Goal: Task Accomplishment & Management: Complete application form

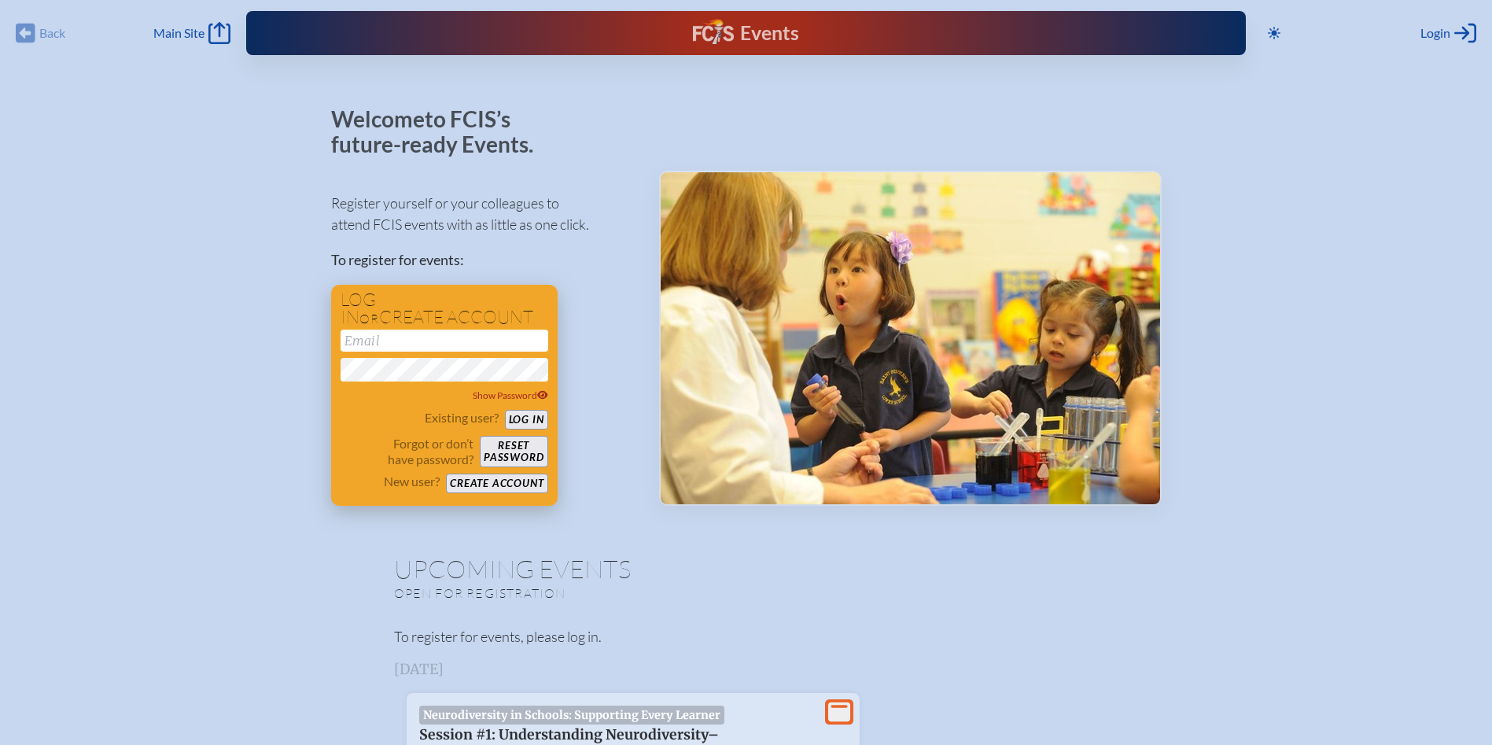
type input "[EMAIL_ADDRESS][DOMAIN_NAME]"
click at [528, 416] on button "Log in" at bounding box center [526, 420] width 43 height 20
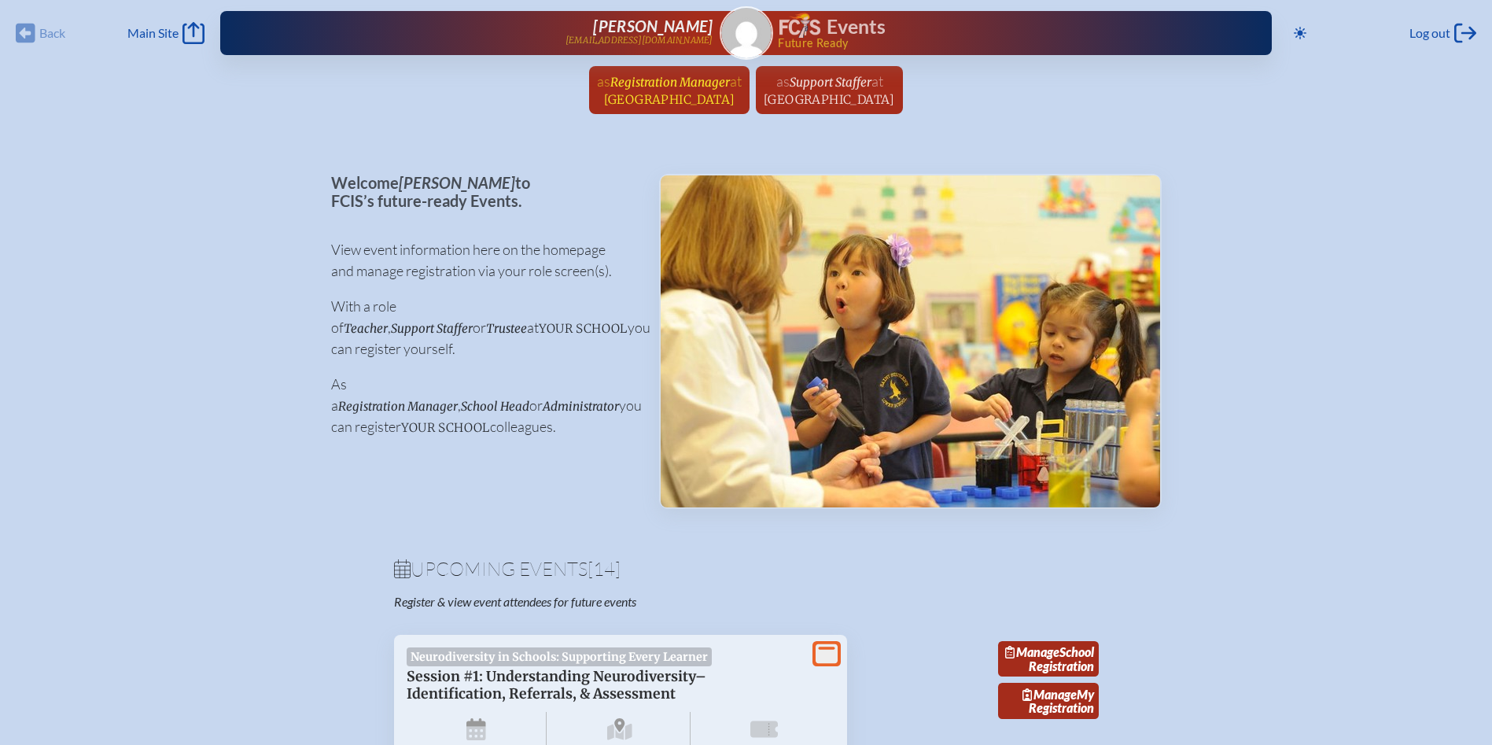
click at [664, 87] on span "Registration Manager" at bounding box center [670, 82] width 120 height 15
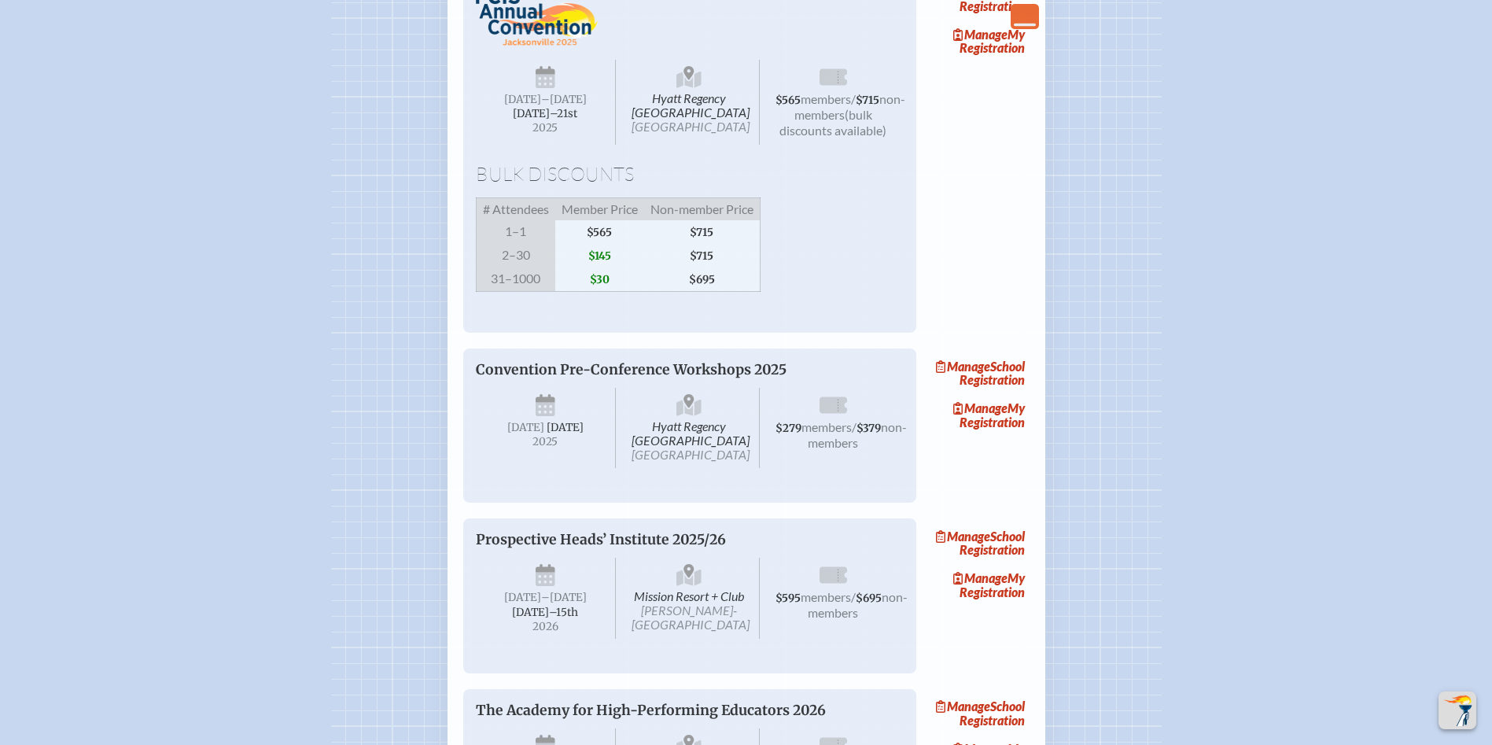
scroll to position [2281, 0]
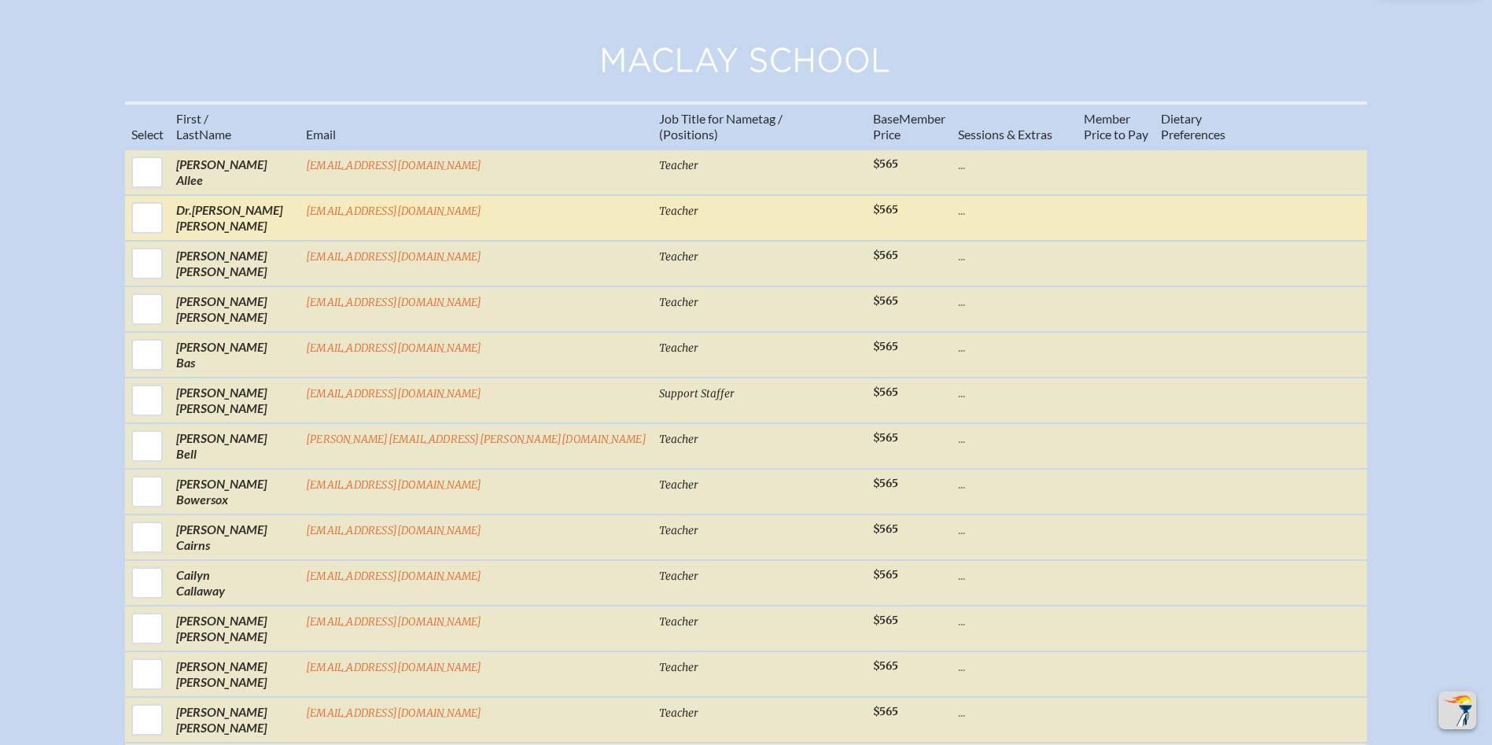
scroll to position [629, 0]
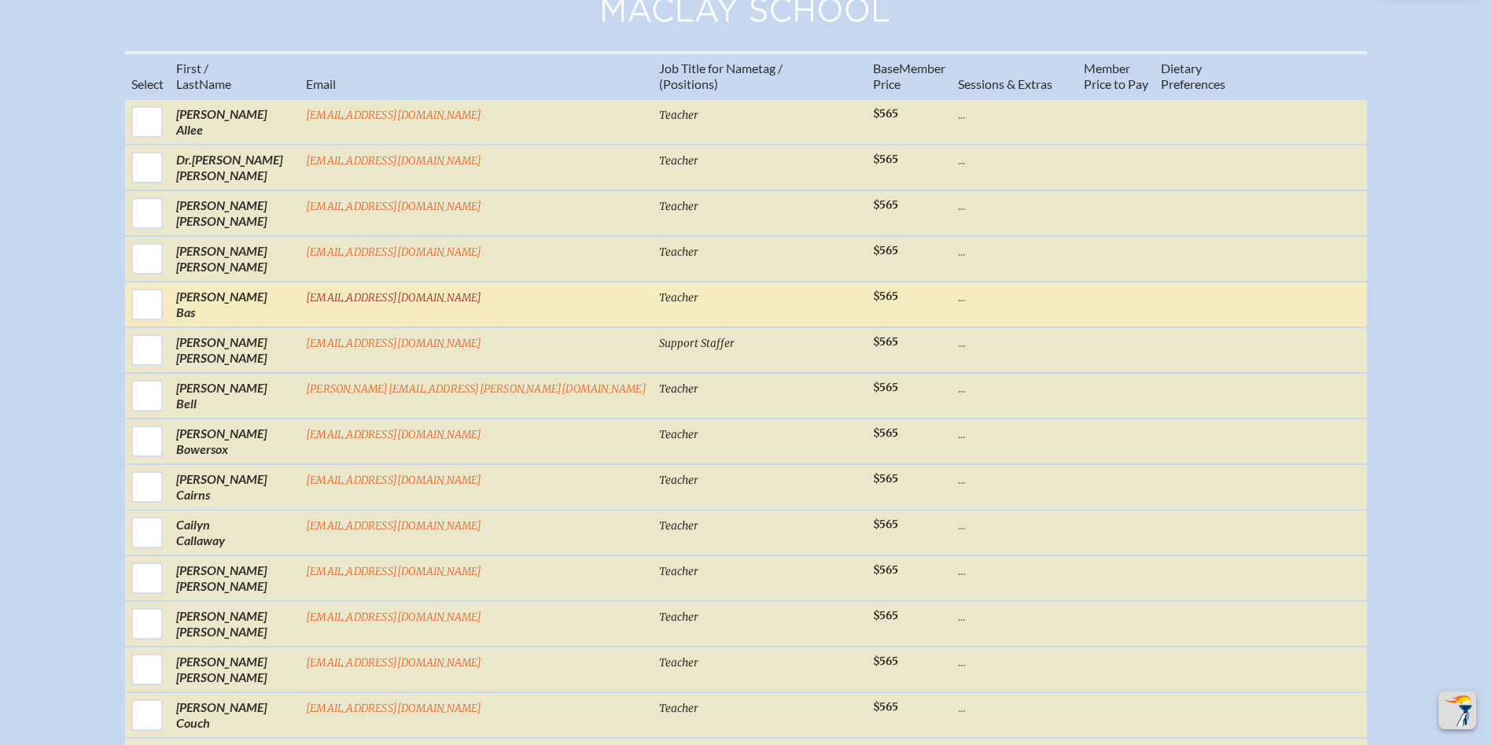
click at [167, 320] on input "checkbox" at bounding box center [146, 304] width 39 height 39
checkbox input "true"
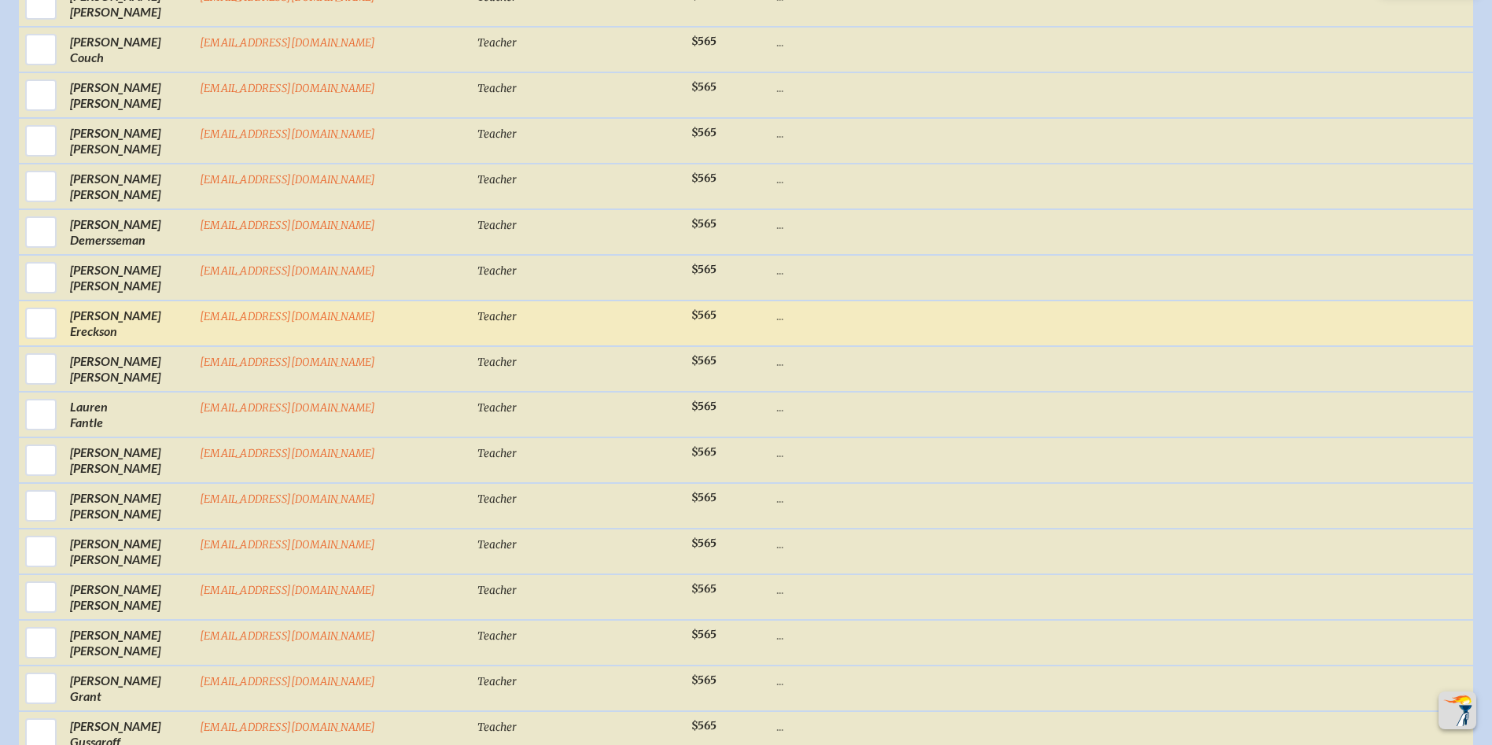
scroll to position [1966, 0]
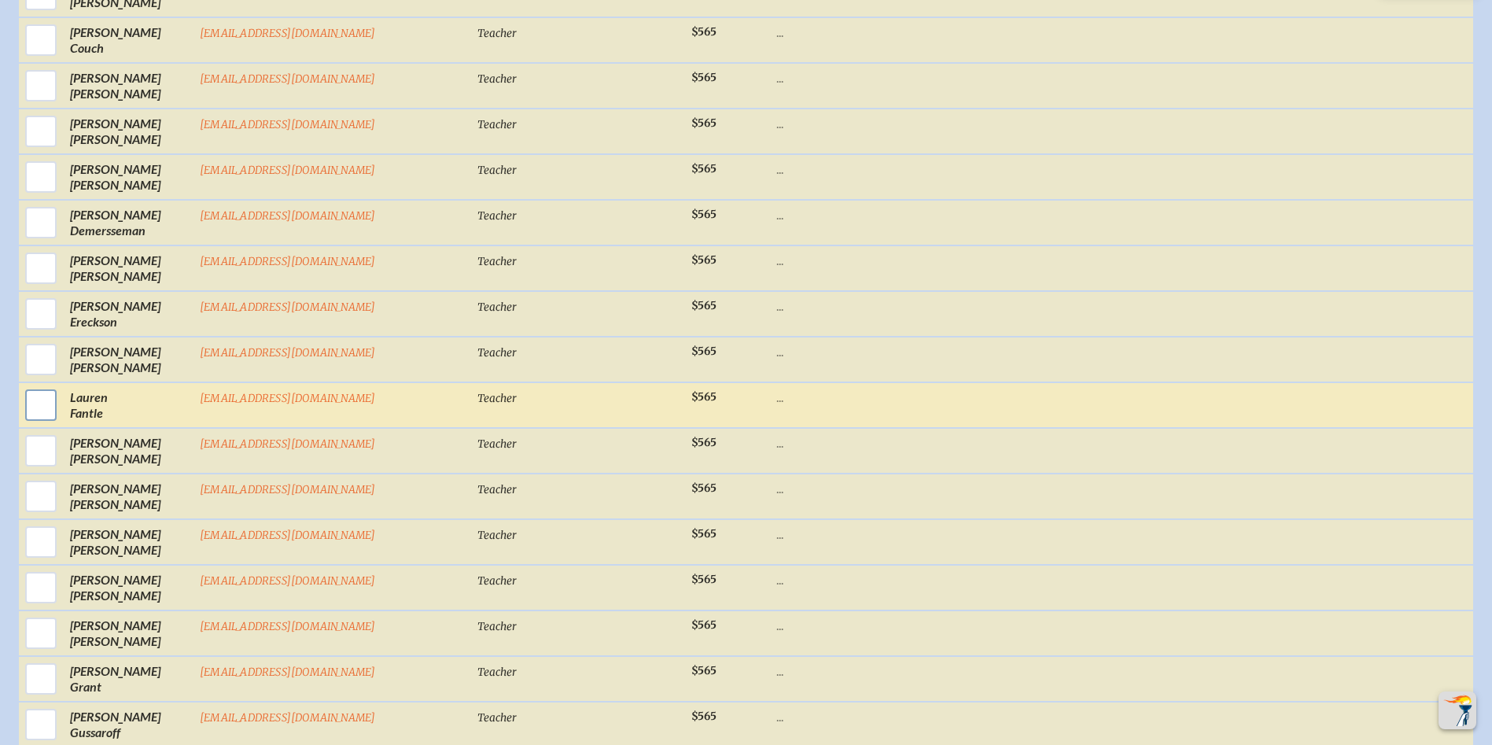
click at [31, 405] on input "checkbox" at bounding box center [40, 404] width 39 height 39
checkbox input "true"
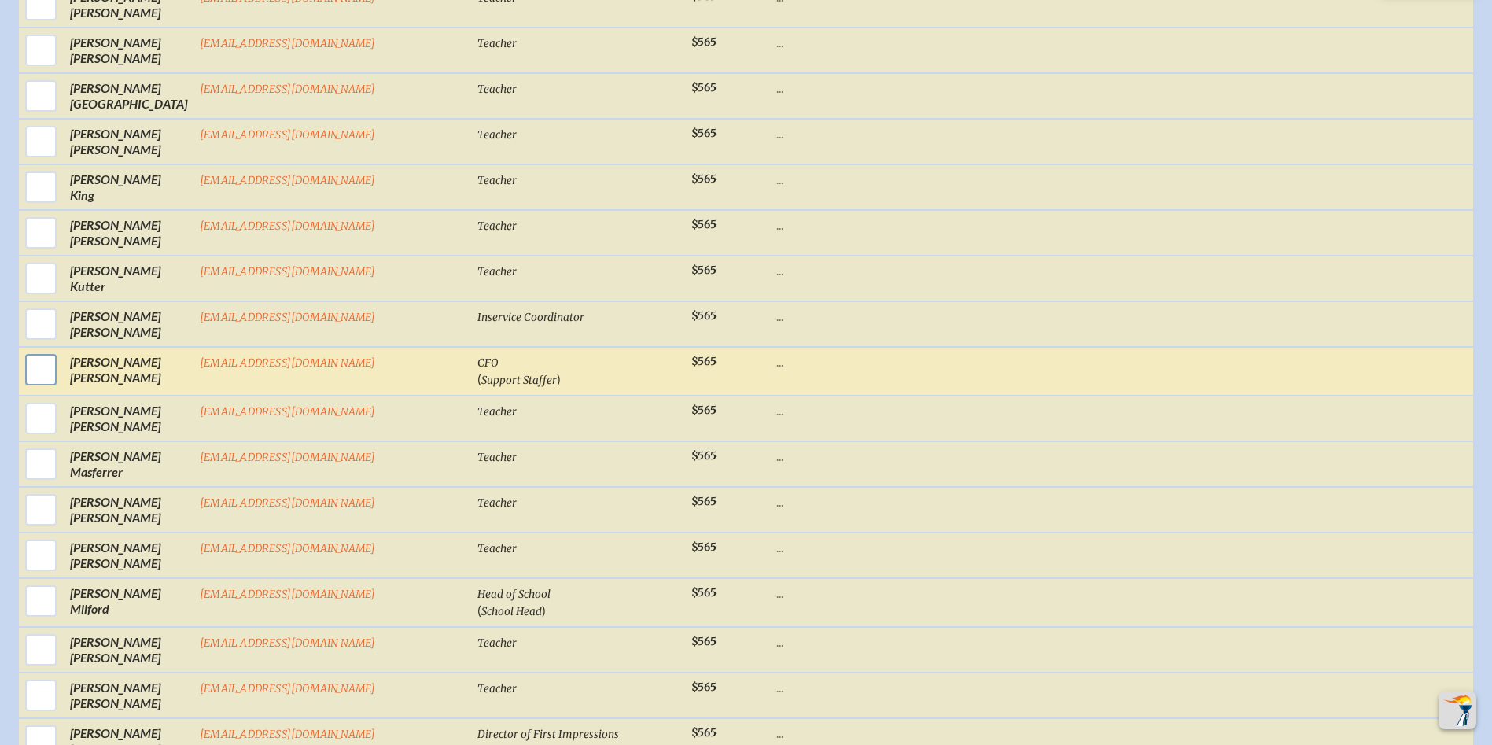
scroll to position [3540, 0]
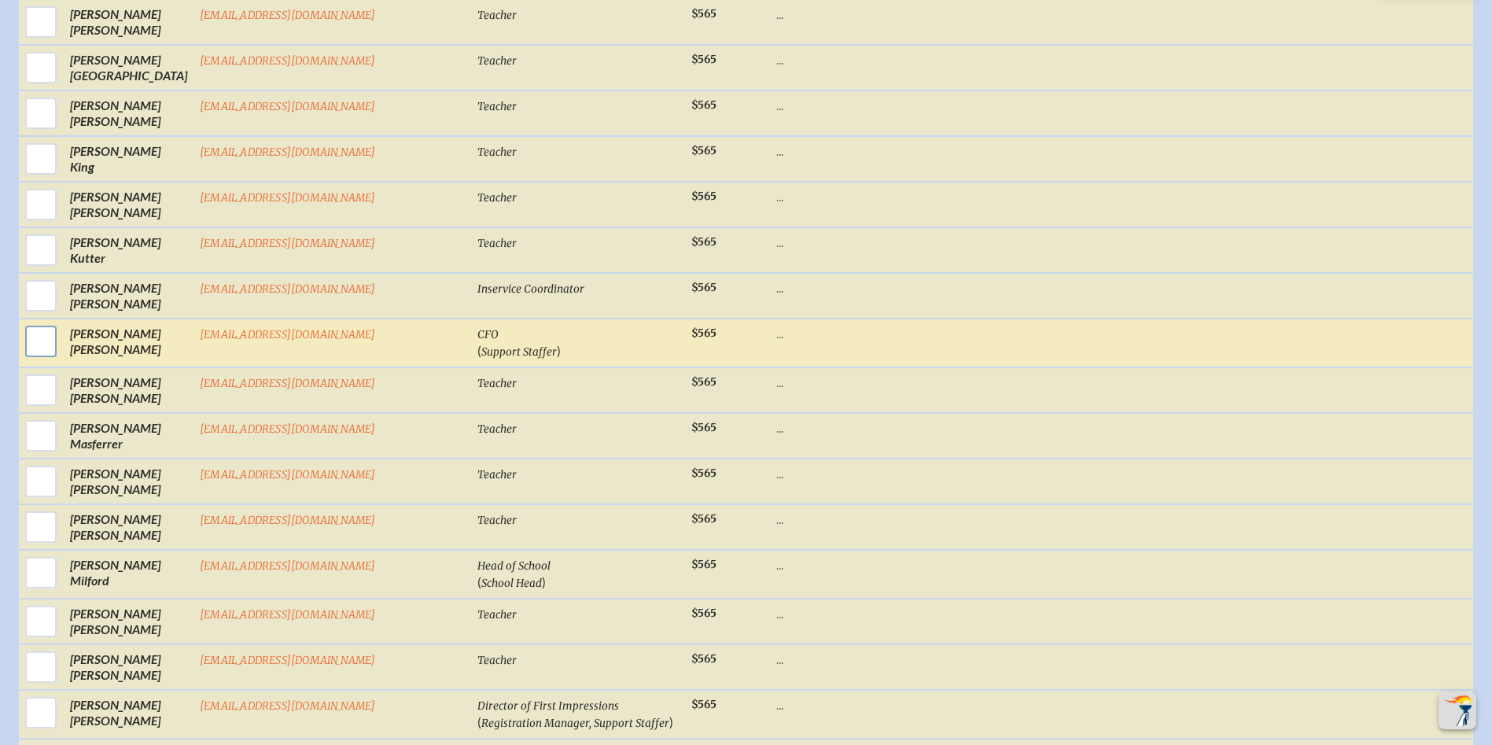
click at [33, 324] on input "checkbox" at bounding box center [40, 341] width 39 height 39
checkbox input "true"
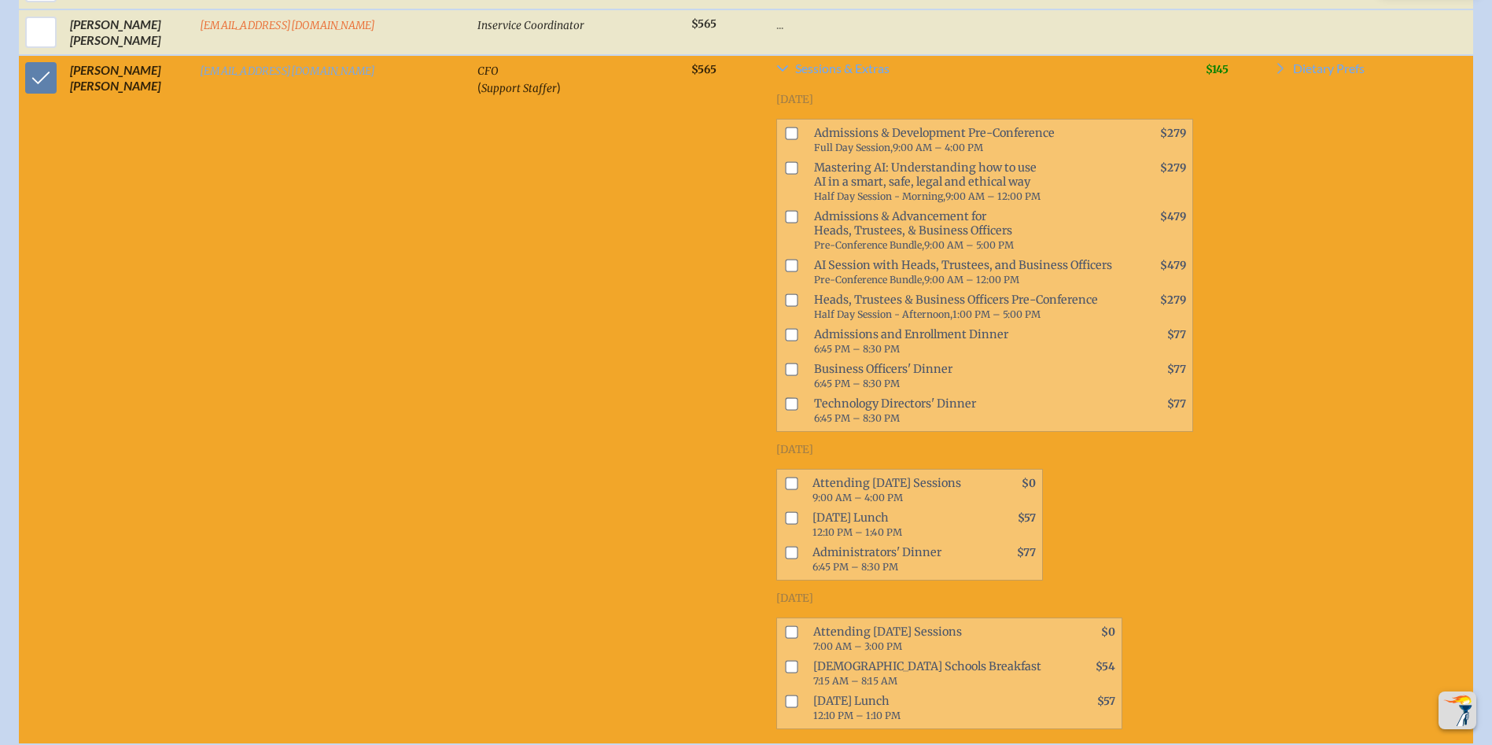
scroll to position [3776, 0]
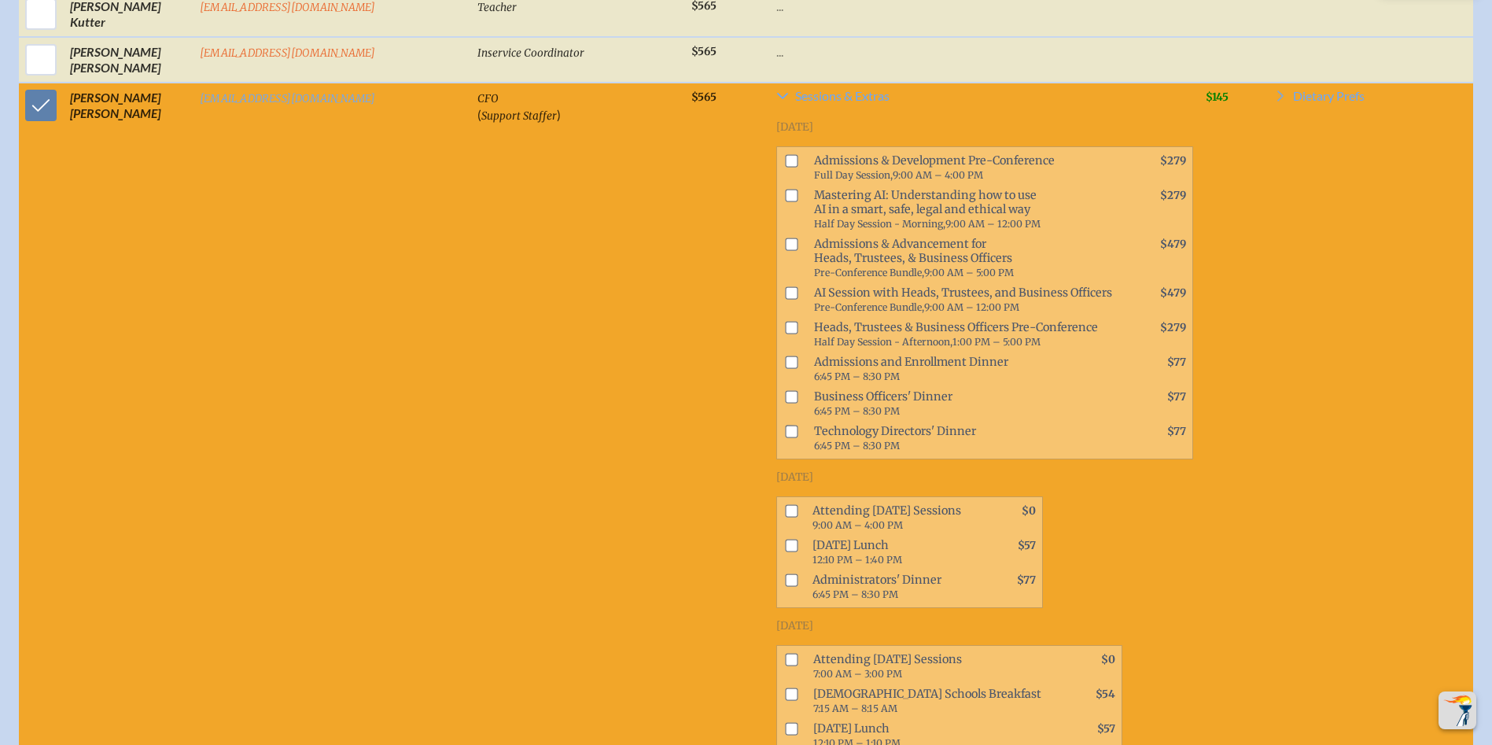
click at [786, 321] on input "checkbox" at bounding box center [792, 327] width 13 height 13
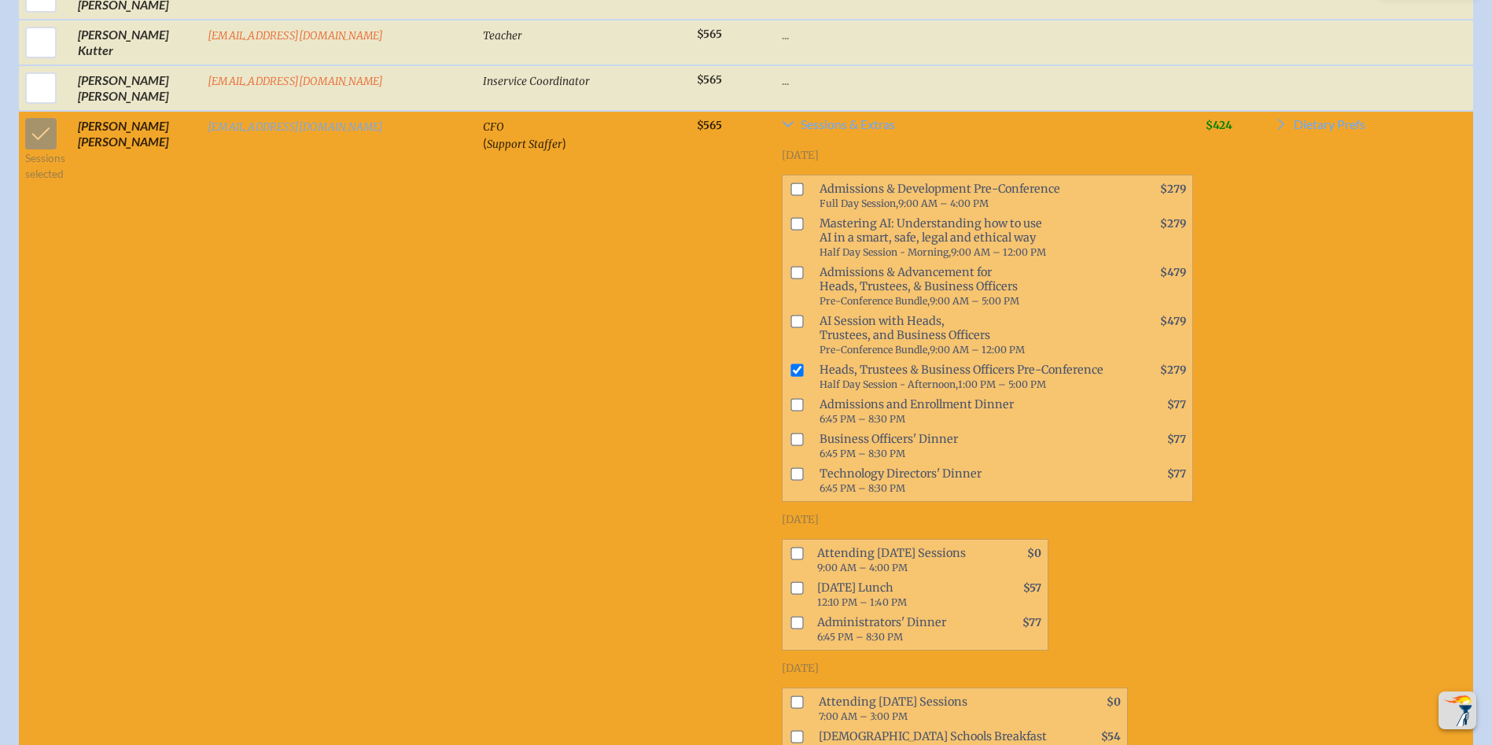
click at [791, 363] on input "checkbox" at bounding box center [797, 369] width 13 height 13
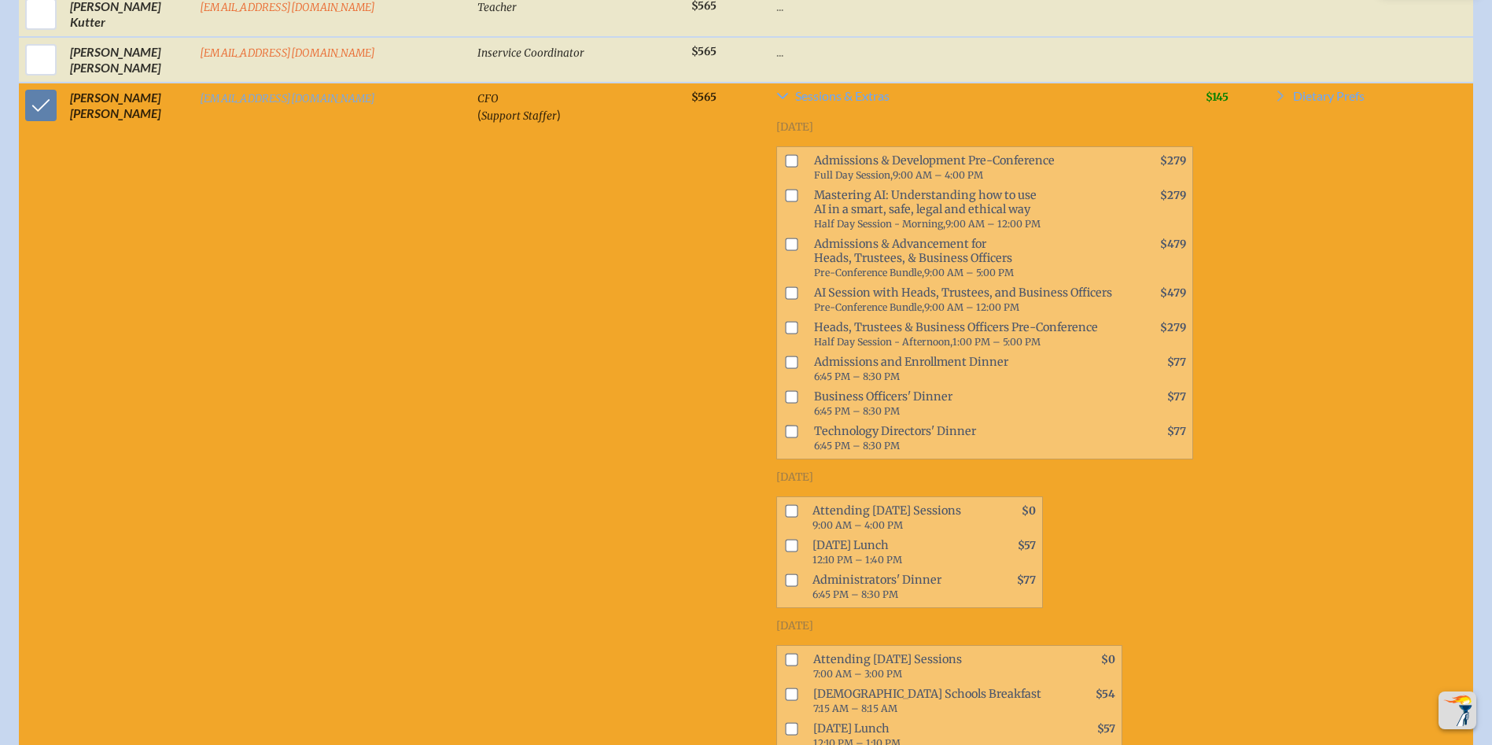
click at [786, 321] on input "checkbox" at bounding box center [792, 327] width 13 height 13
checkbox input "true"
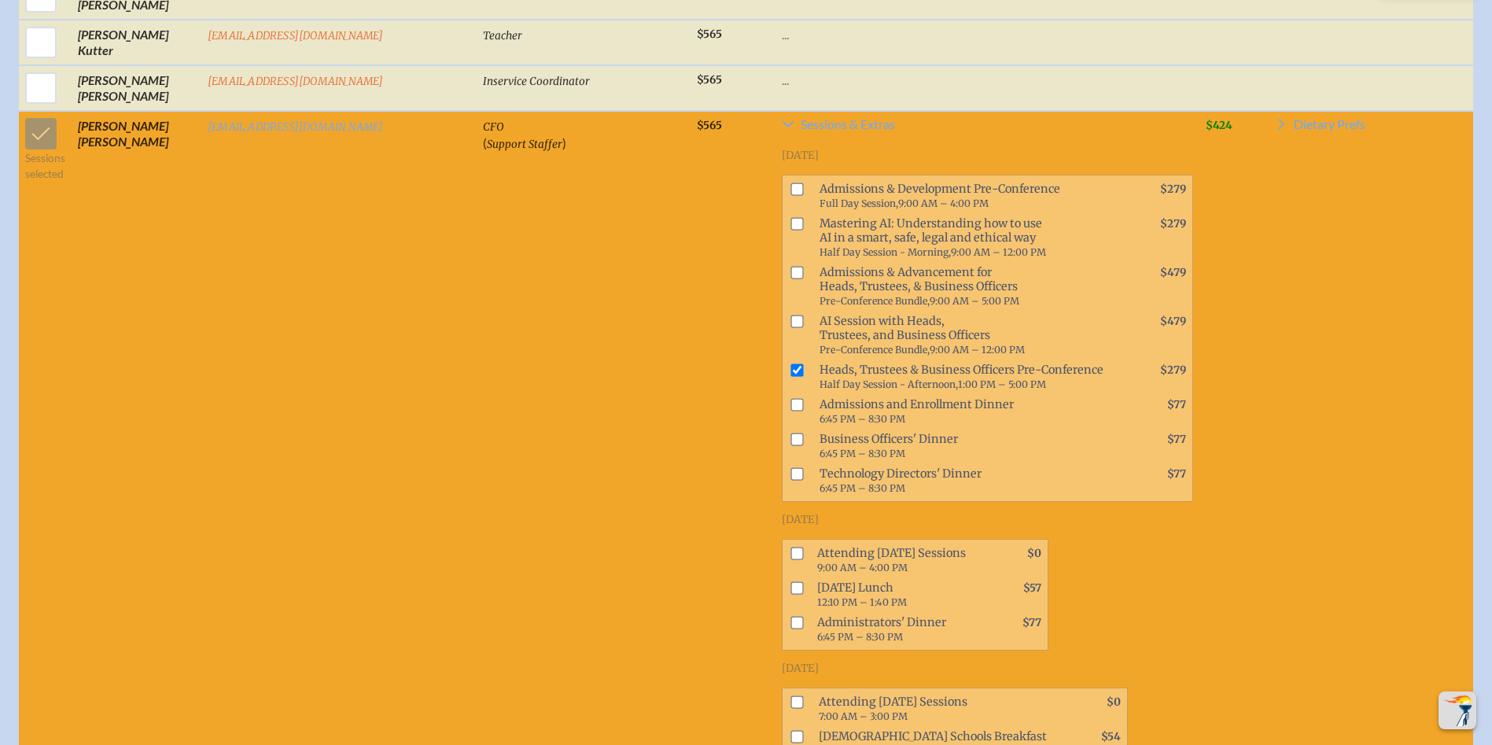
click at [791, 547] on input "checkbox" at bounding box center [797, 553] width 13 height 13
checkbox input "true"
click at [791, 695] on input "checkbox" at bounding box center [797, 701] width 13 height 13
checkbox input "true"
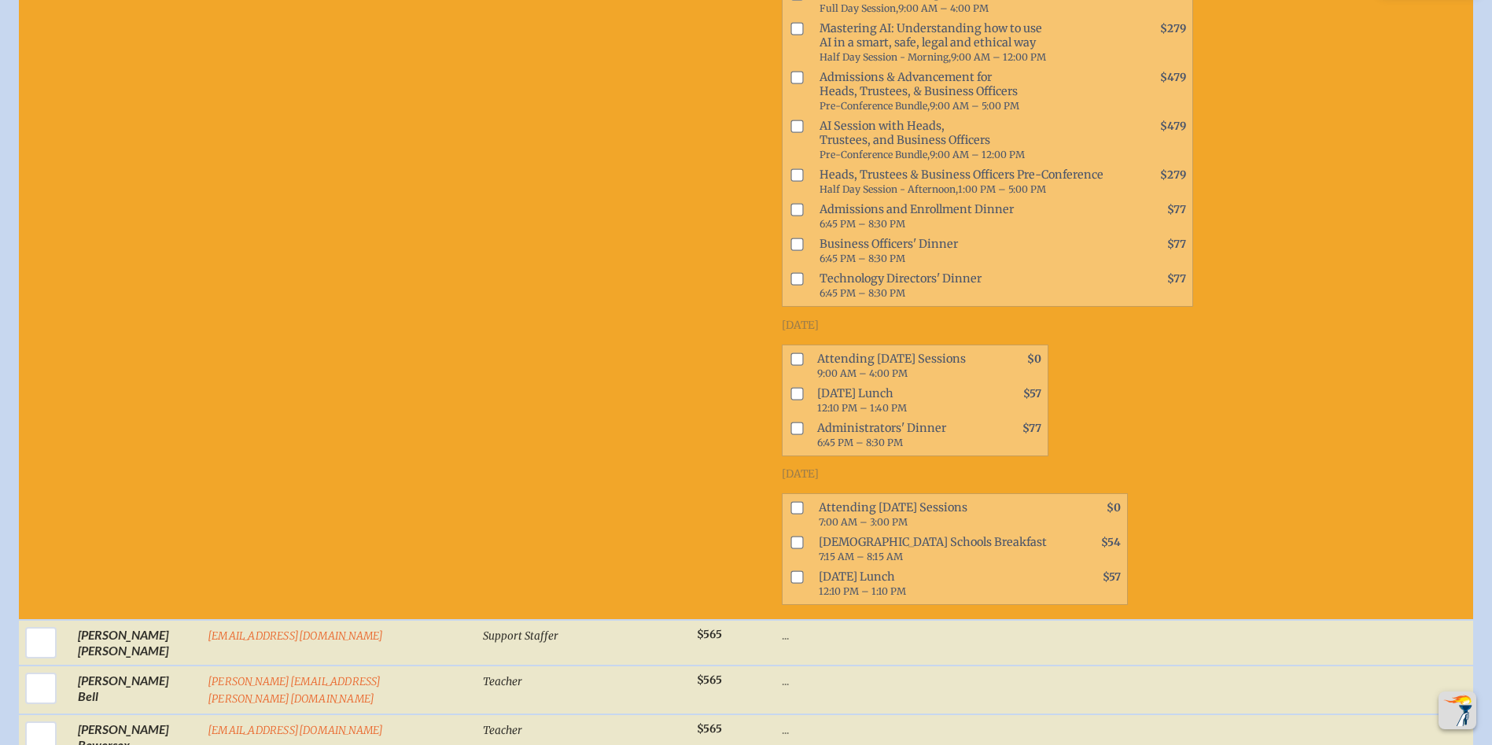
scroll to position [1023, 0]
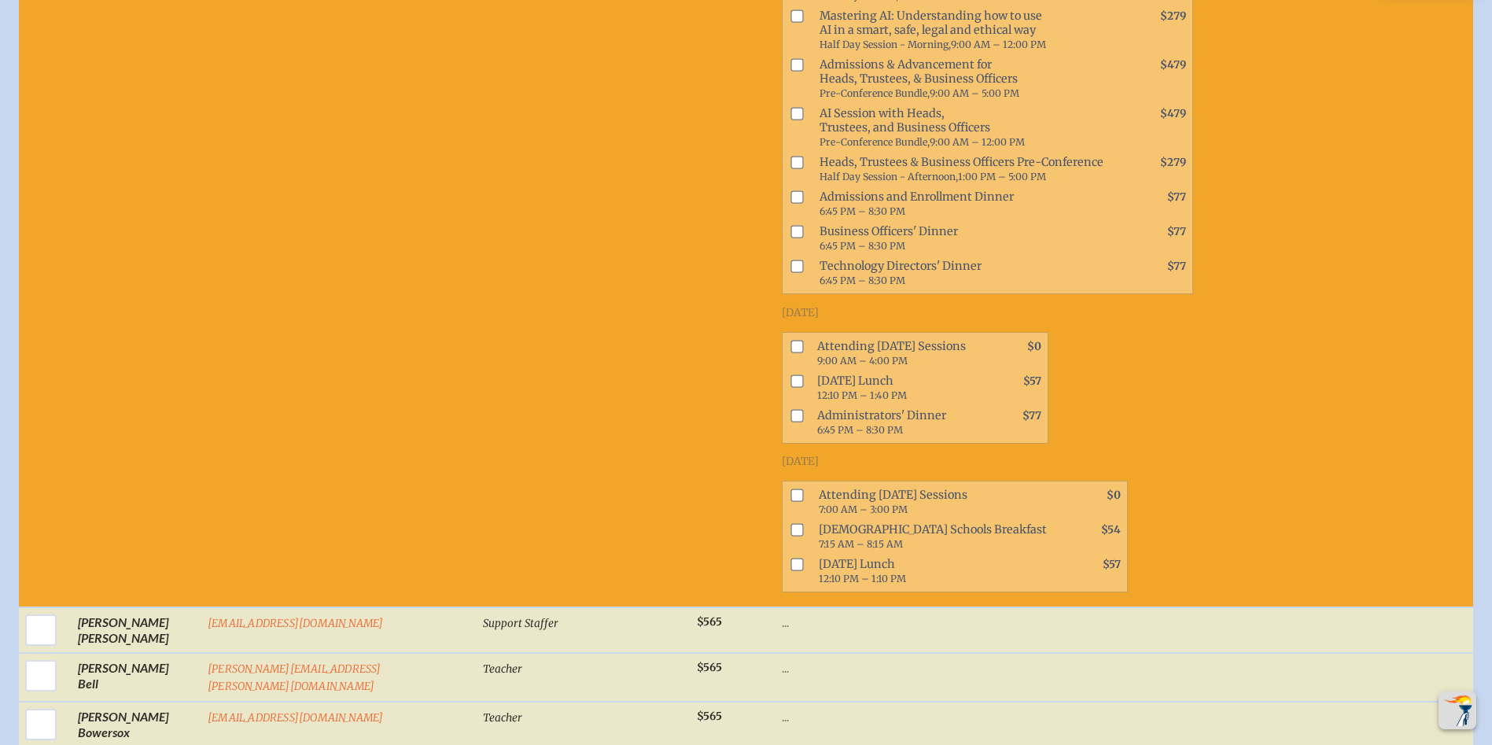
click at [791, 340] on input "checkbox" at bounding box center [797, 346] width 13 height 13
checkbox input "true"
click at [791, 488] on input "checkbox" at bounding box center [797, 494] width 13 height 13
checkbox input "true"
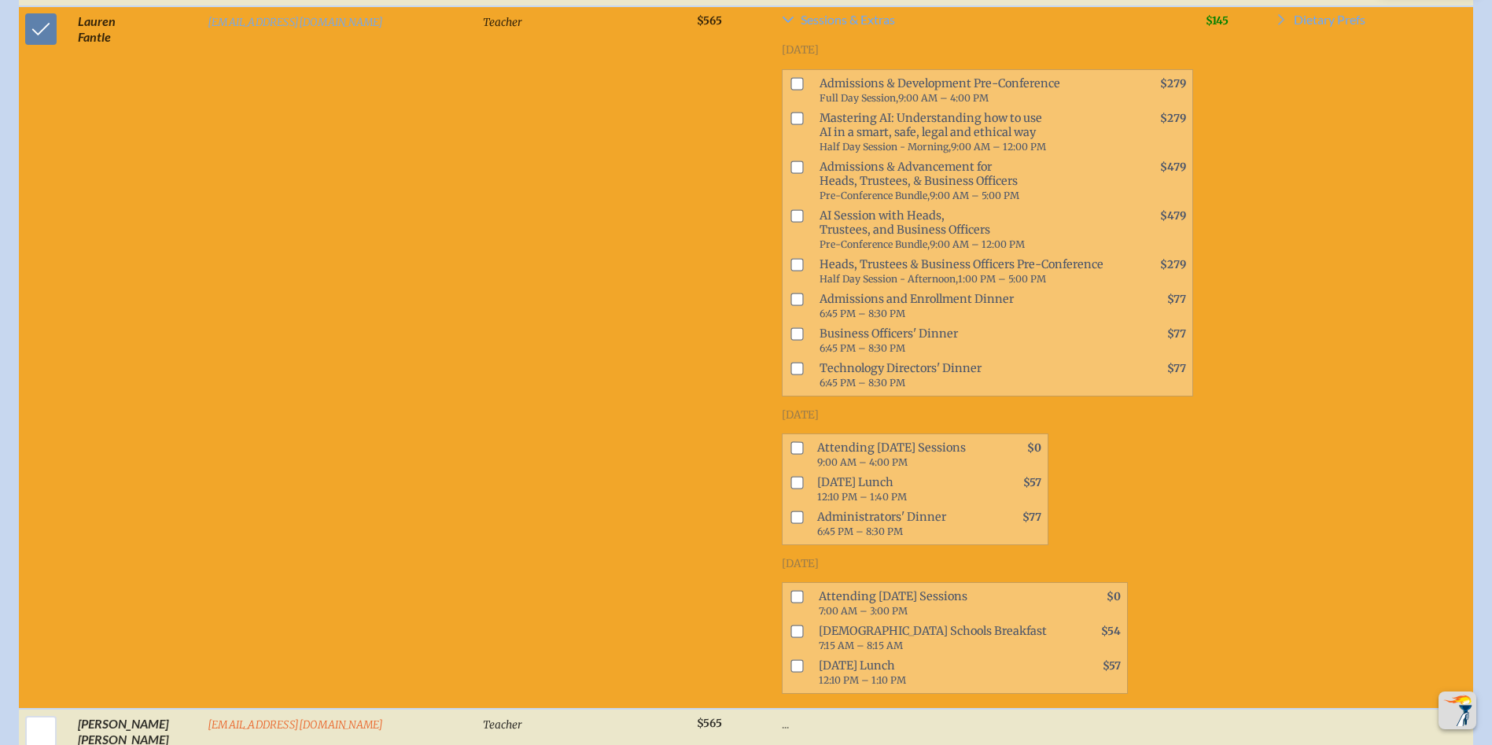
scroll to position [2360, 0]
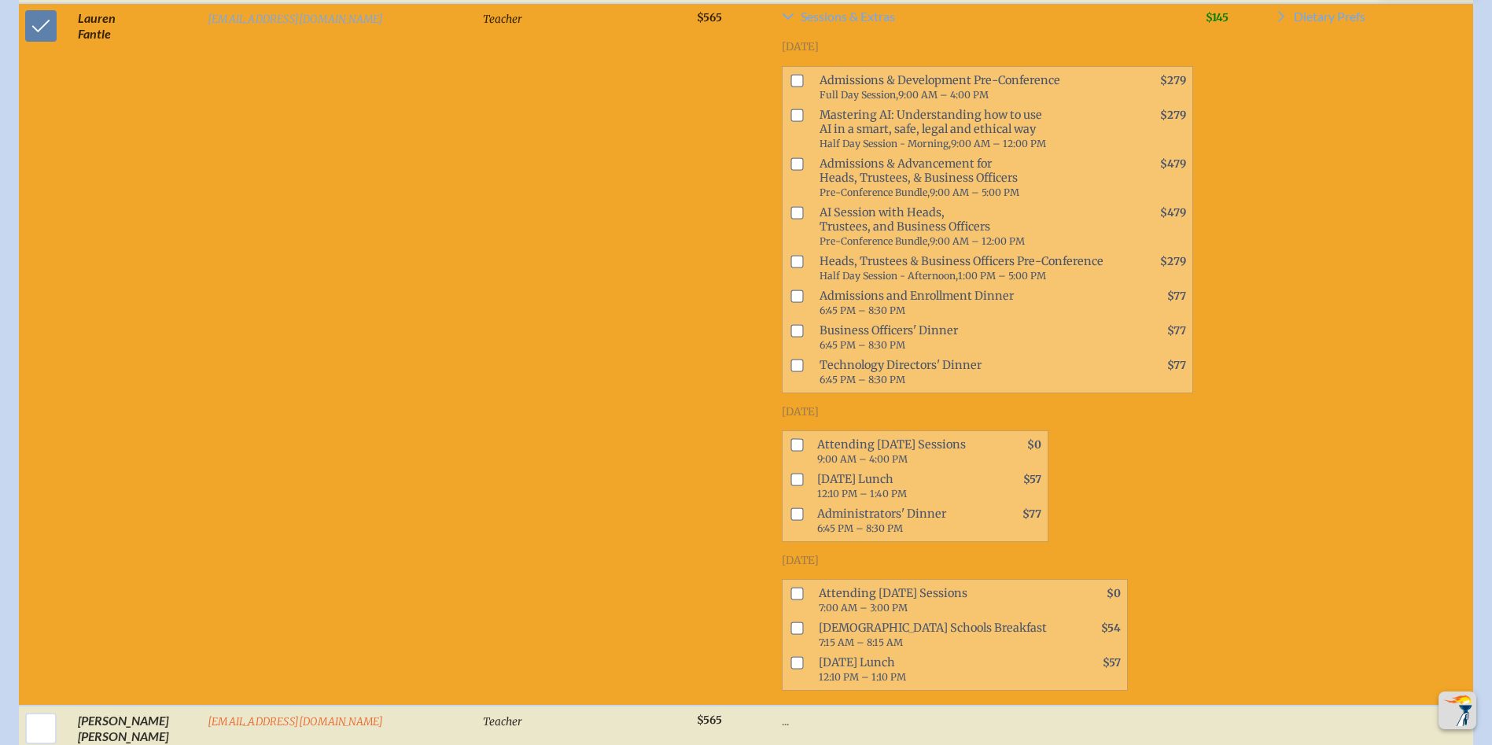
click at [791, 588] on input "checkbox" at bounding box center [797, 594] width 13 height 13
checkbox input "true"
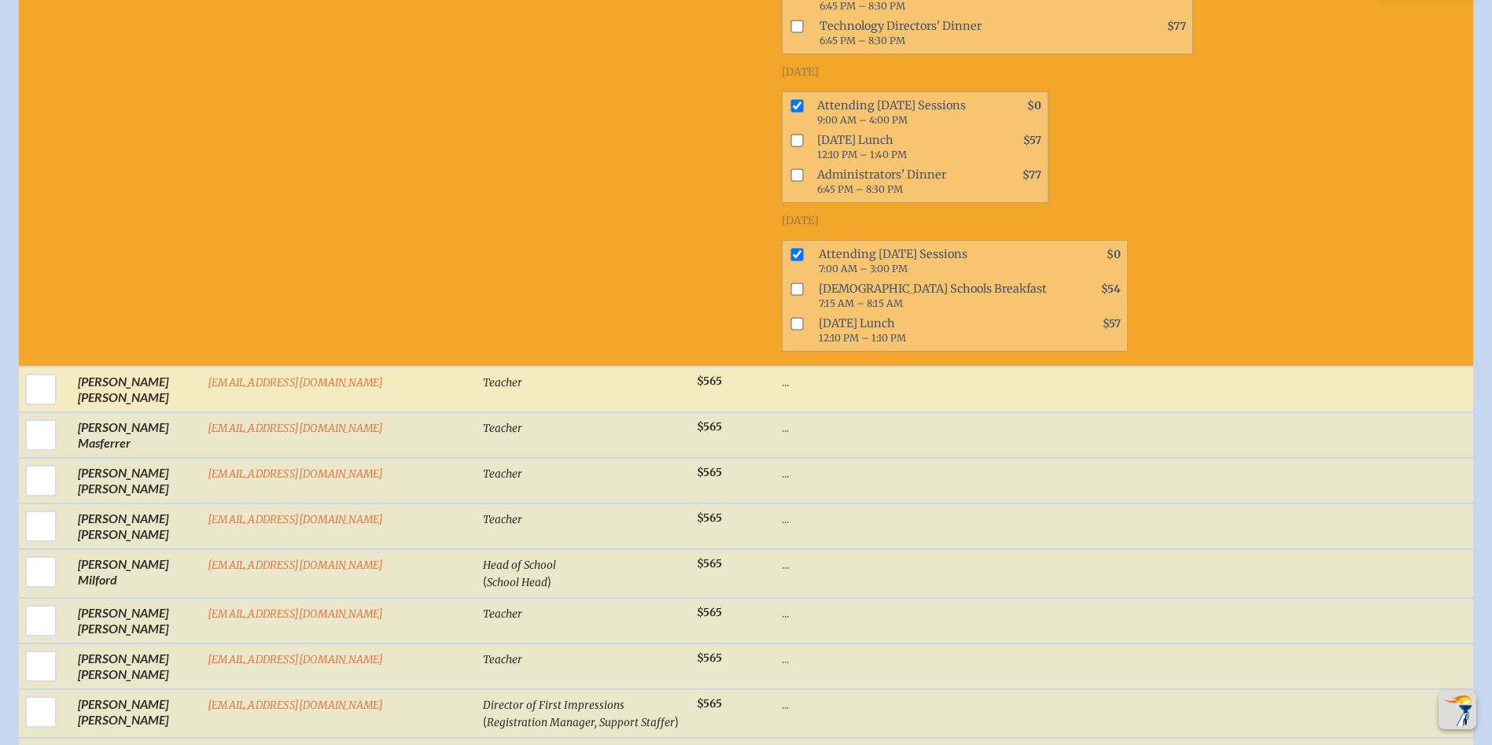
scroll to position [4169, 0]
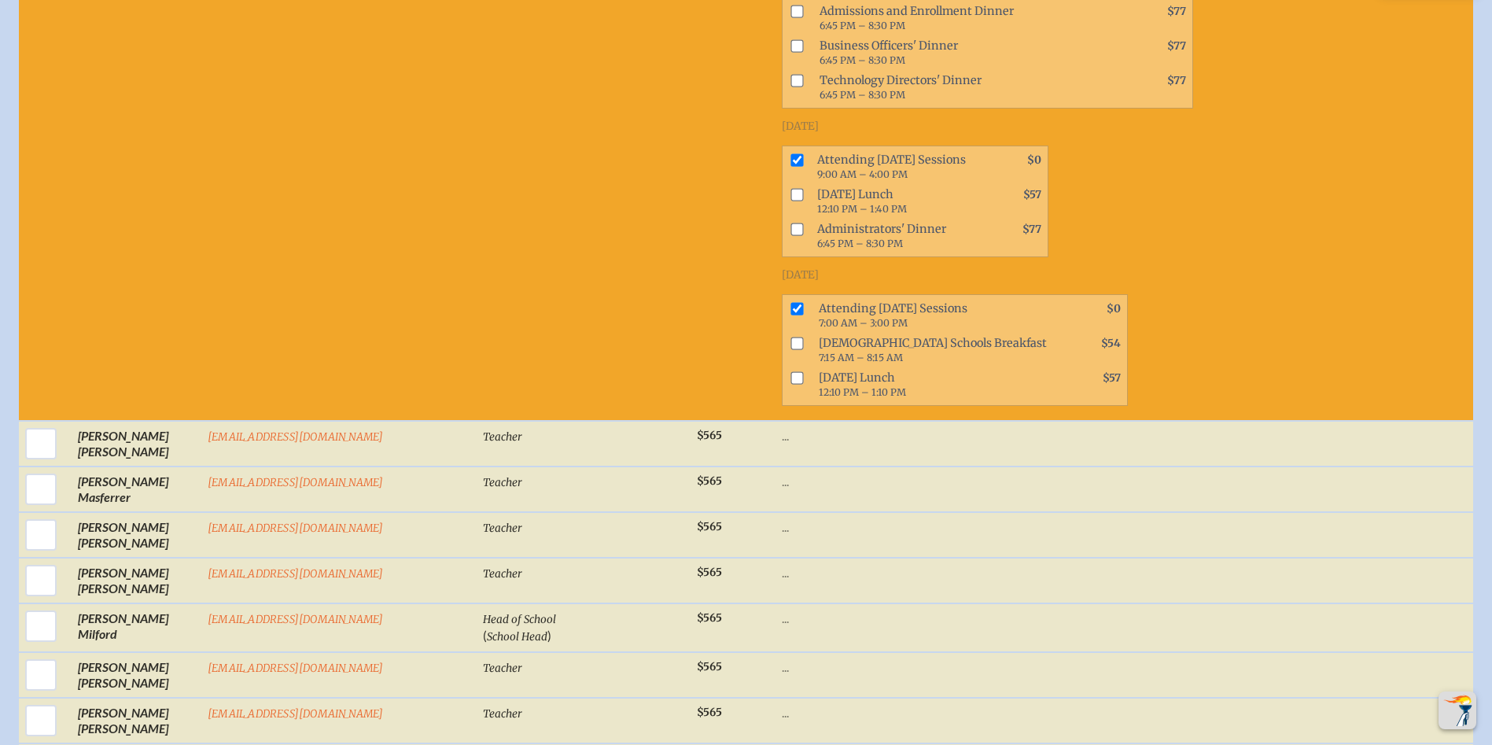
click at [791, 302] on input "checkbox" at bounding box center [797, 308] width 13 height 13
checkbox input "false"
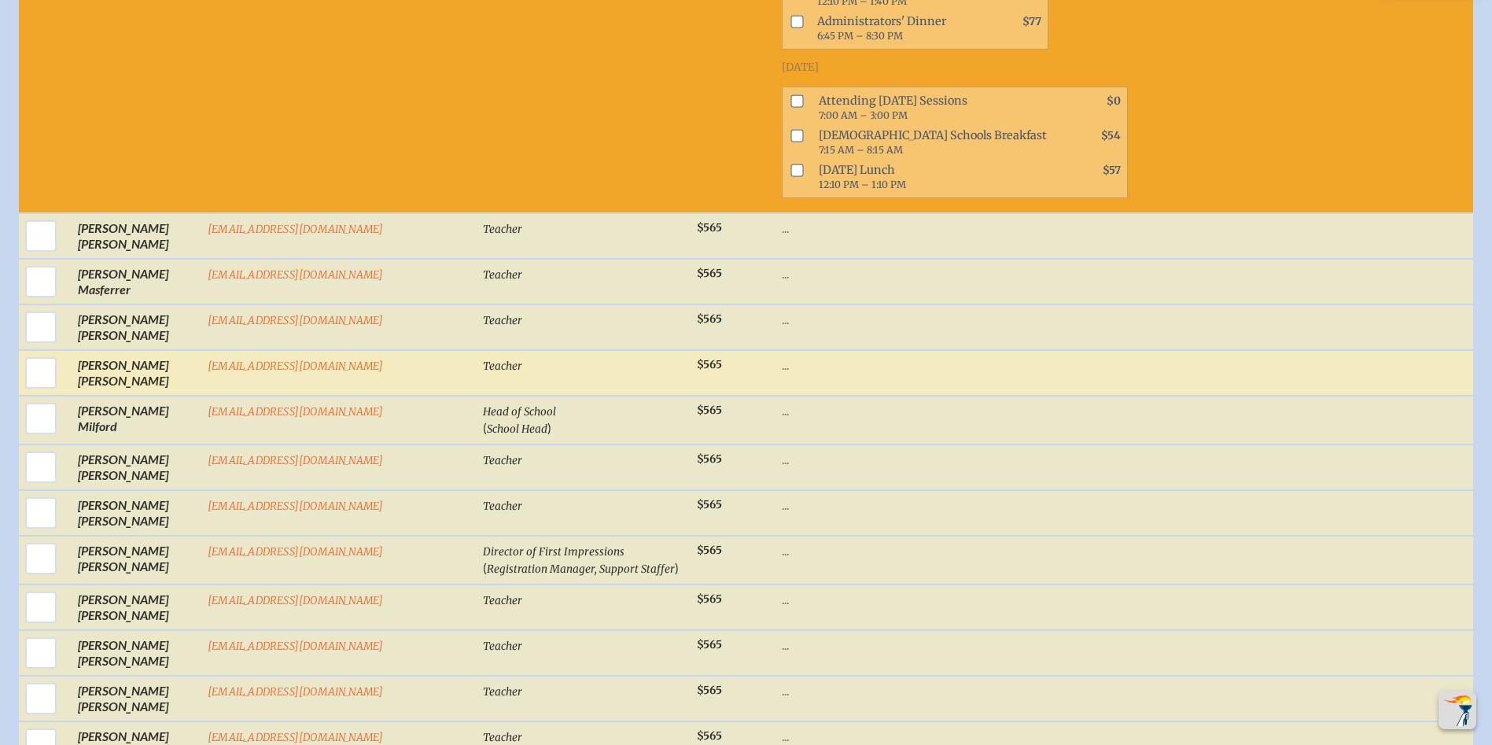
scroll to position [4405, 0]
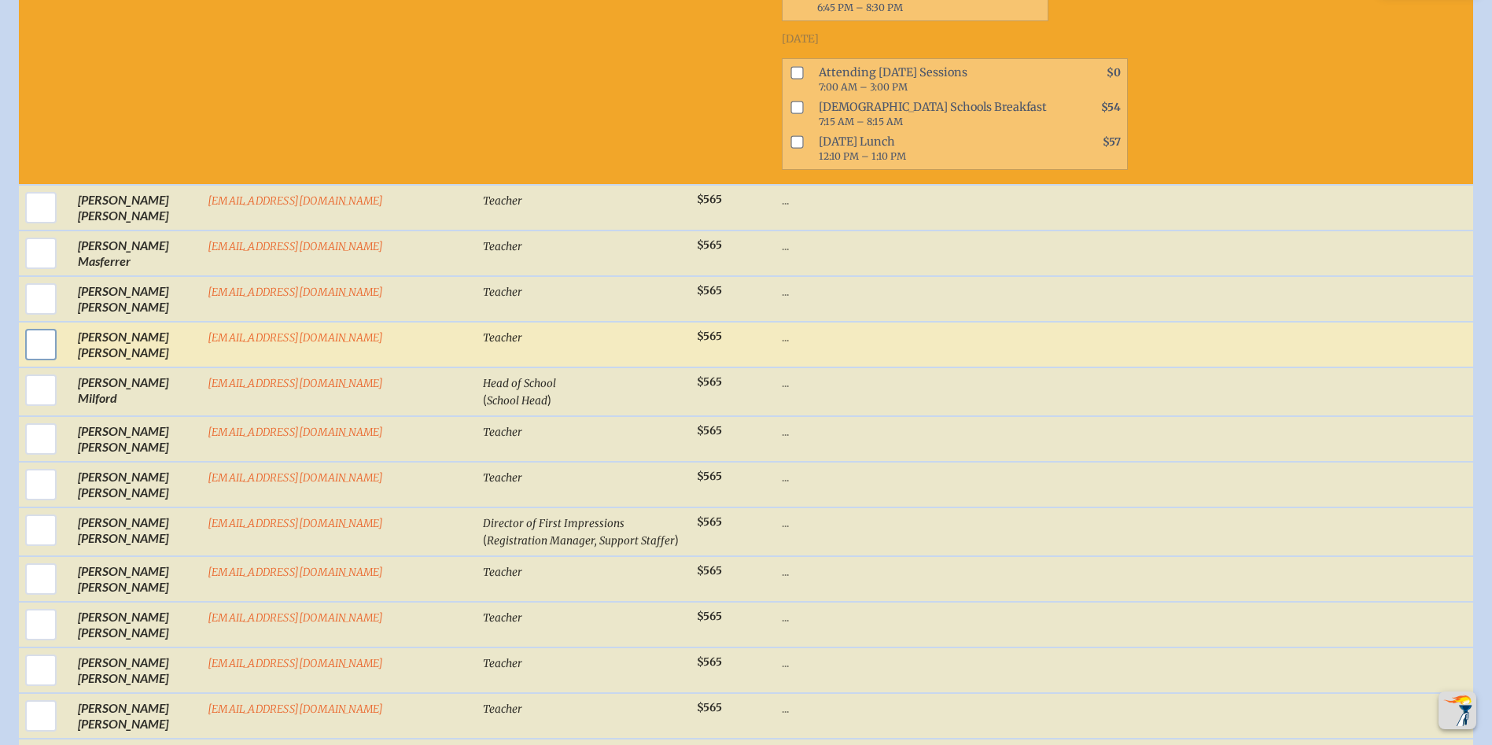
click at [42, 325] on input "checkbox" at bounding box center [40, 344] width 39 height 39
checkbox input "true"
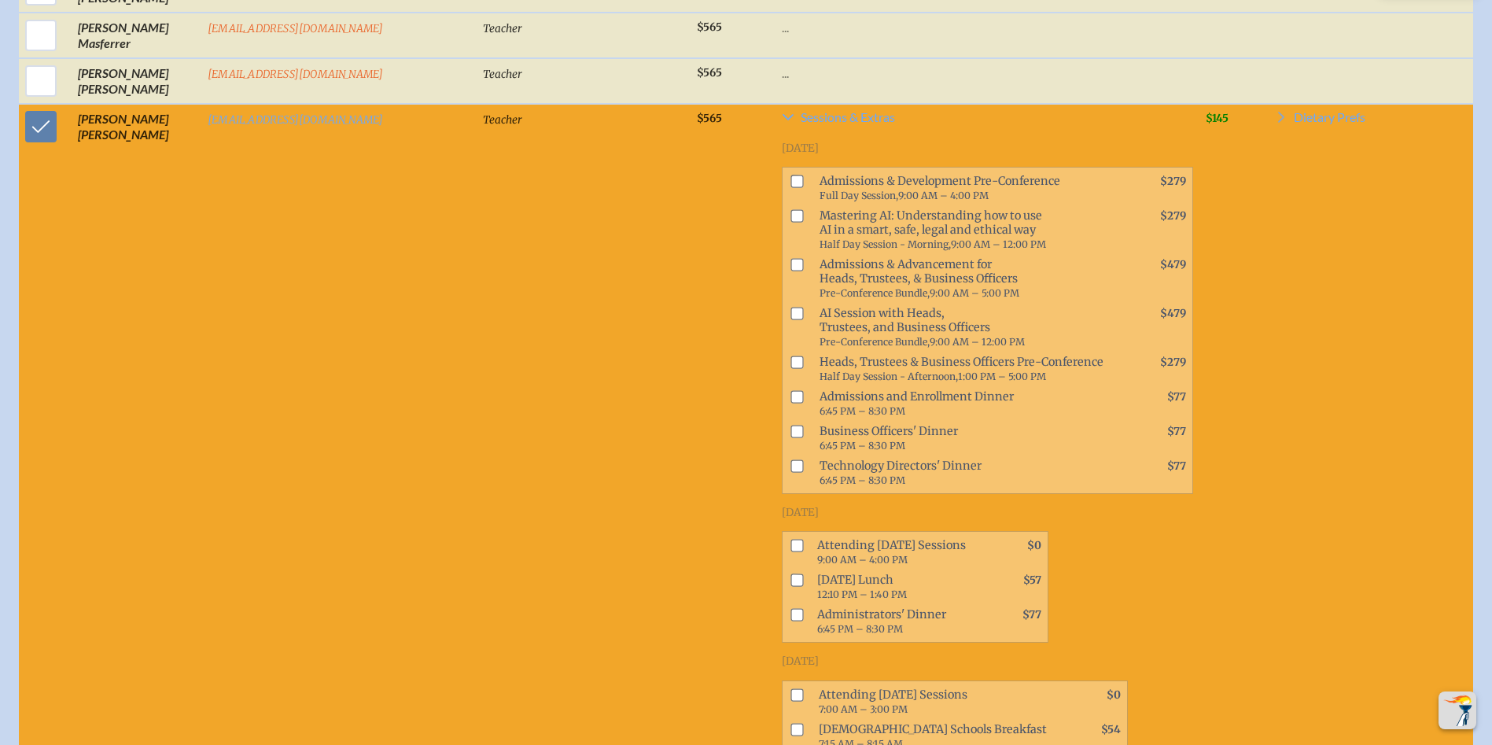
scroll to position [4641, 0]
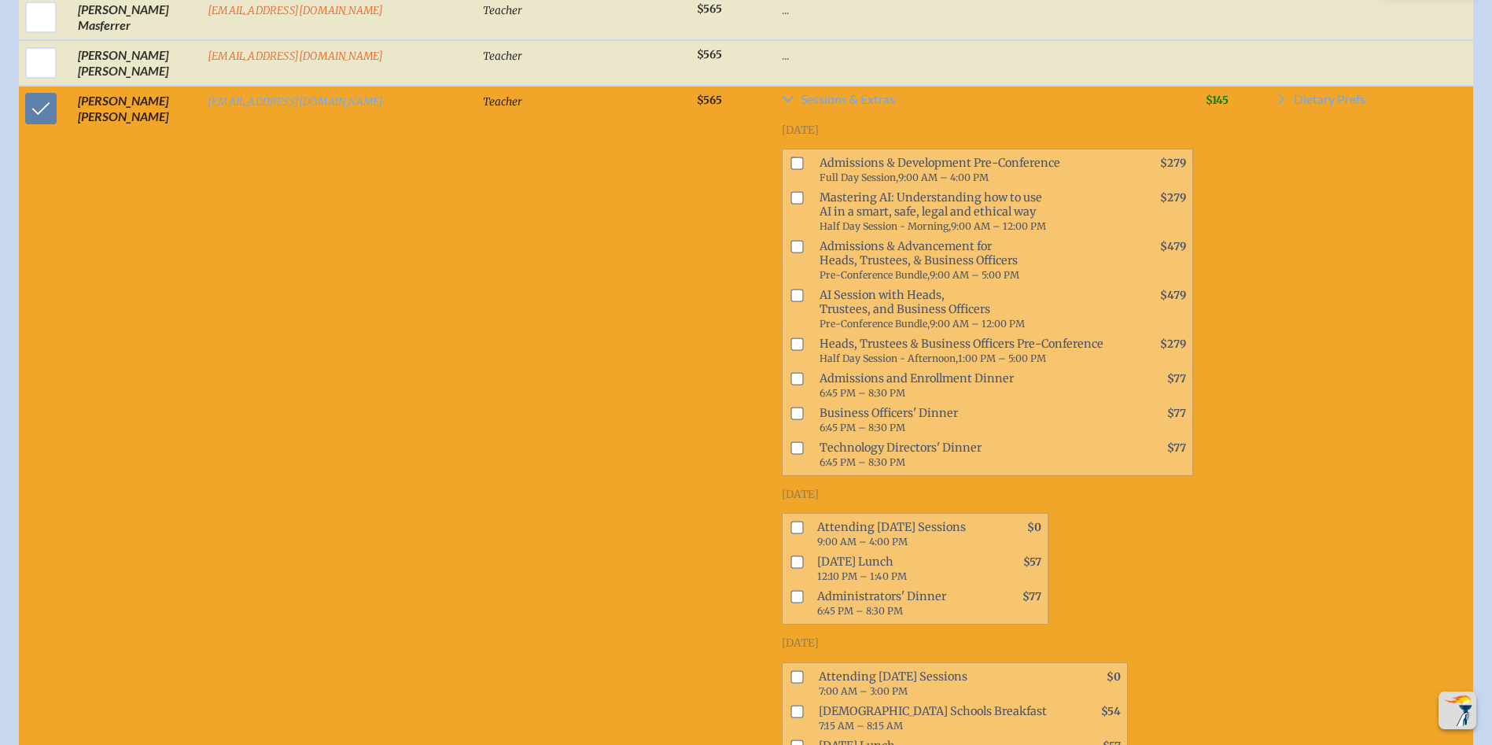
click at [783, 517] on span at bounding box center [794, 534] width 22 height 35
click at [791, 522] on input "checkbox" at bounding box center [797, 528] width 13 height 13
checkbox input "true"
click at [791, 670] on input "checkbox" at bounding box center [797, 676] width 13 height 13
checkbox input "true"
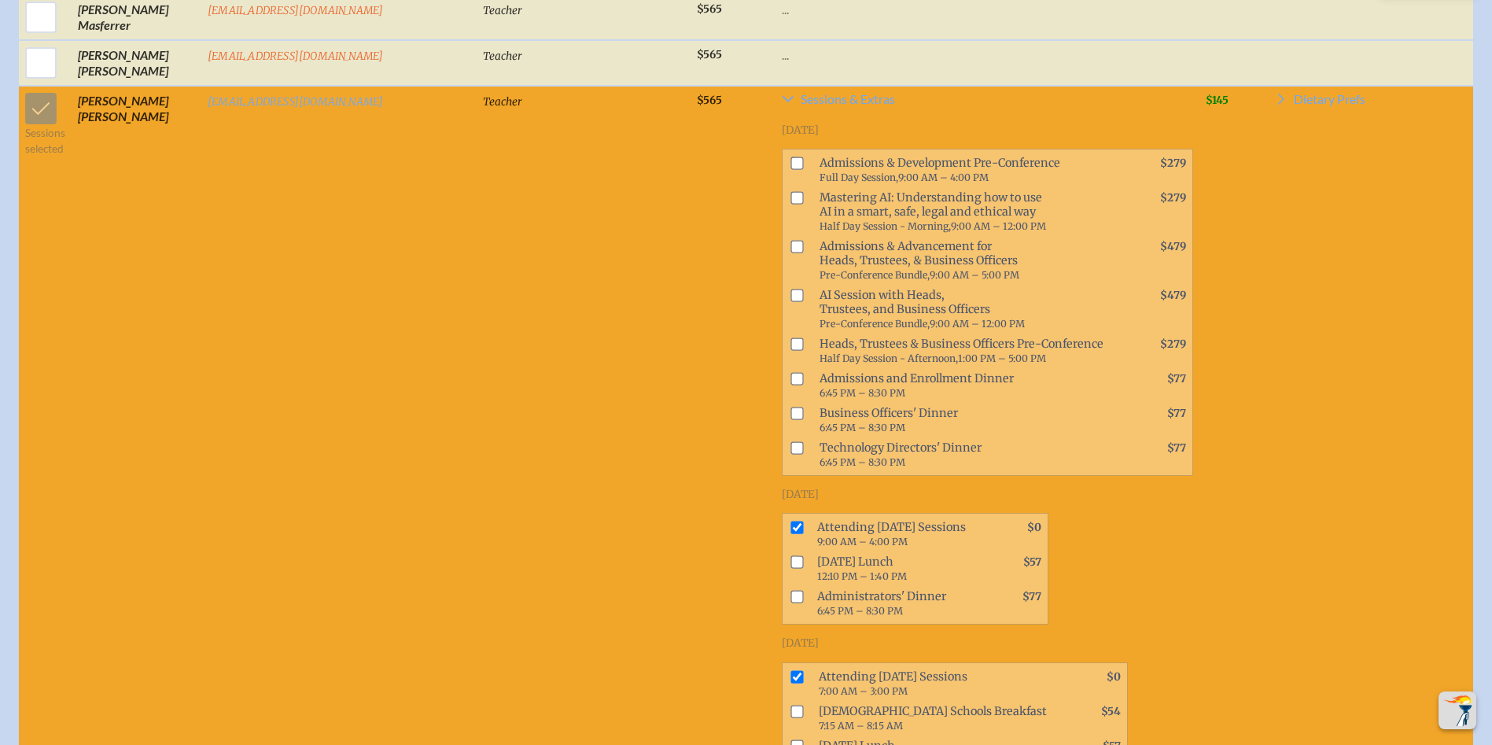
click at [503, 193] on td "Teacher" at bounding box center [584, 437] width 214 height 703
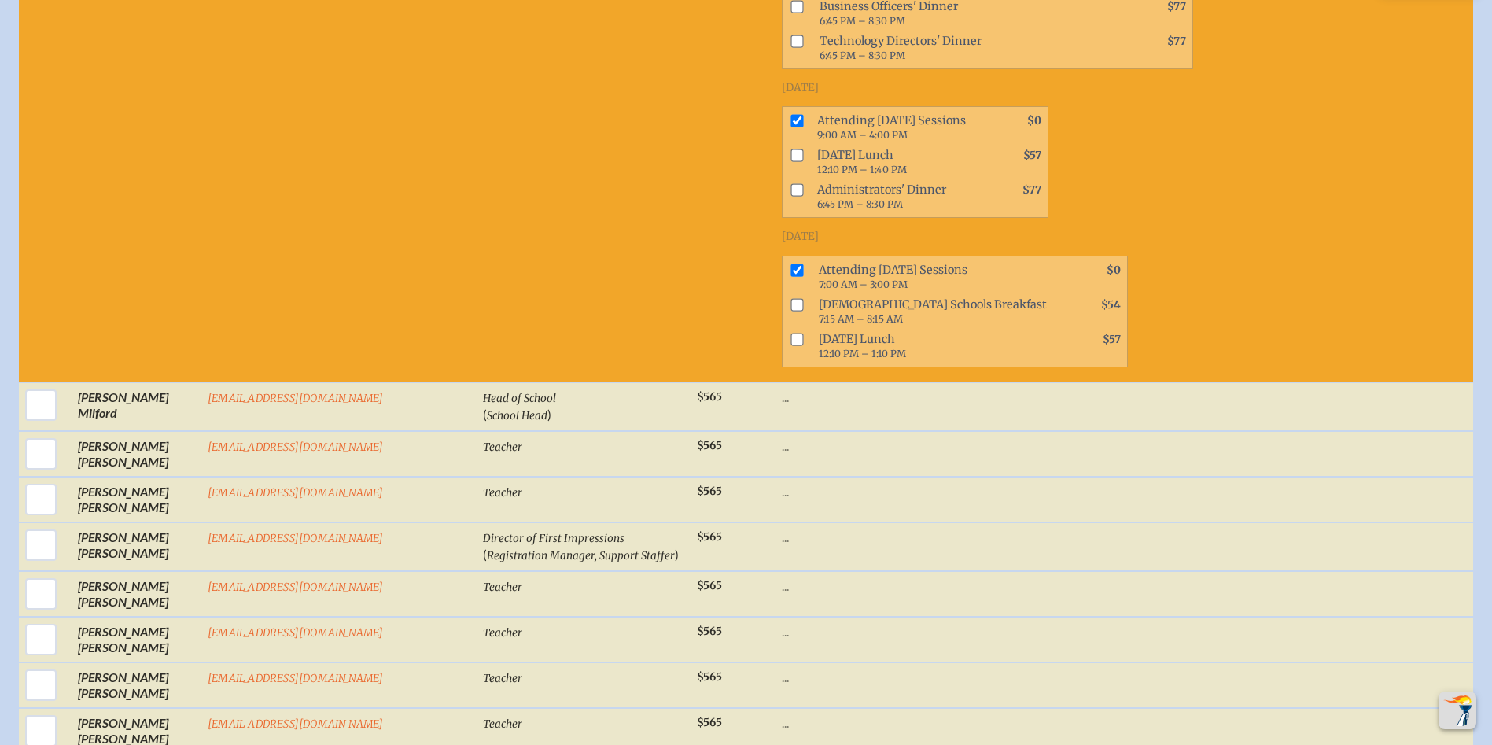
scroll to position [5113, 0]
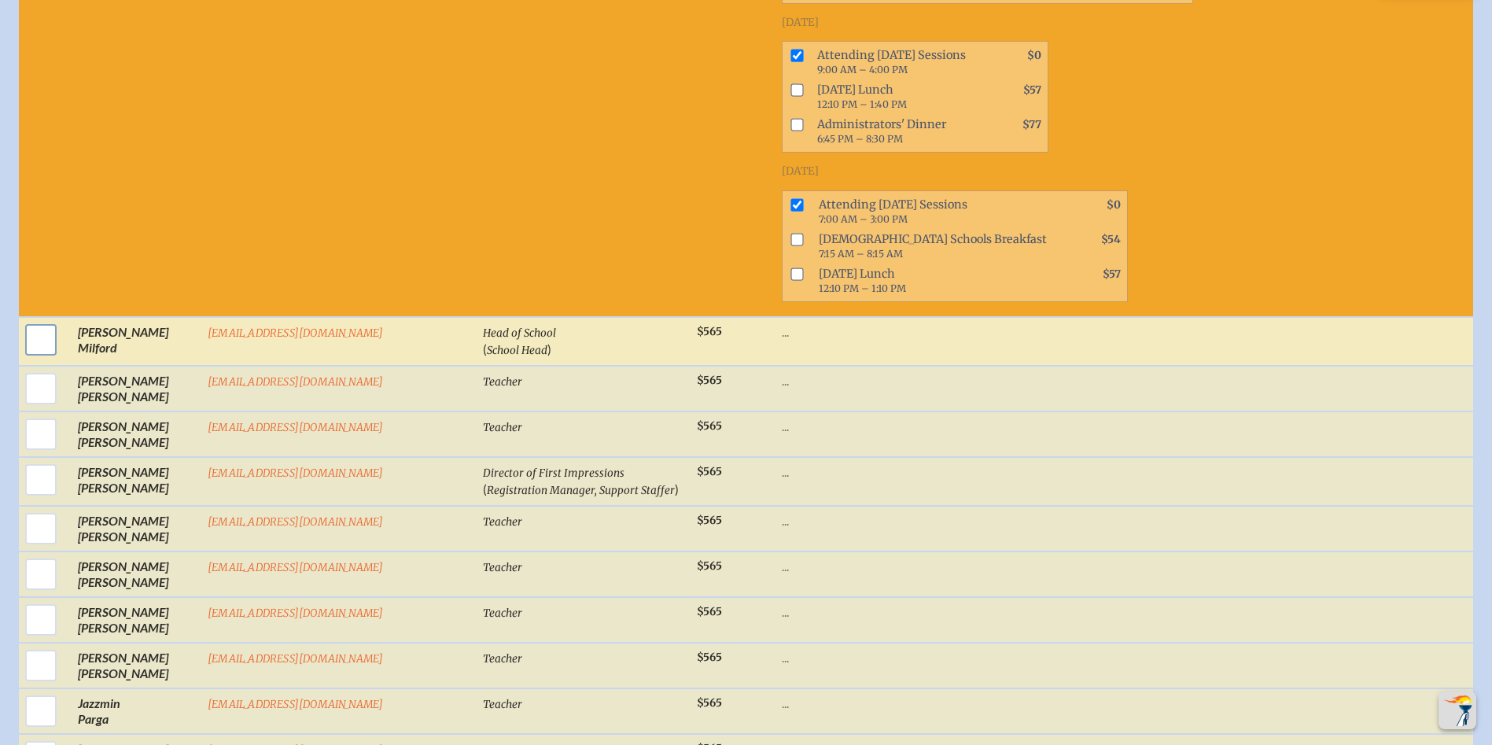
click at [41, 320] on input "checkbox" at bounding box center [40, 339] width 39 height 39
checkbox input "true"
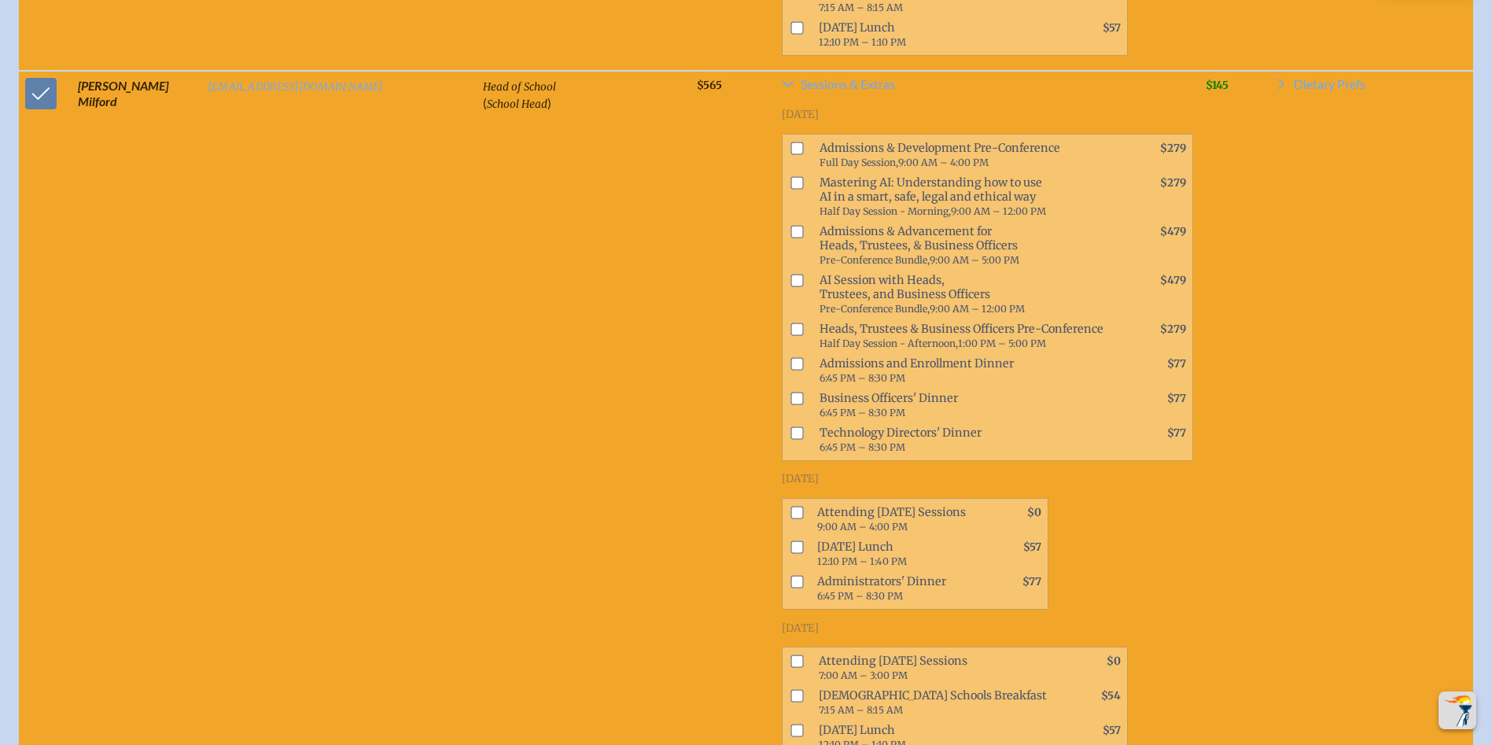
scroll to position [5428, 0]
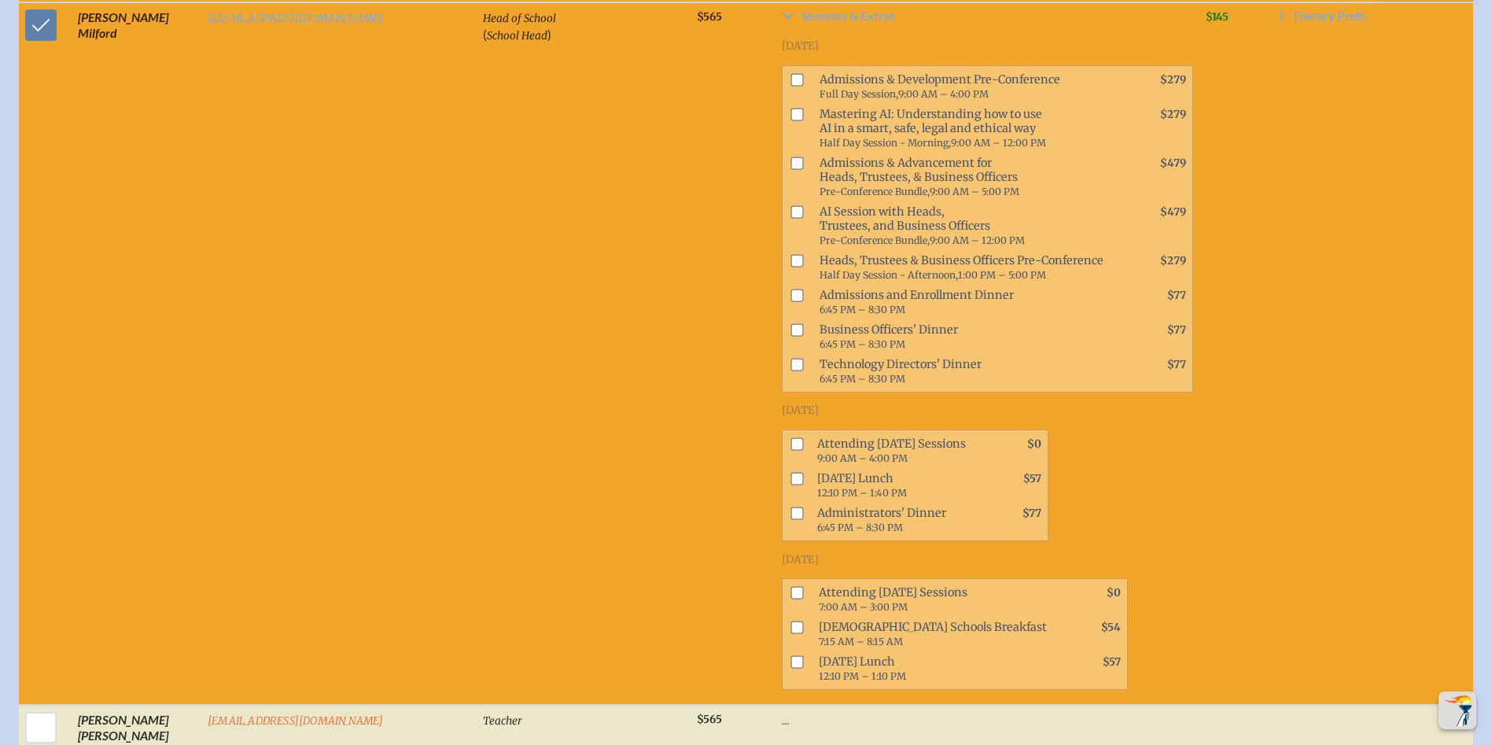
click at [791, 437] on input "checkbox" at bounding box center [797, 443] width 13 height 13
checkbox input "true"
click at [791, 586] on input "checkbox" at bounding box center [797, 592] width 13 height 13
checkbox input "true"
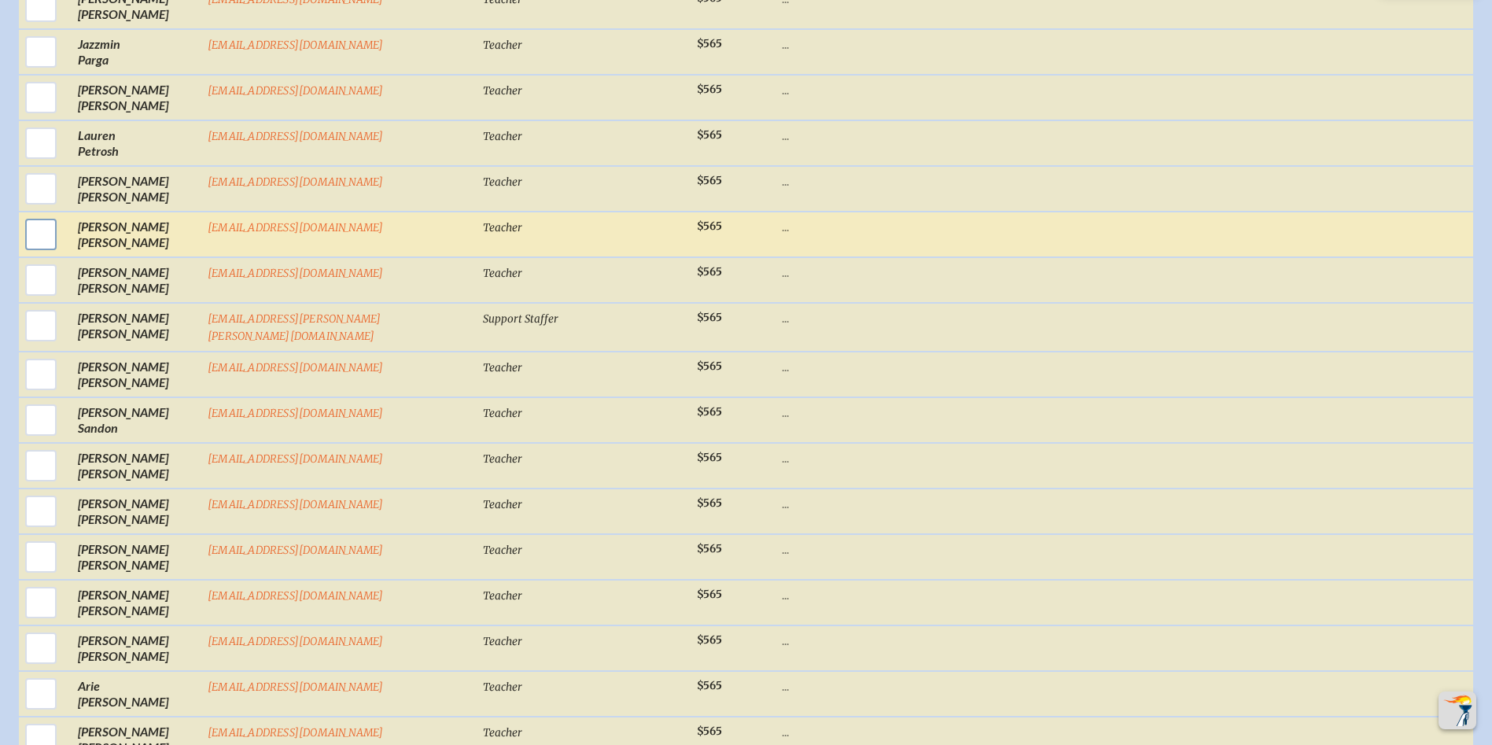
scroll to position [6450, 0]
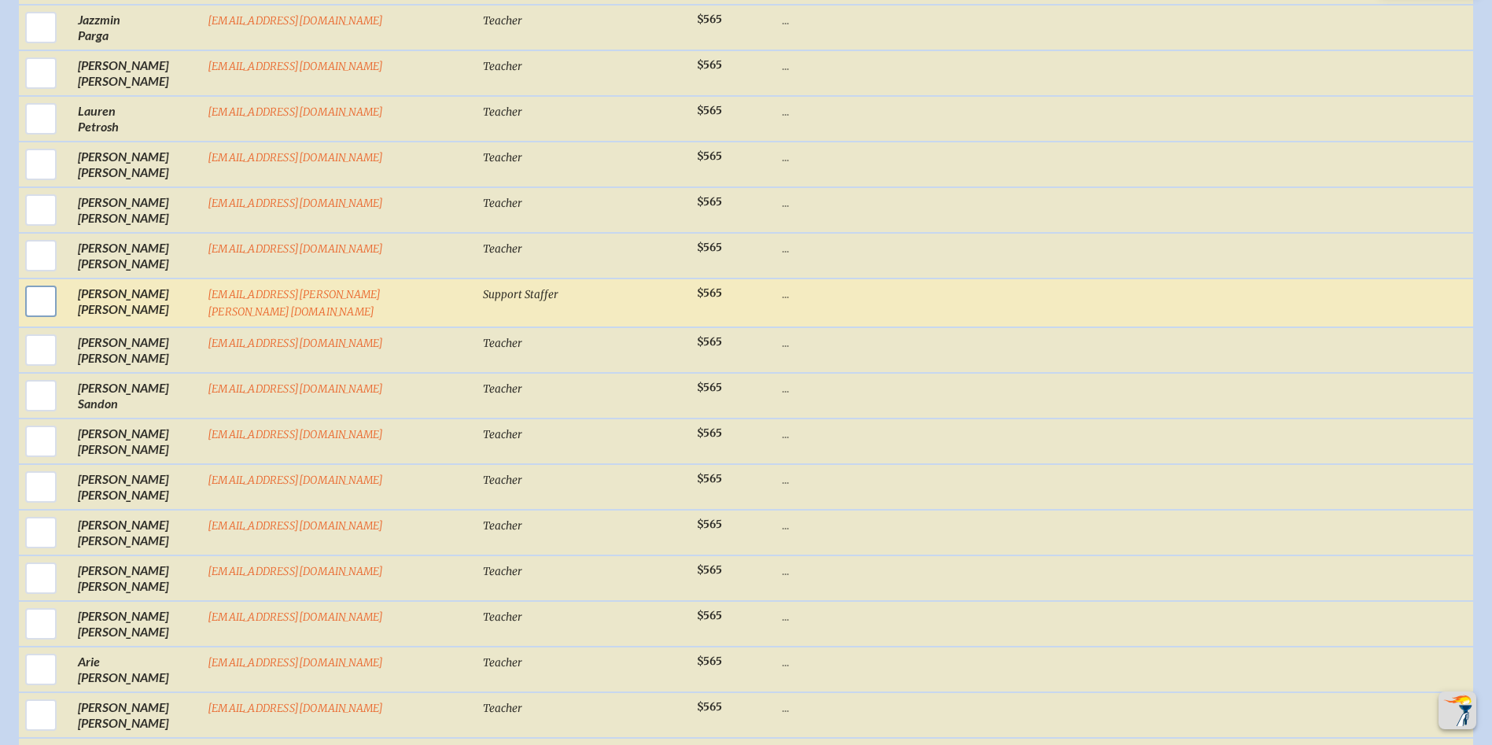
click at [34, 282] on input "checkbox" at bounding box center [40, 301] width 39 height 39
checkbox input "true"
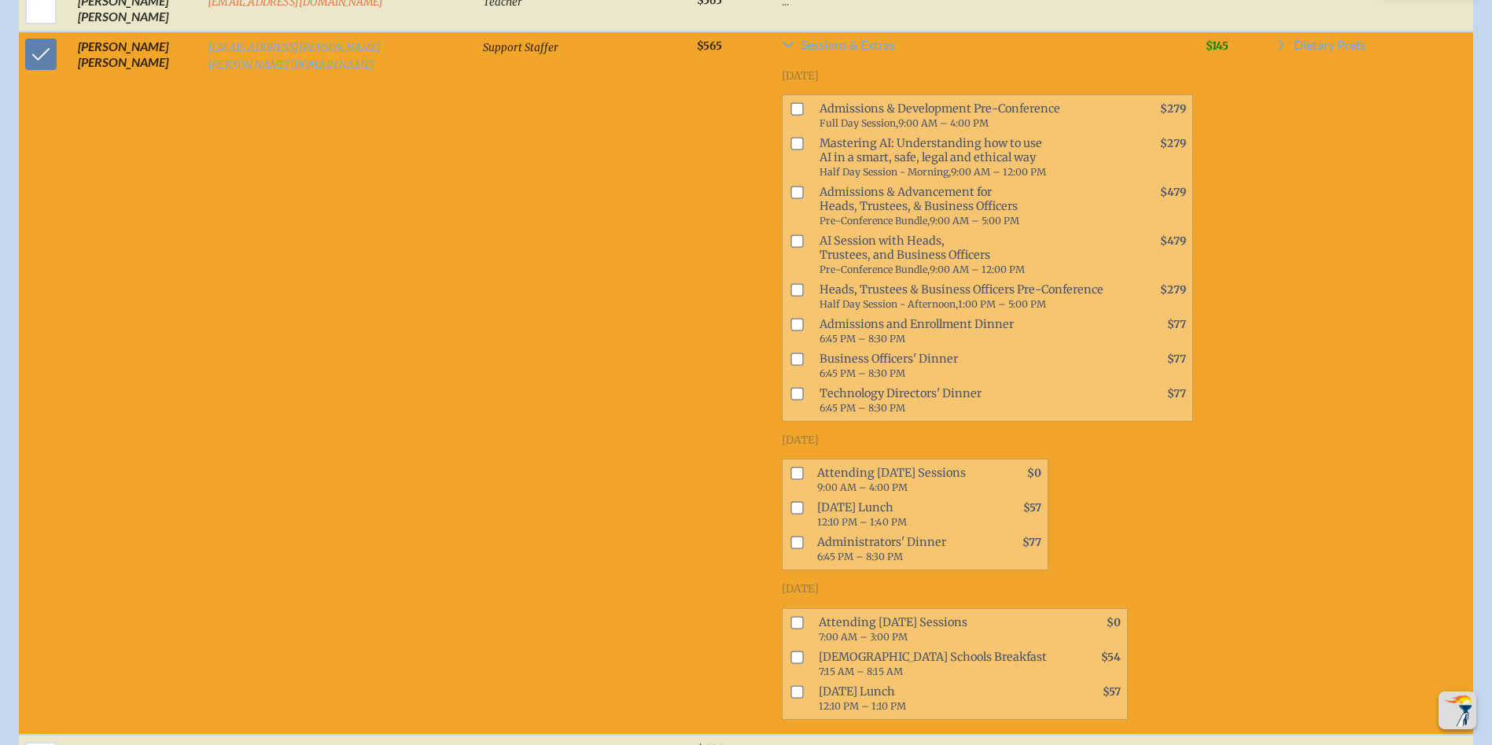
scroll to position [6765, 0]
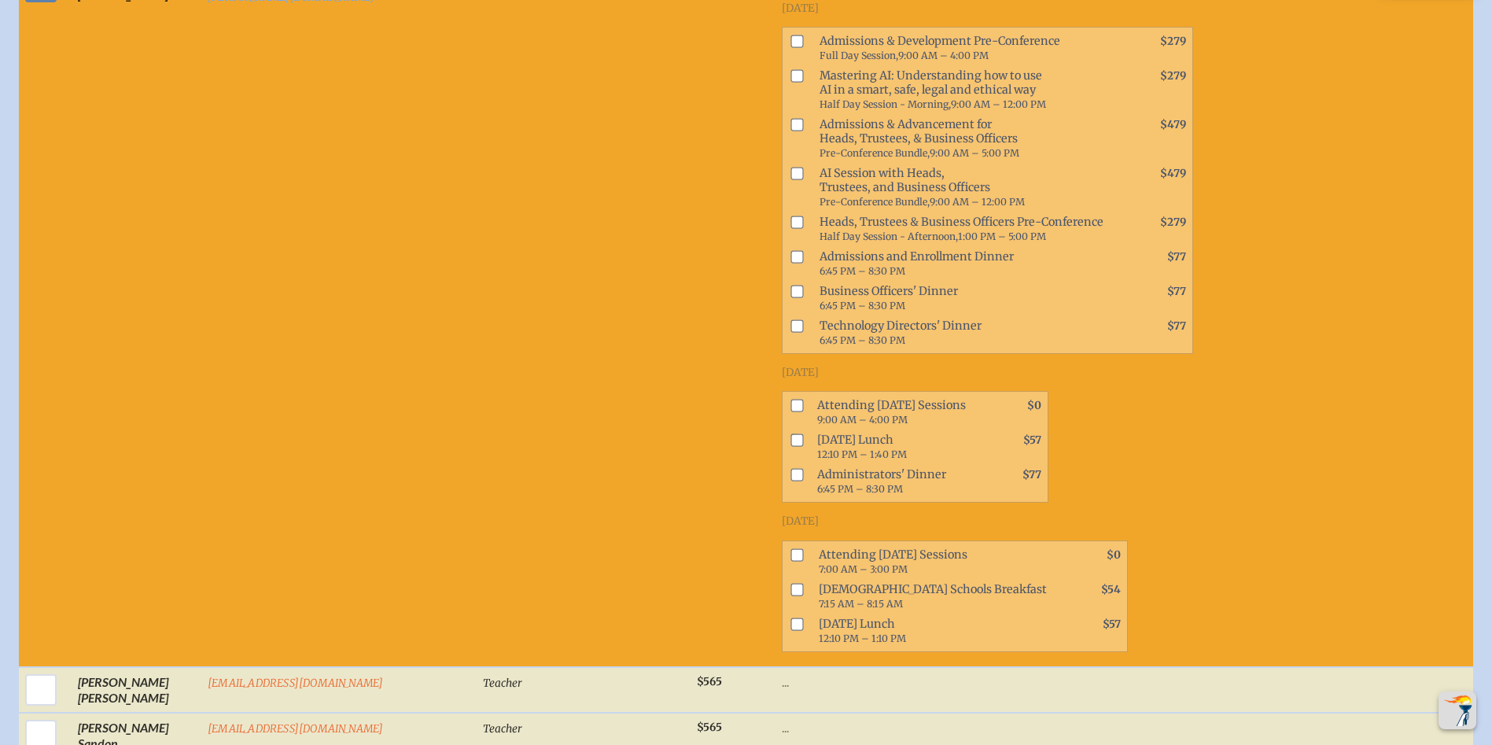
click at [791, 400] on input "checkbox" at bounding box center [797, 406] width 13 height 13
checkbox input "true"
click at [791, 548] on input "checkbox" at bounding box center [797, 554] width 13 height 13
checkbox input "true"
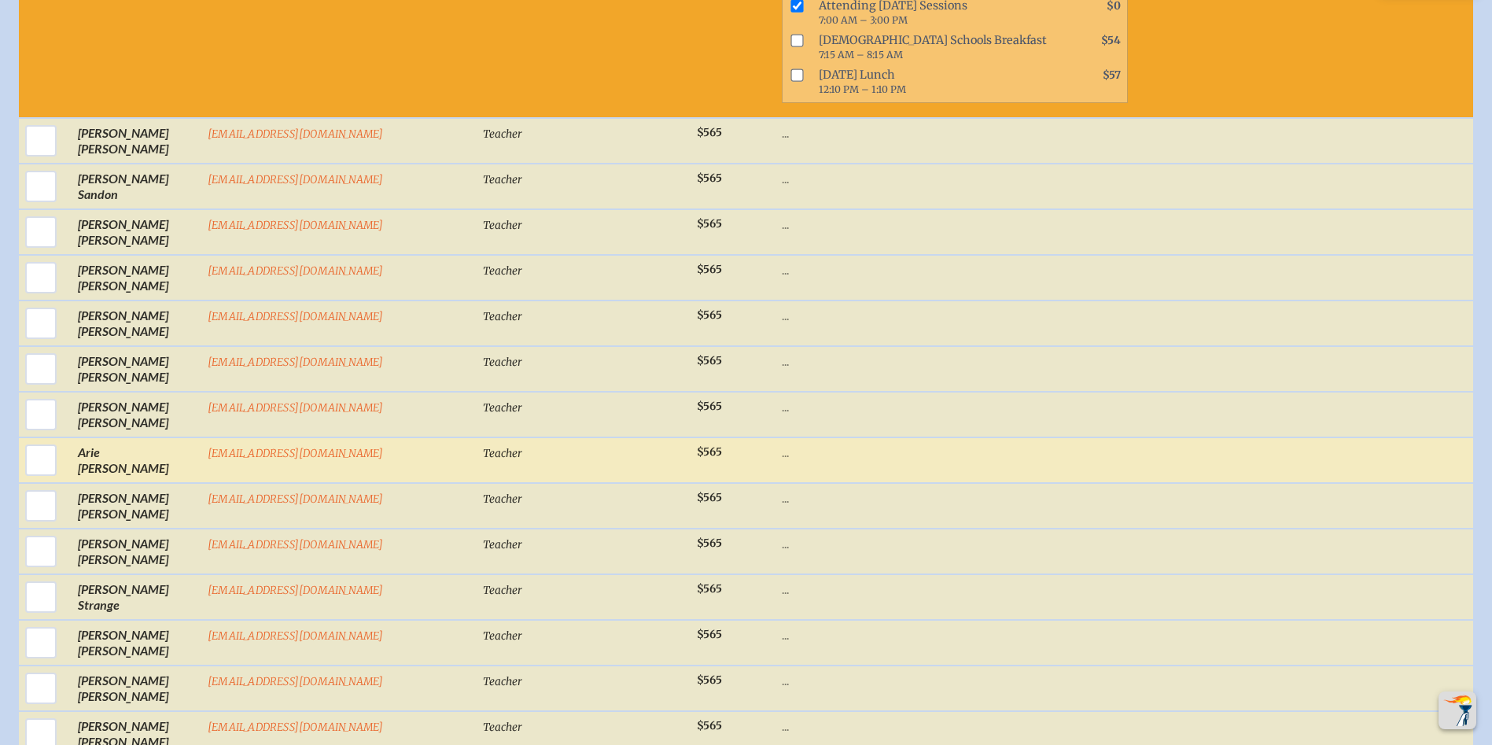
scroll to position [7315, 0]
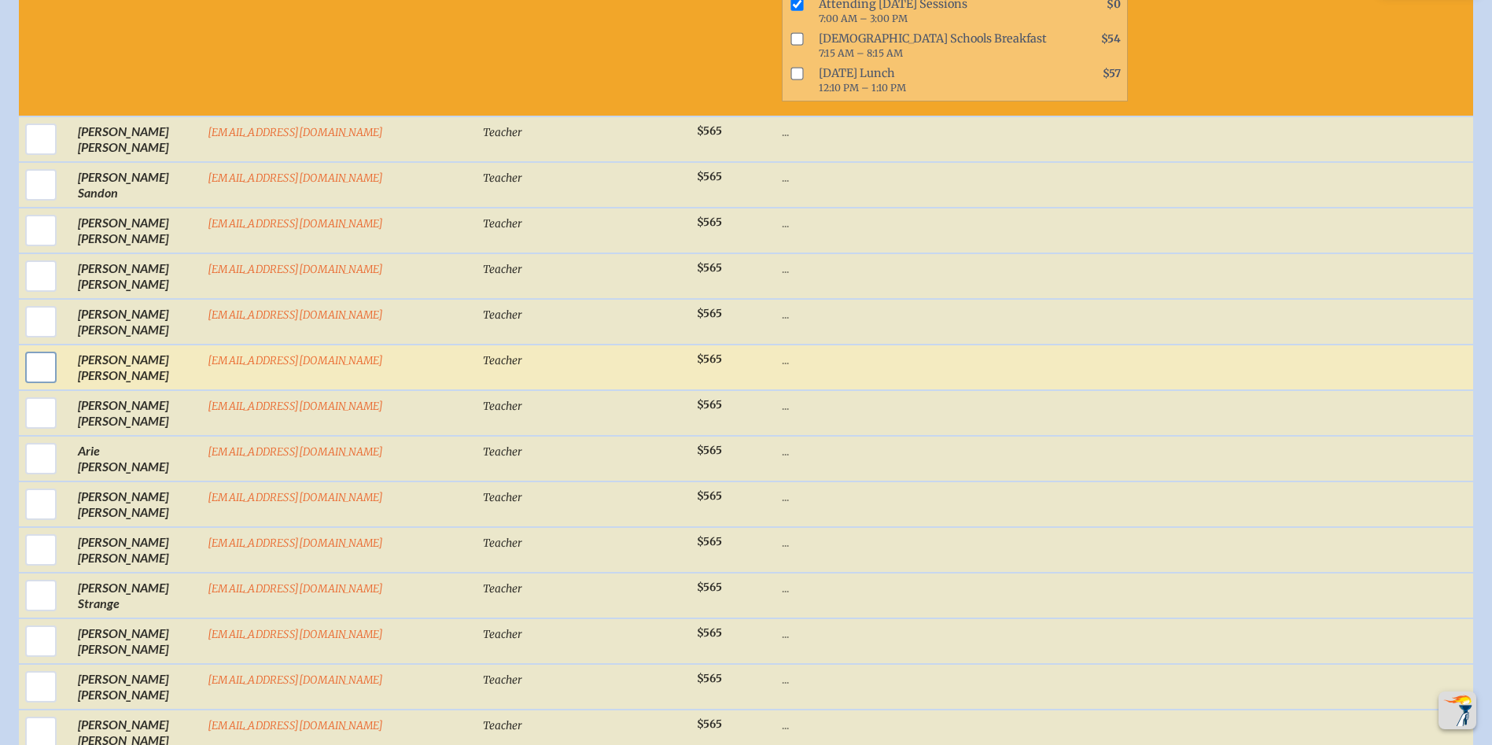
click at [37, 348] on input "checkbox" at bounding box center [40, 367] width 39 height 39
checkbox input "true"
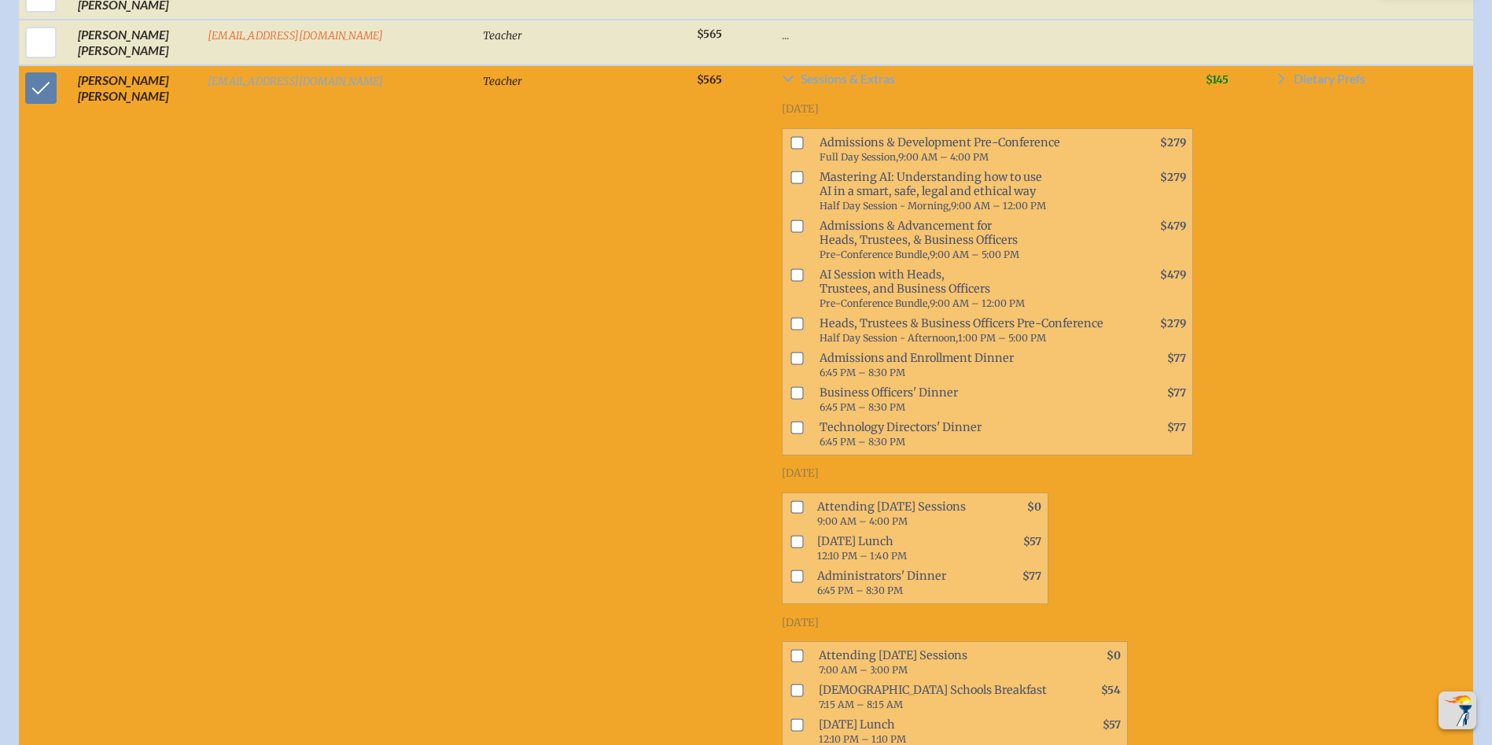
scroll to position [7630, 0]
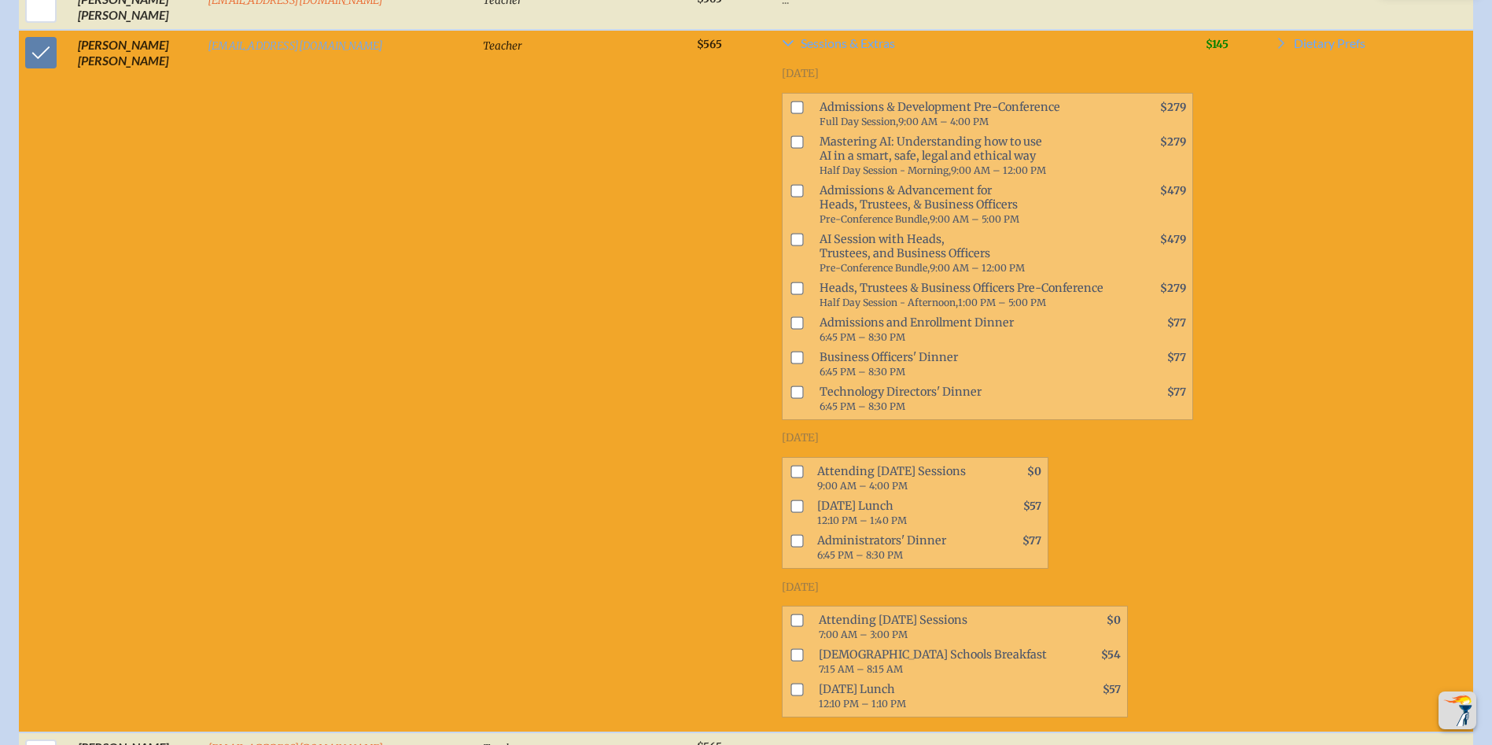
click at [791, 465] on input "checkbox" at bounding box center [797, 471] width 13 height 13
checkbox input "true"
drag, startPoint x: 684, startPoint y: 433, endPoint x: 673, endPoint y: 433, distance: 10.2
click at [791, 614] on input "checkbox" at bounding box center [797, 620] width 13 height 13
checkbox input "true"
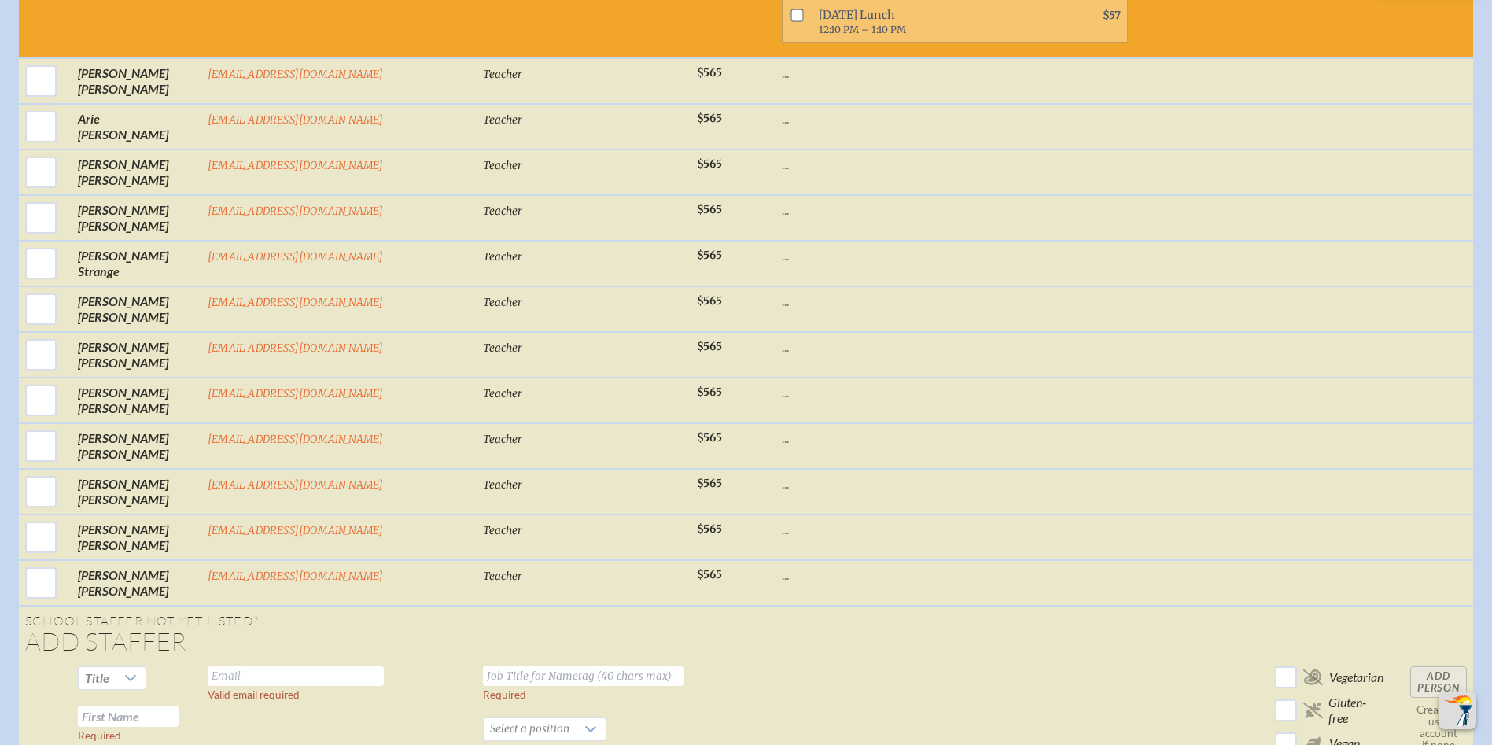
scroll to position [8417, 0]
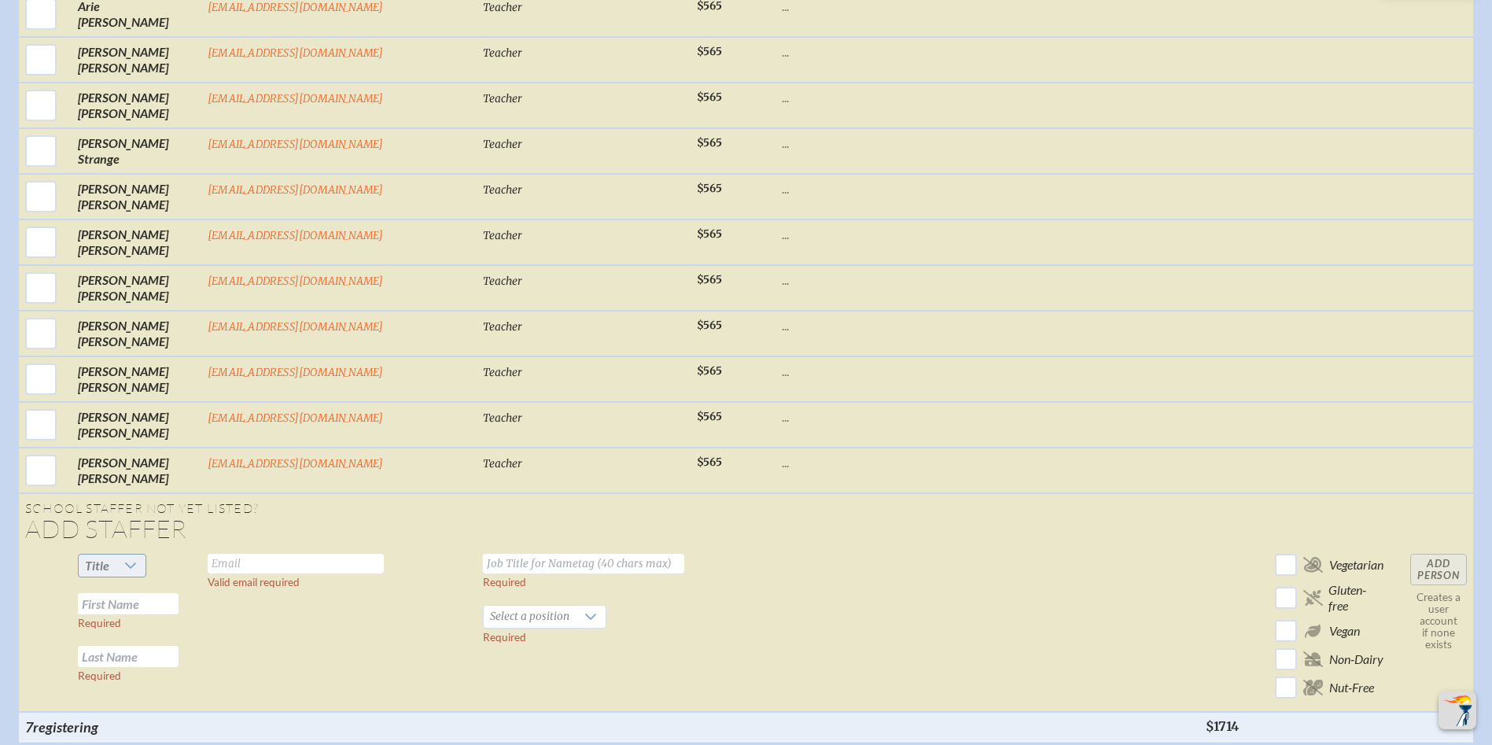
click at [124, 559] on icon at bounding box center [130, 565] width 13 height 13
click at [87, 472] on span "Ms." at bounding box center [87, 474] width 19 height 16
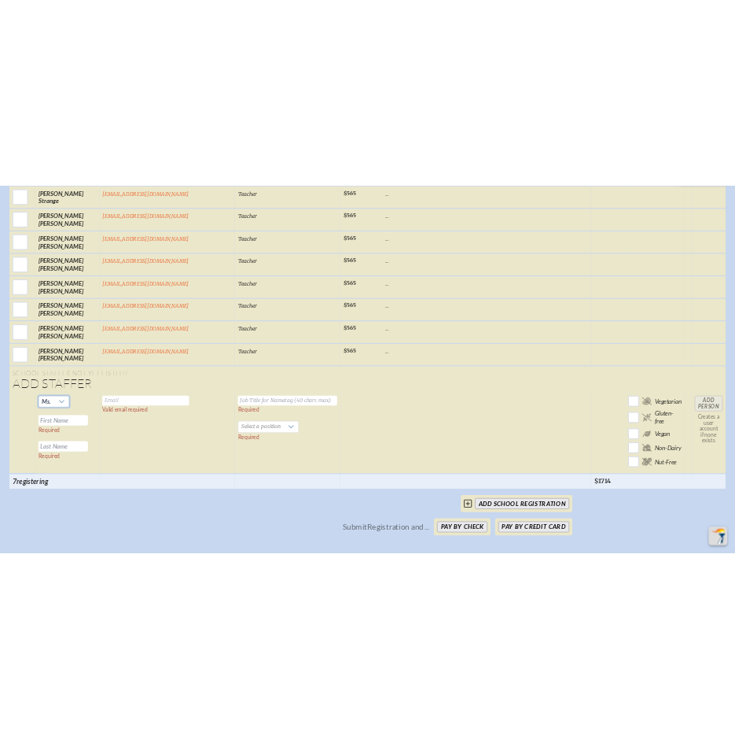
scroll to position [8495, 0]
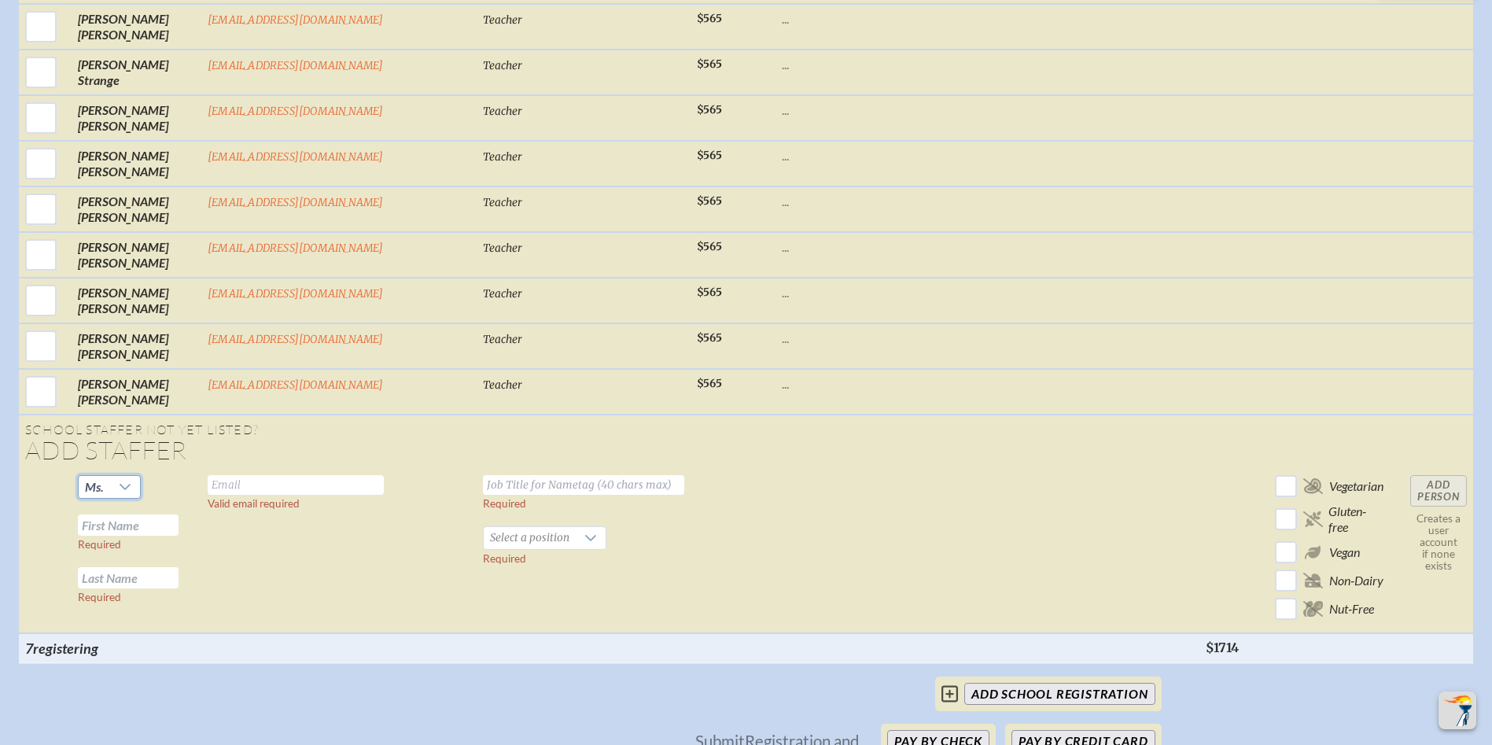
click at [208, 475] on input "text" at bounding box center [296, 485] width 176 height 20
type input "[EMAIL_ADDRESS][DOMAIN_NAME]"
click at [483, 475] on input "text" at bounding box center [583, 485] width 201 height 20
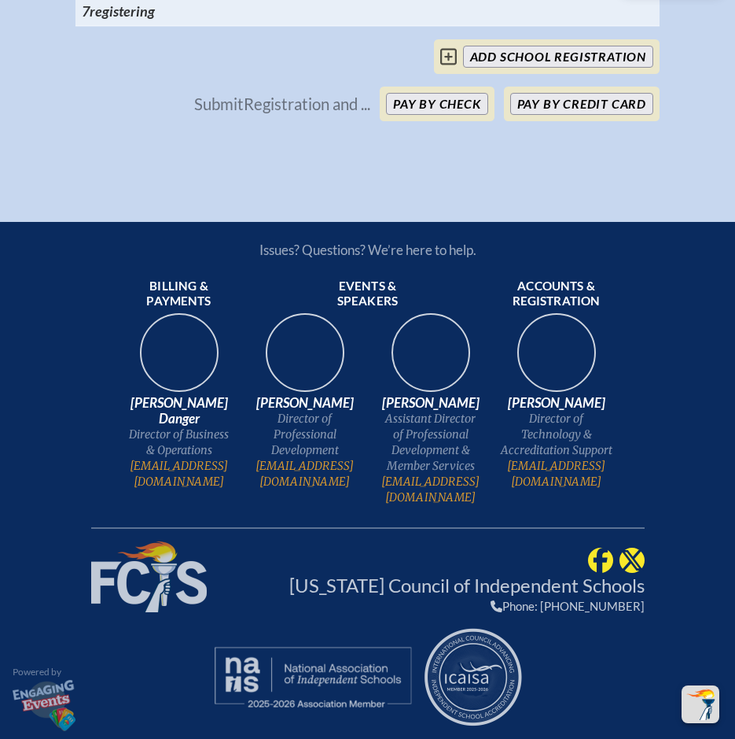
scroll to position [11323, 0]
type input "d"
type input "Director of Marketing and Enrollment"
type input "[PERSON_NAME]"
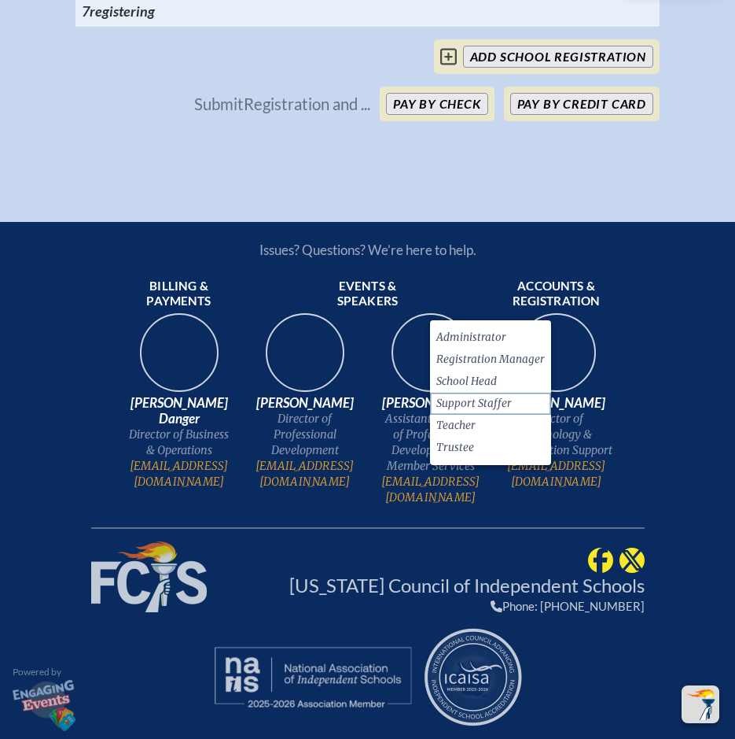
click at [473, 396] on span "Support Staffer" at bounding box center [475, 404] width 76 height 16
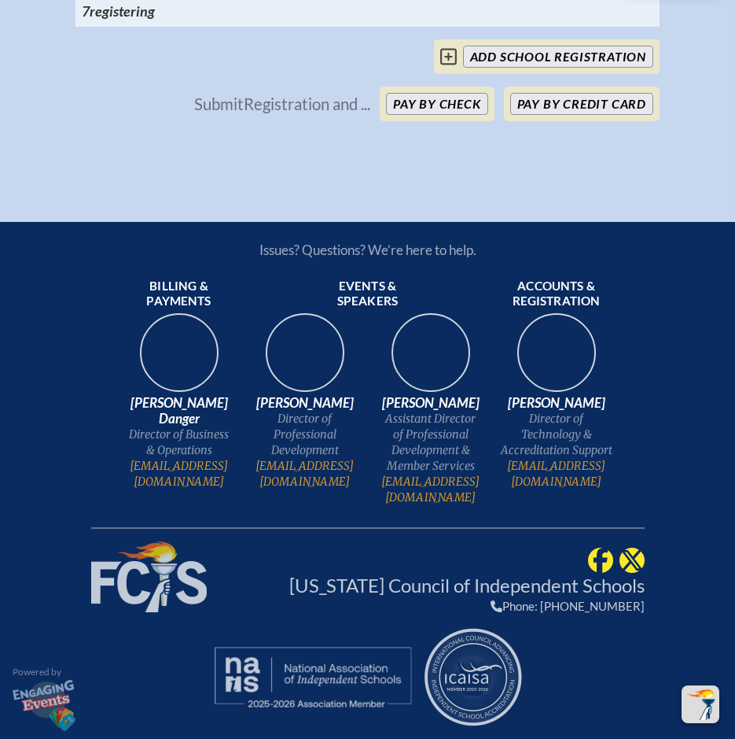
type input "[PERSON_NAME]"
click at [528, 68] on input "add School Registration" at bounding box center [558, 57] width 190 height 22
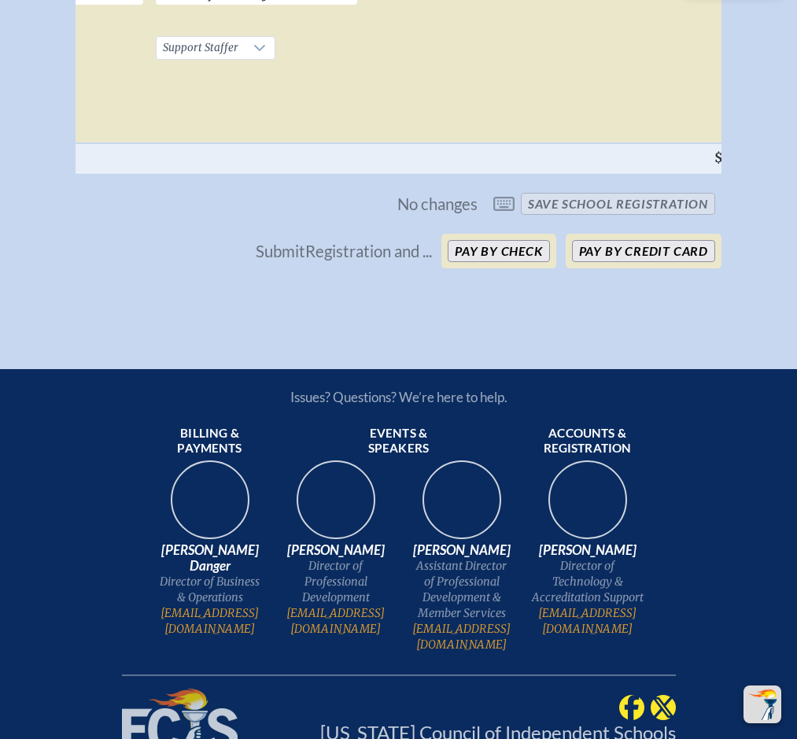
scroll to position [0, 471]
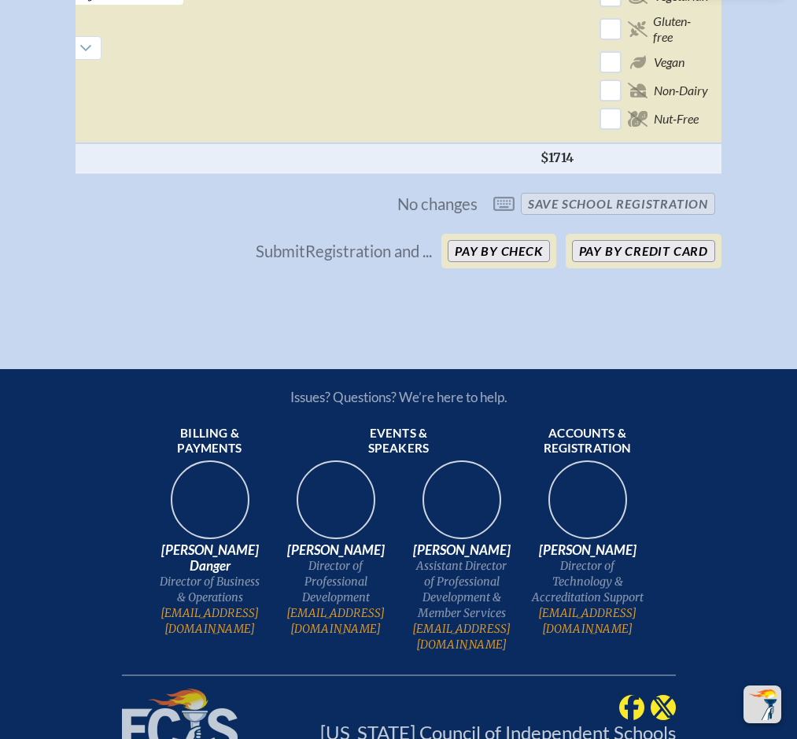
click at [733, 17] on input "Add Person" at bounding box center [758, 0] width 50 height 31
checkbox input "false"
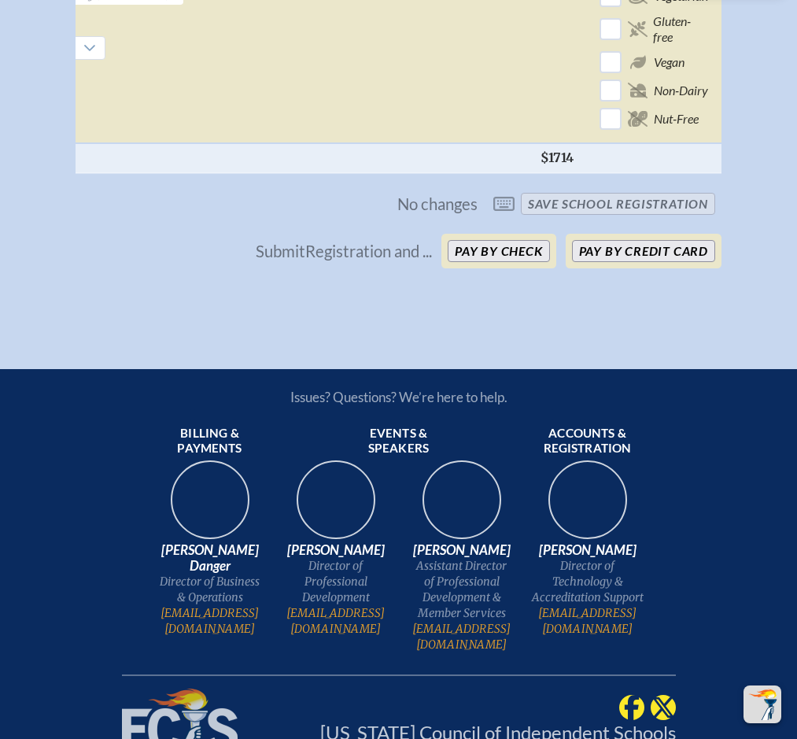
checkbox input "false"
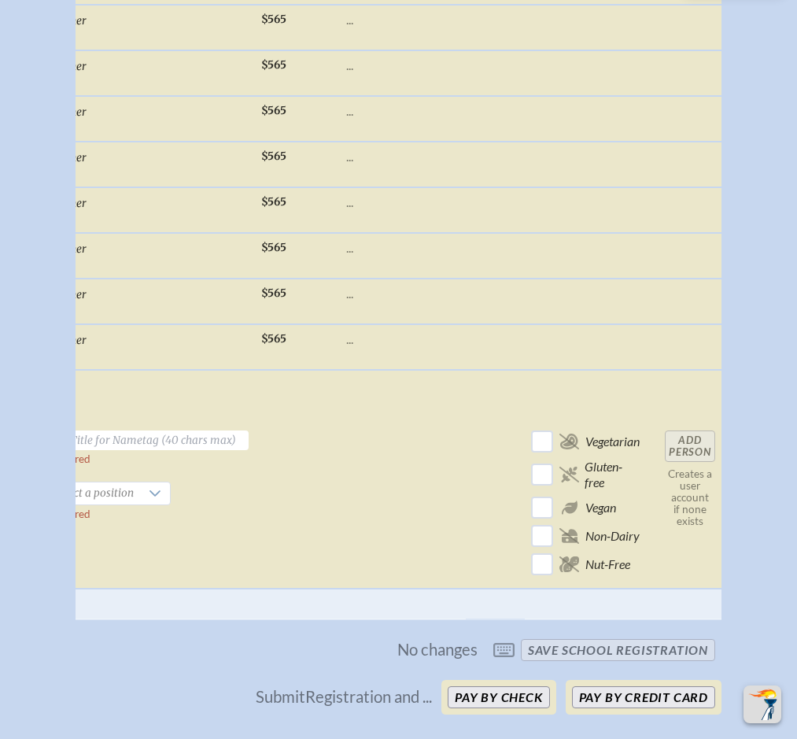
scroll to position [0, 348]
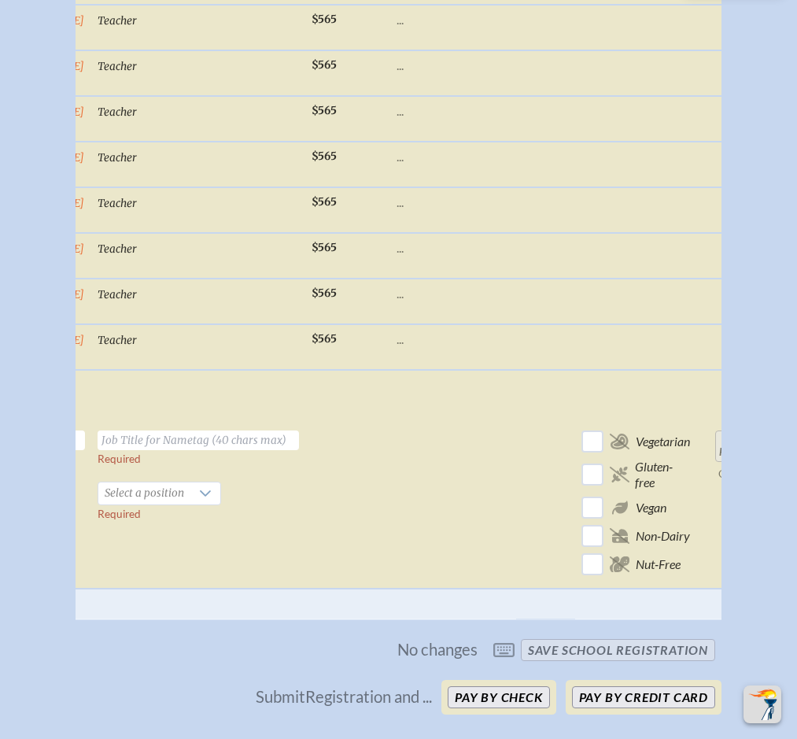
checkbox input "true"
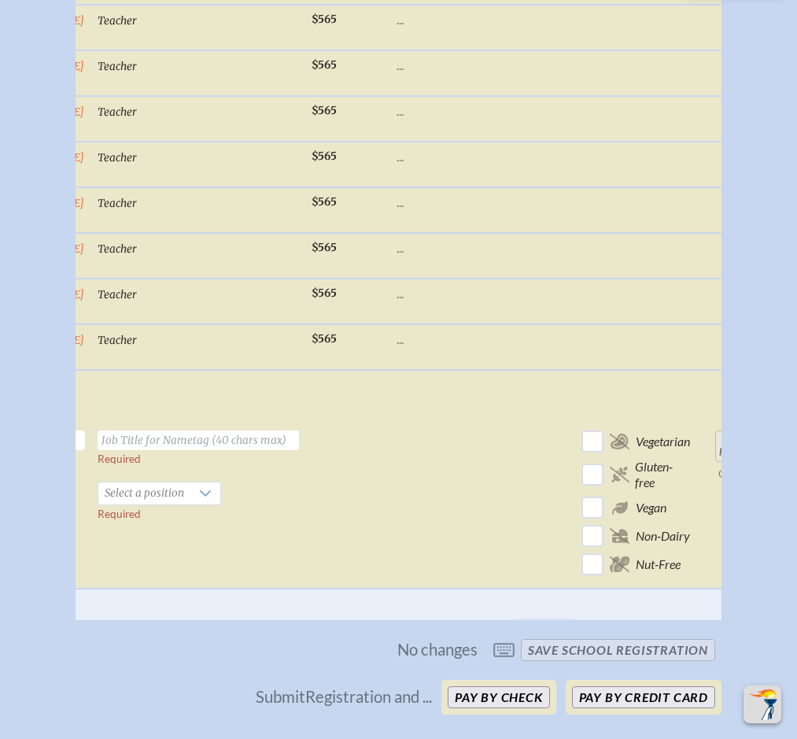
checkbox input "true"
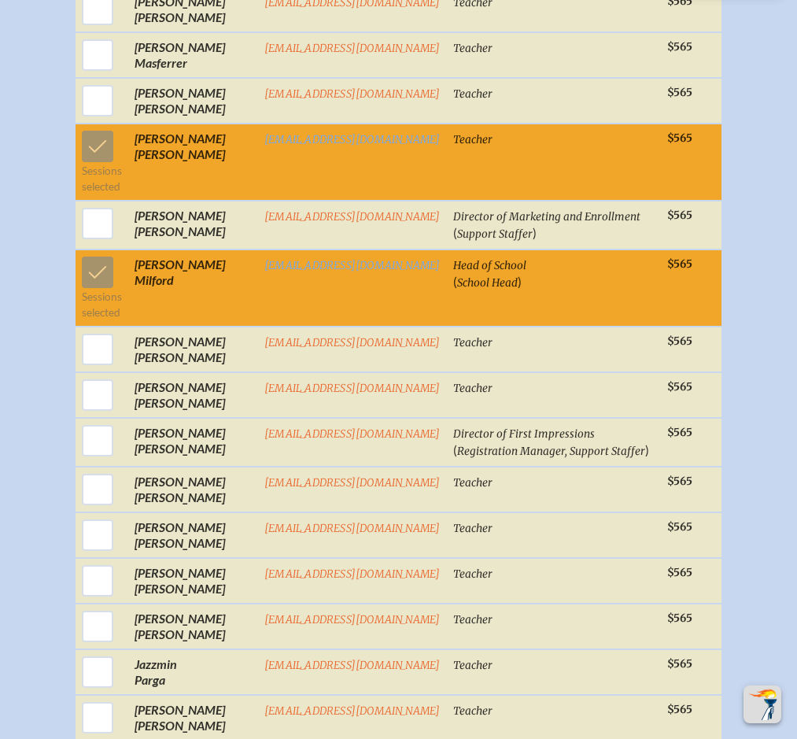
scroll to position [2753, 0]
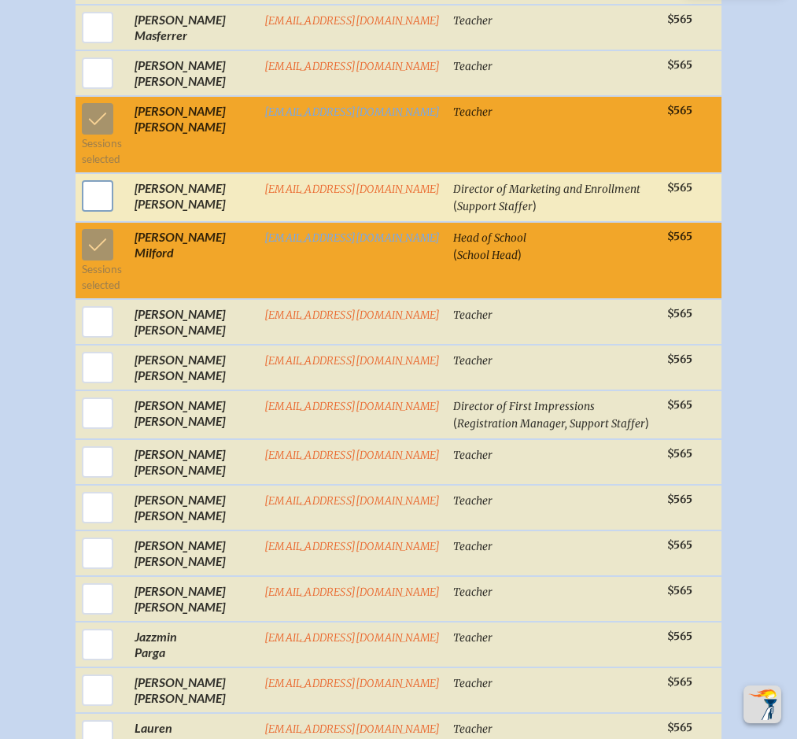
click at [99, 206] on input "checkbox" at bounding box center [97, 195] width 39 height 39
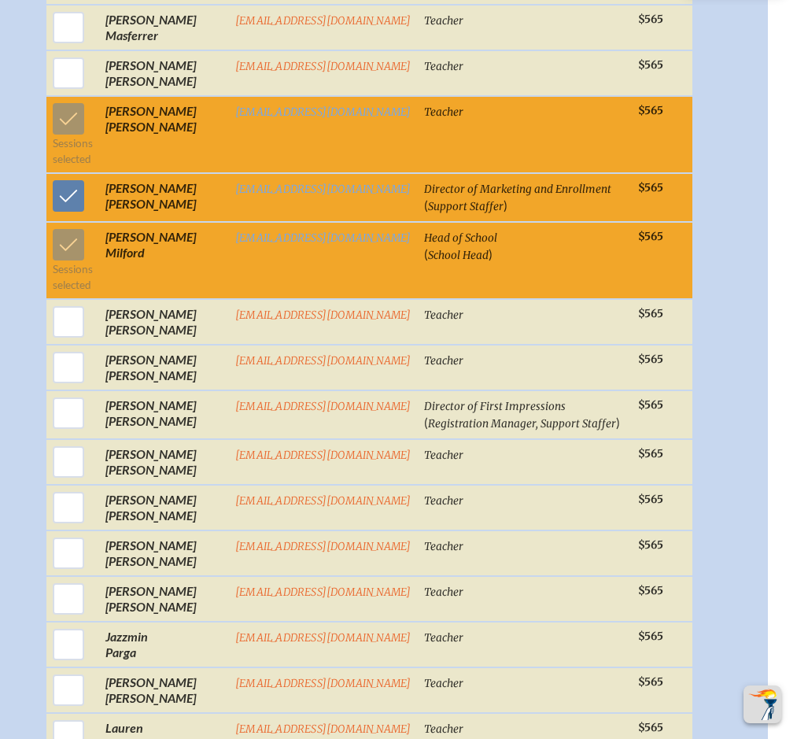
scroll to position [2753, 85]
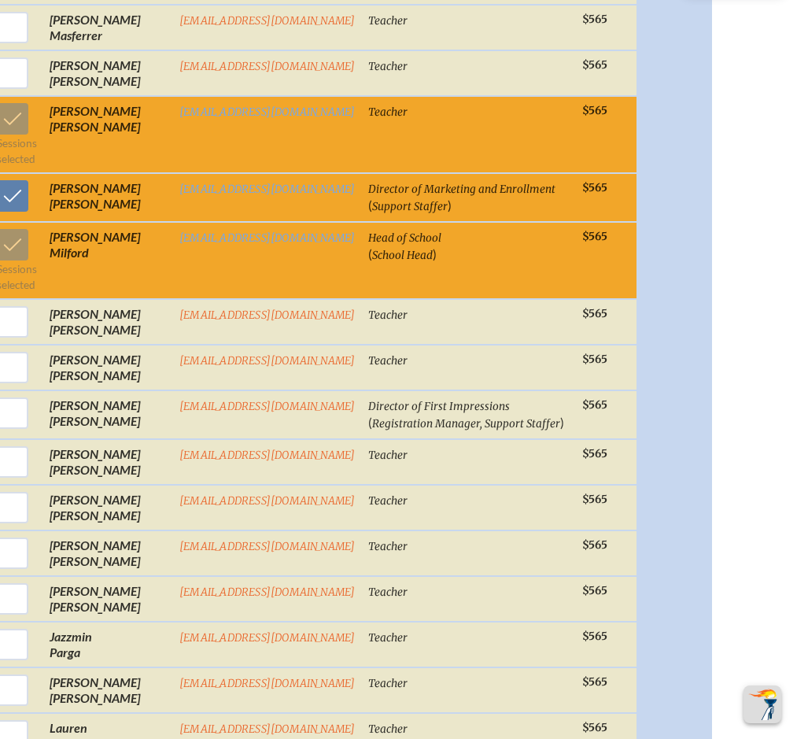
click at [105, 204] on td "[PERSON_NAME]" at bounding box center [108, 197] width 130 height 49
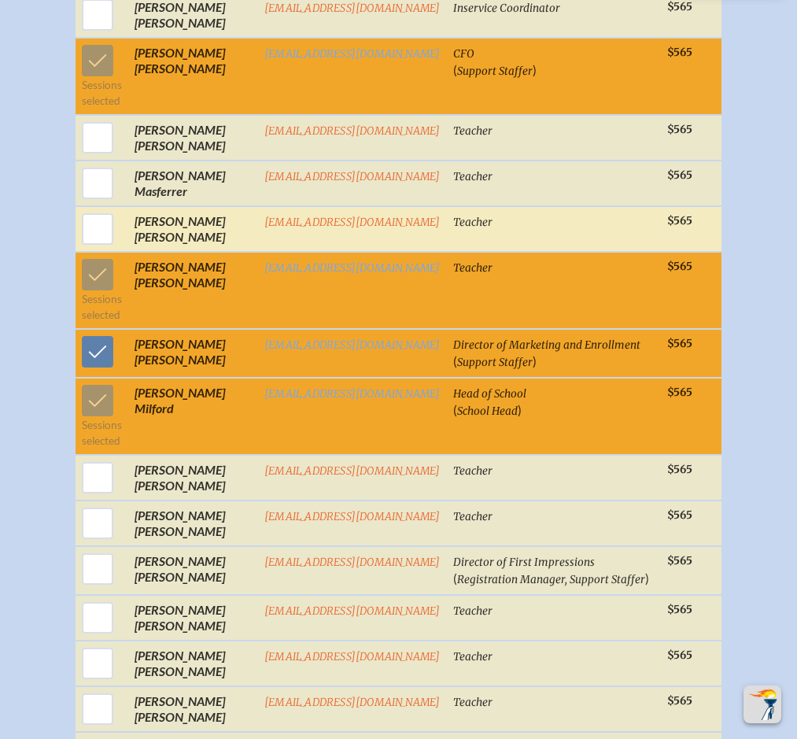
scroll to position [2596, 0]
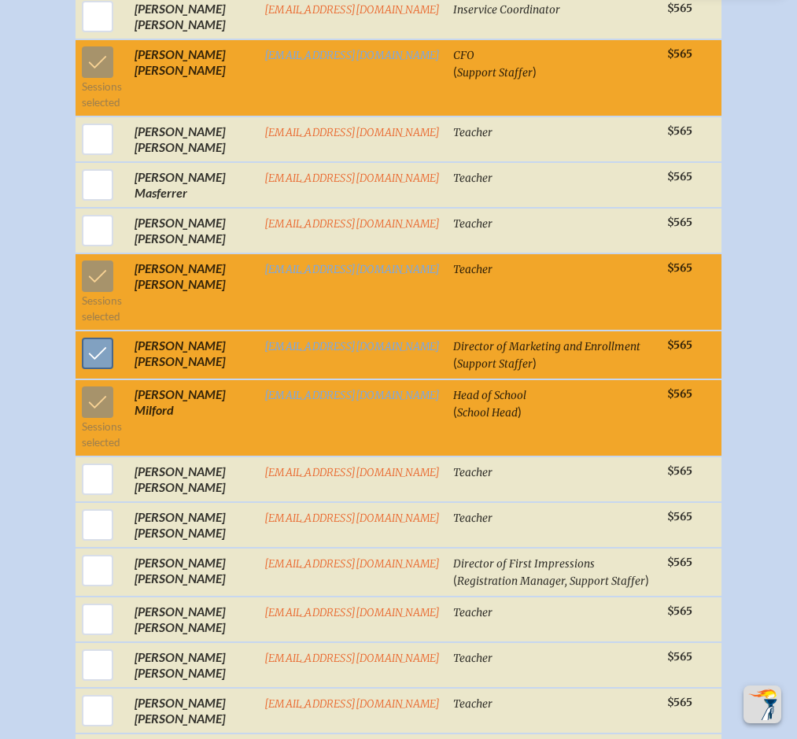
click at [85, 370] on input "checkbox" at bounding box center [97, 353] width 39 height 39
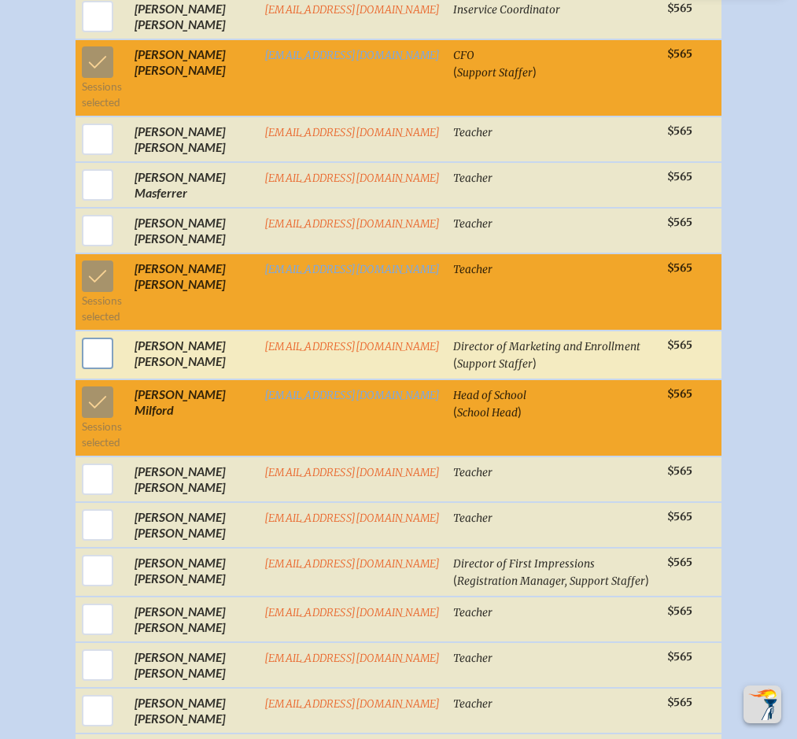
click at [85, 370] on input "checkbox" at bounding box center [97, 353] width 39 height 39
checkbox input "true"
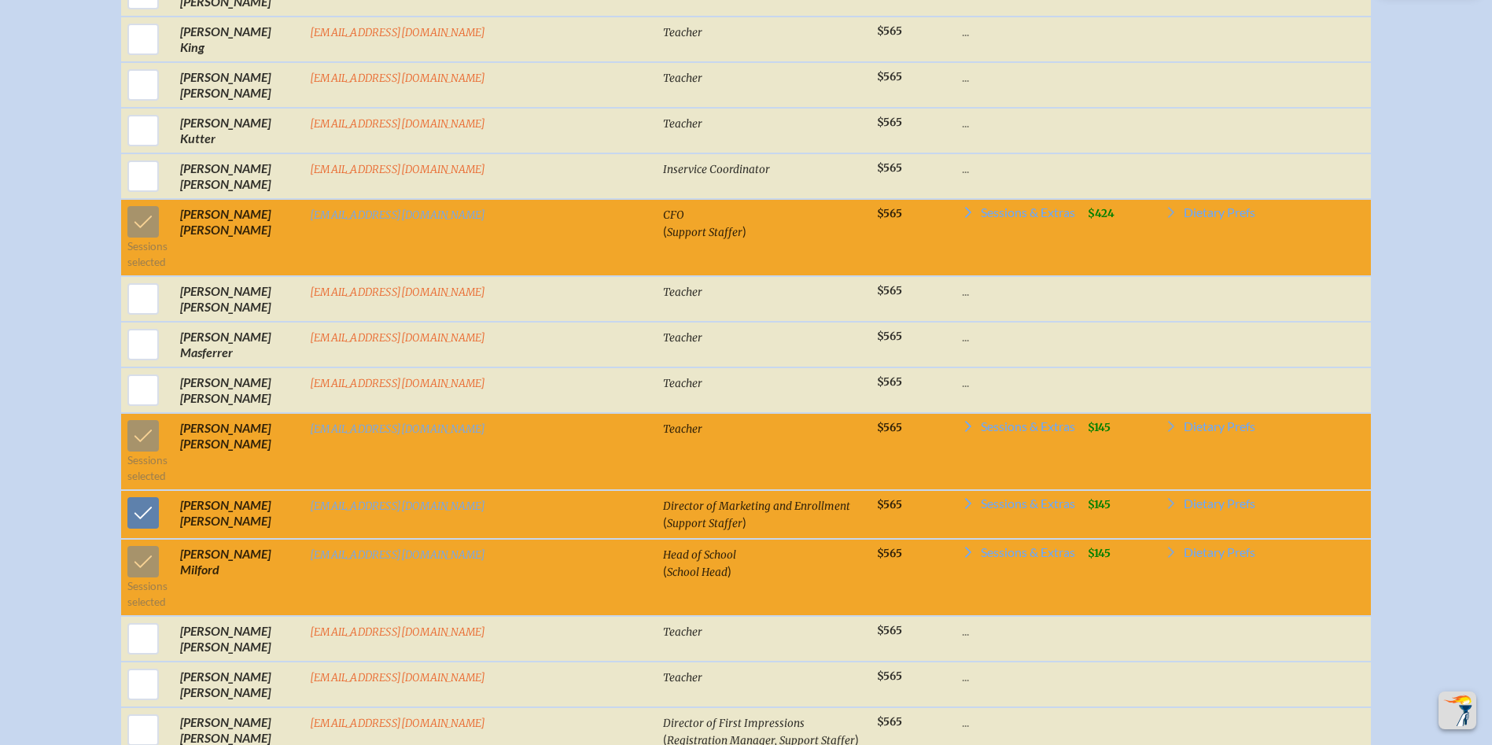
scroll to position [2517, 12]
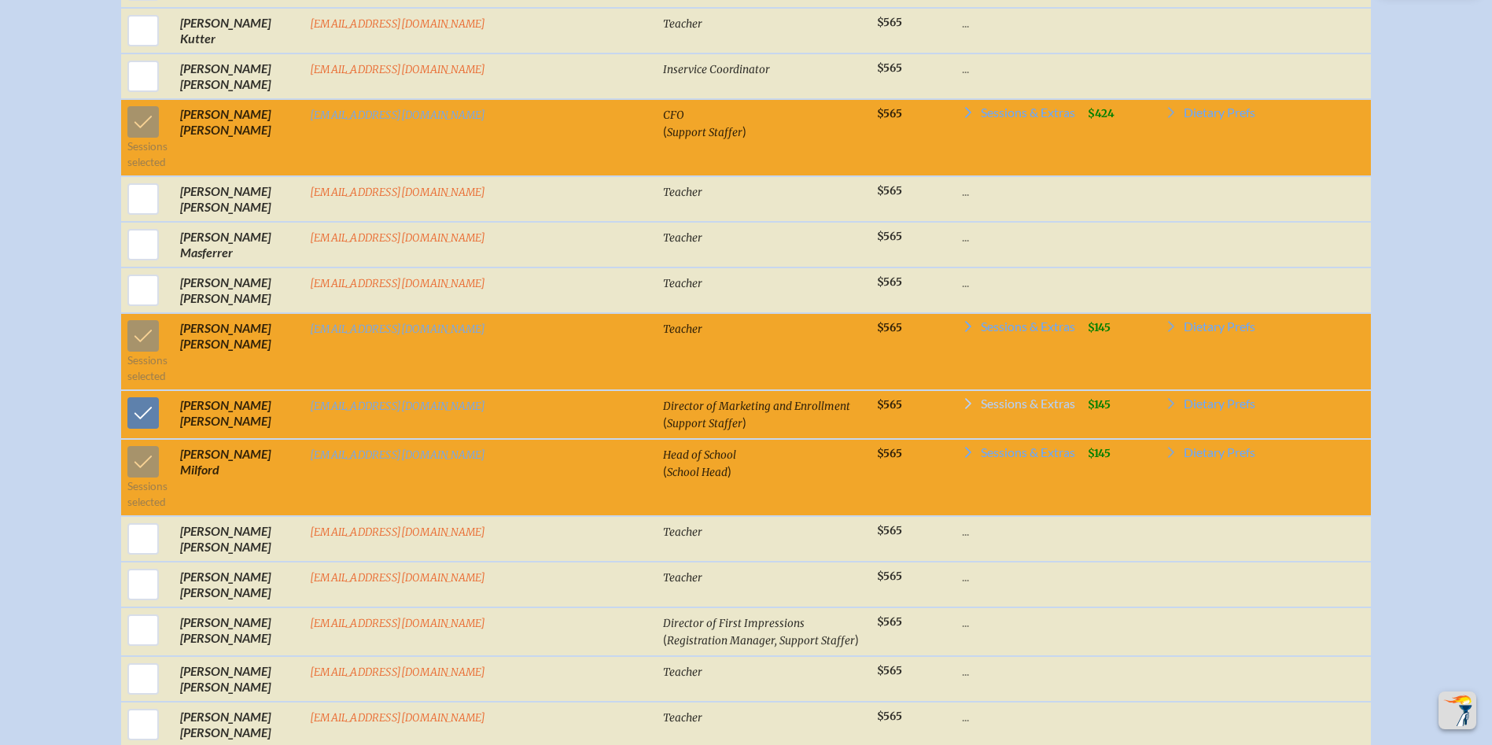
click at [981, 410] on span "Sessions & Extras" at bounding box center [1028, 403] width 94 height 13
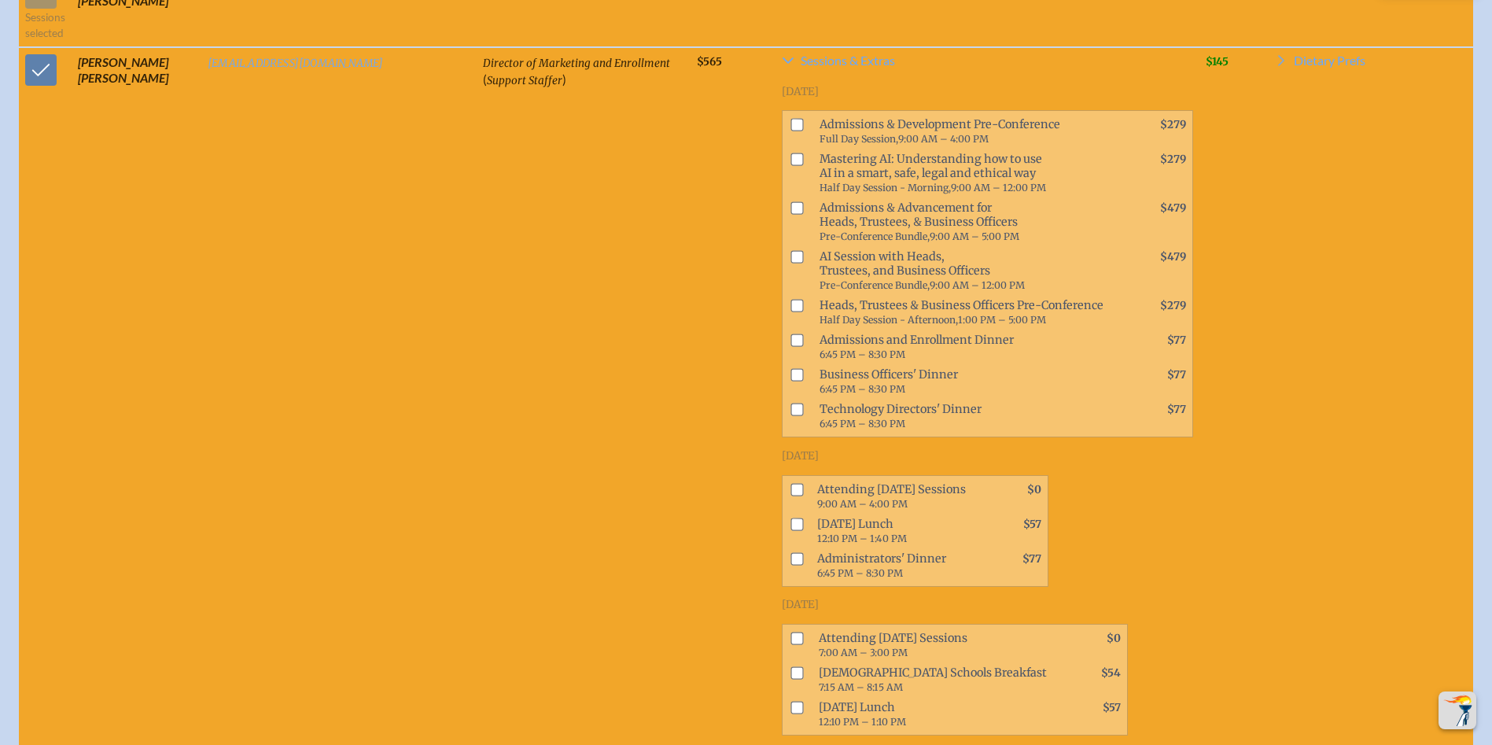
scroll to position [2926, 12]
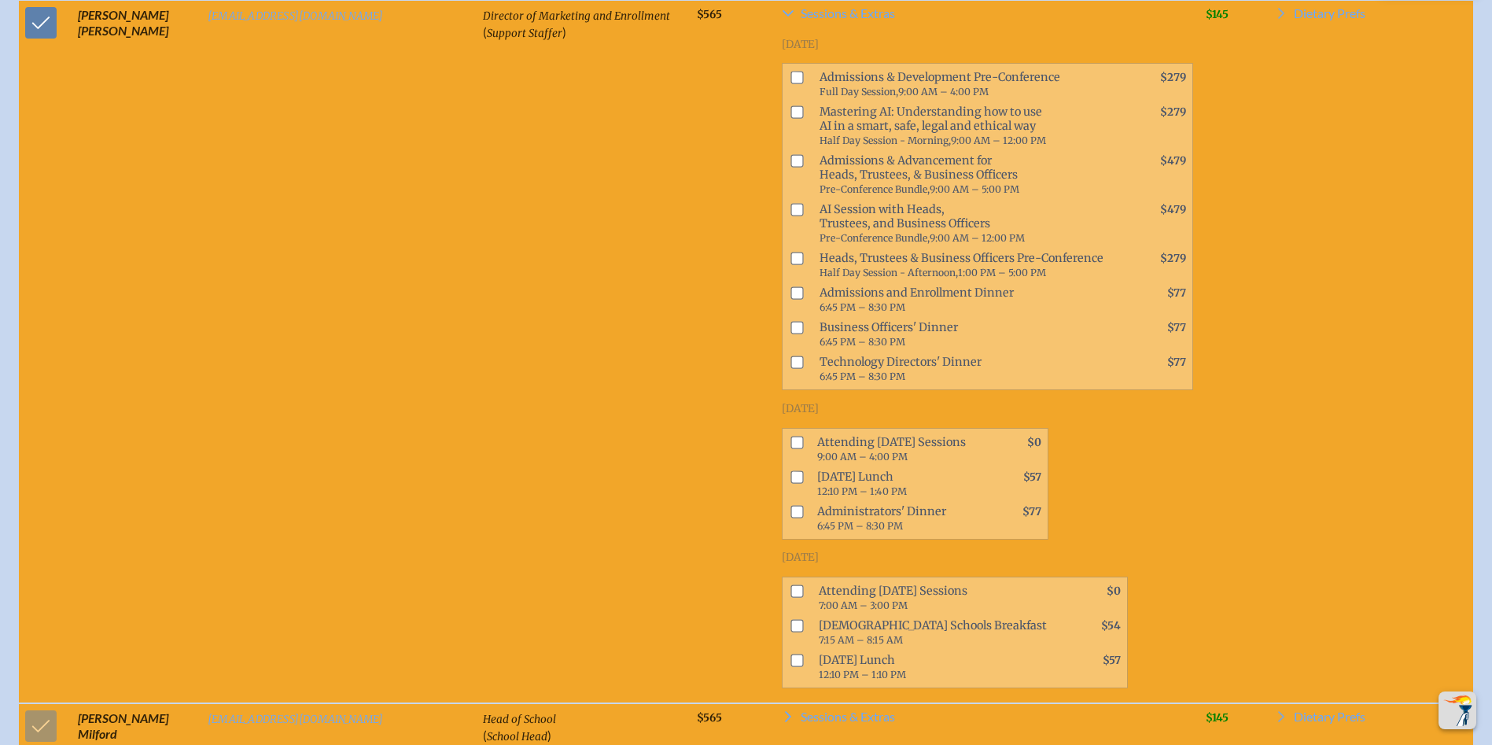
click at [791, 436] on input "checkbox" at bounding box center [797, 442] width 13 height 13
checkbox input "true"
click at [791, 584] on input "checkbox" at bounding box center [797, 590] width 13 height 13
checkbox input "true"
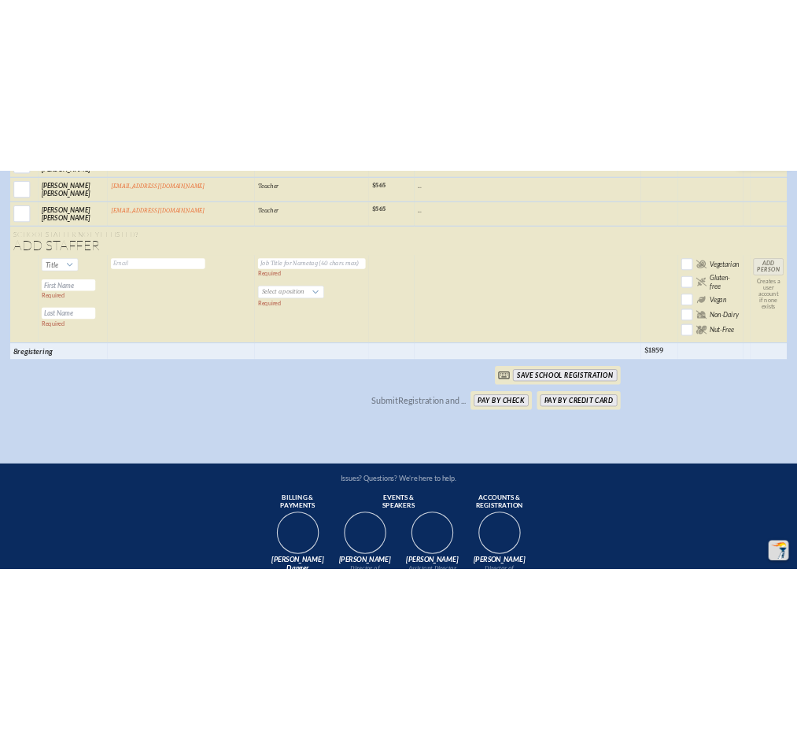
scroll to position [5129, 12]
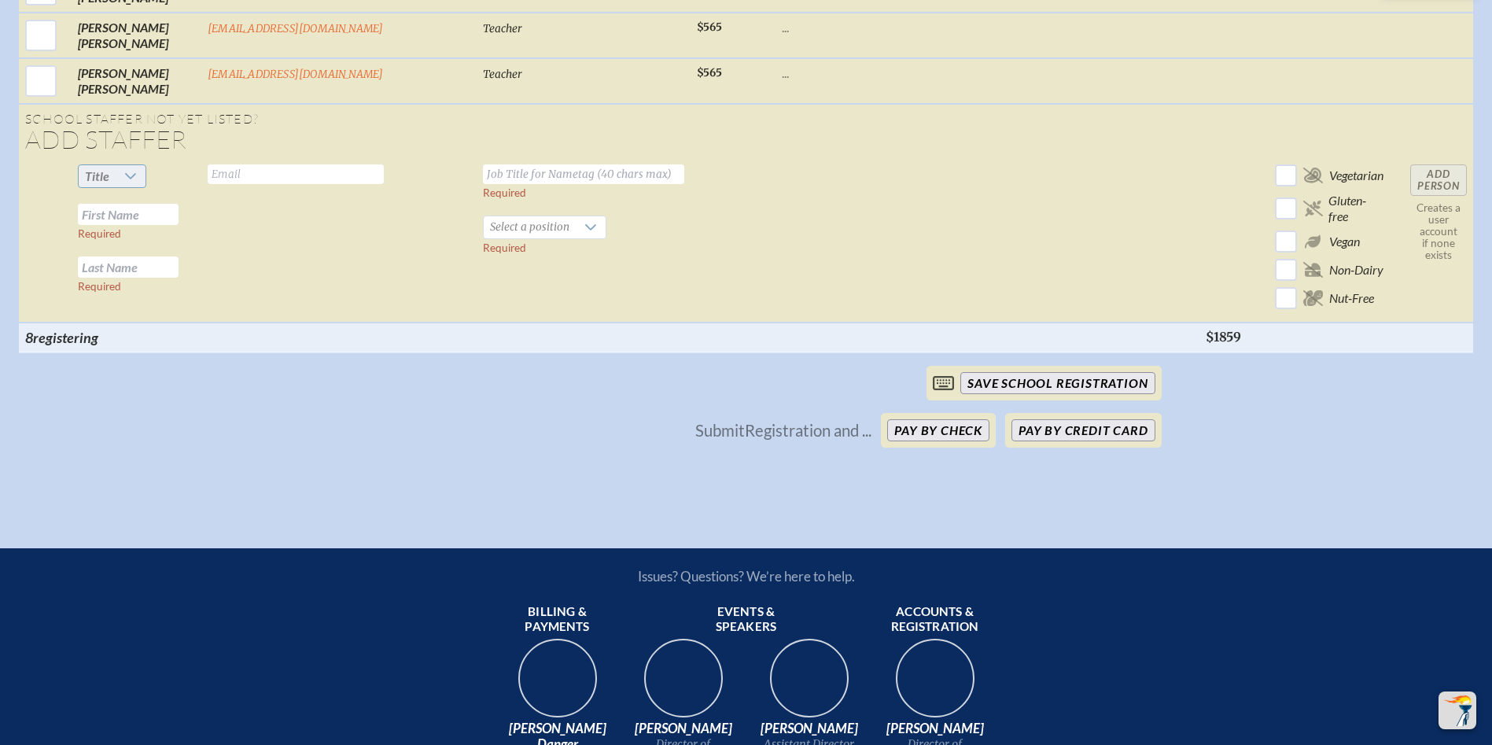
click at [125, 173] on icon at bounding box center [130, 176] width 11 height 6
click at [85, 254] on li "Ms." at bounding box center [106, 253] width 68 height 22
click at [225, 164] on input "text" at bounding box center [296, 174] width 176 height 20
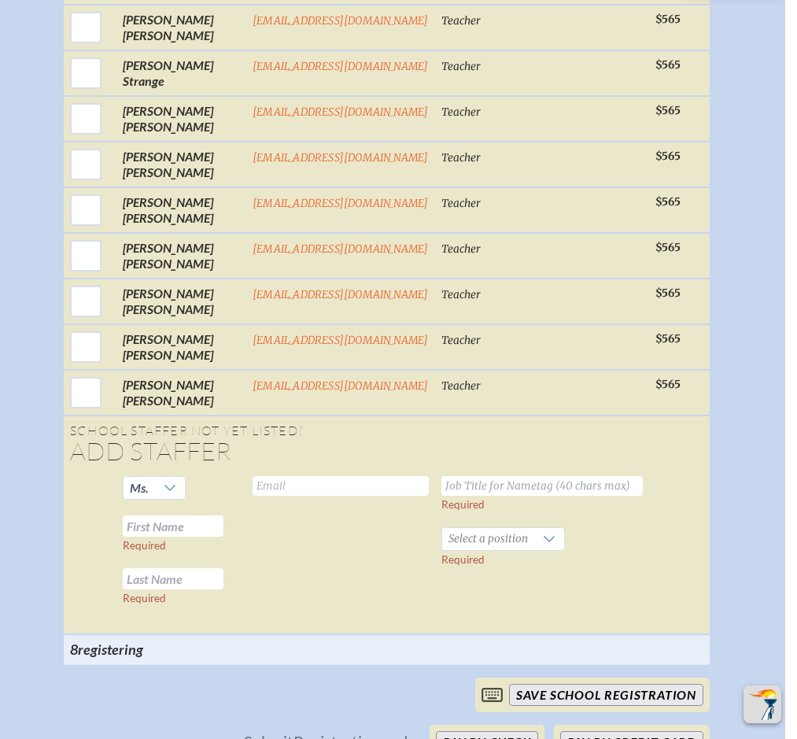
click at [282, 496] on input "text" at bounding box center [340, 486] width 176 height 20
type input "[EMAIL_ADDRESS][DOMAIN_NAME]"
click at [501, 496] on input "text" at bounding box center [541, 486] width 201 height 20
click at [601, 496] on input "text" at bounding box center [541, 486] width 201 height 20
type input "1st Grade Teacher"
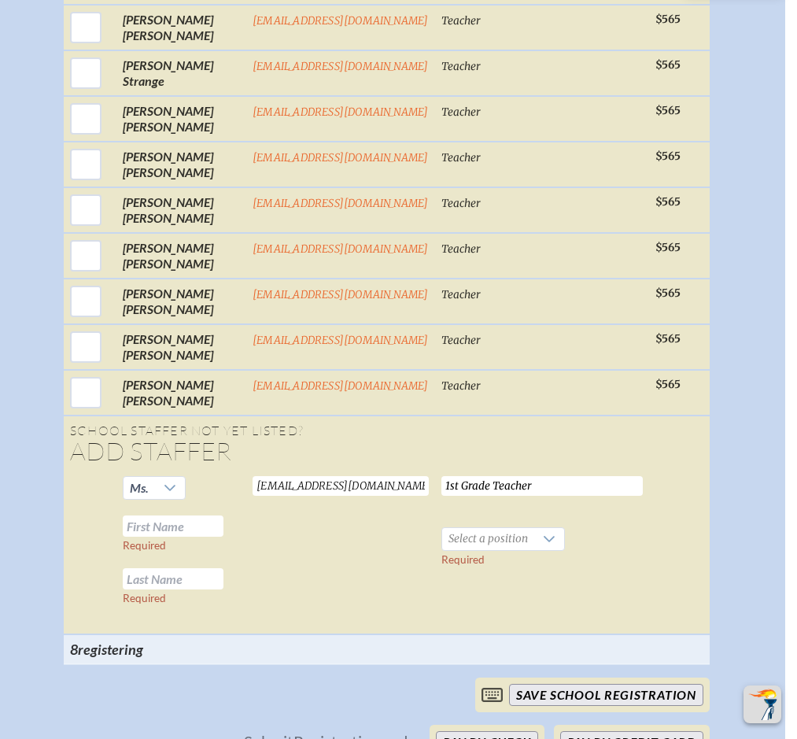
click at [186, 536] on input "text" at bounding box center [173, 525] width 101 height 21
type input "Rachael"
click at [181, 589] on input "text" at bounding box center [173, 578] width 101 height 21
type input "[PERSON_NAME]"
click at [534, 550] on div at bounding box center [549, 539] width 30 height 22
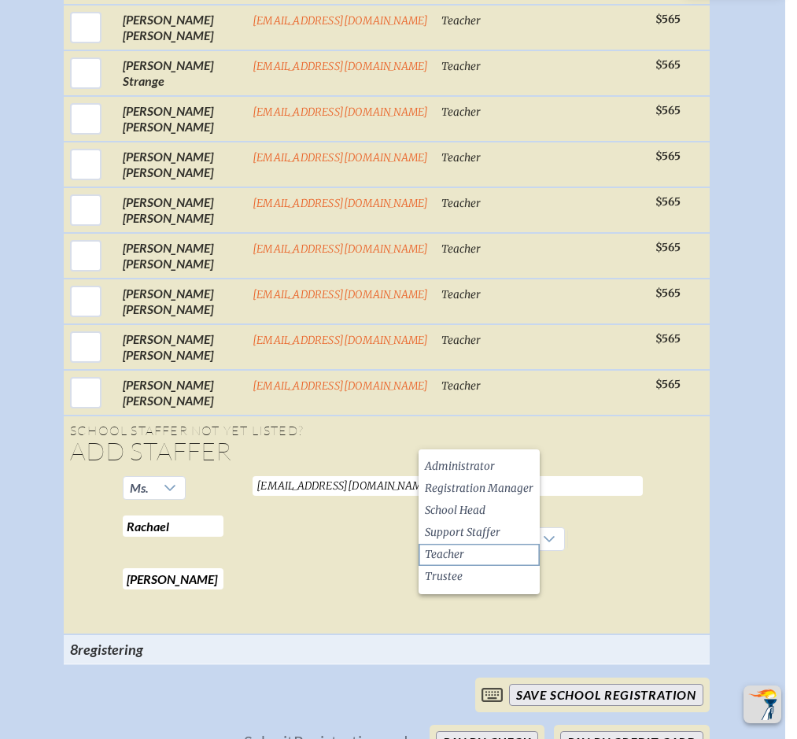
click at [492, 557] on li "Teacher" at bounding box center [478, 555] width 121 height 22
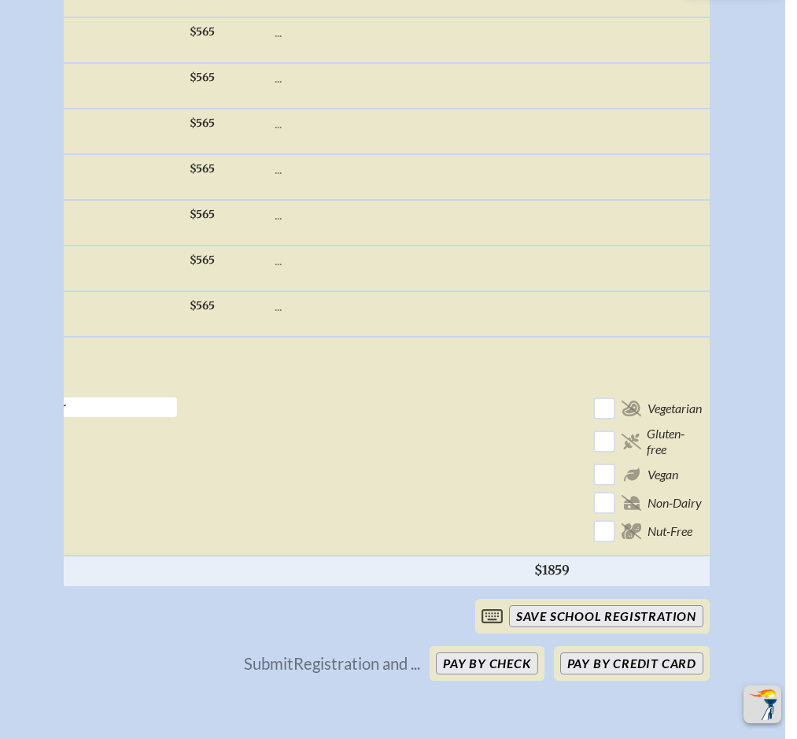
scroll to position [0, 471]
click at [721, 429] on input "Add Person" at bounding box center [746, 412] width 50 height 31
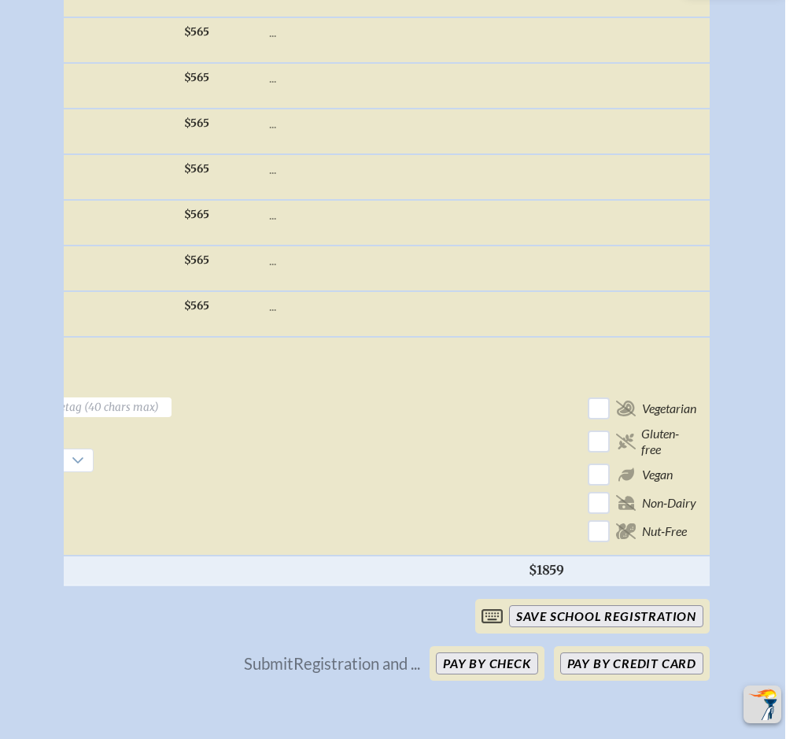
checkbox input "false"
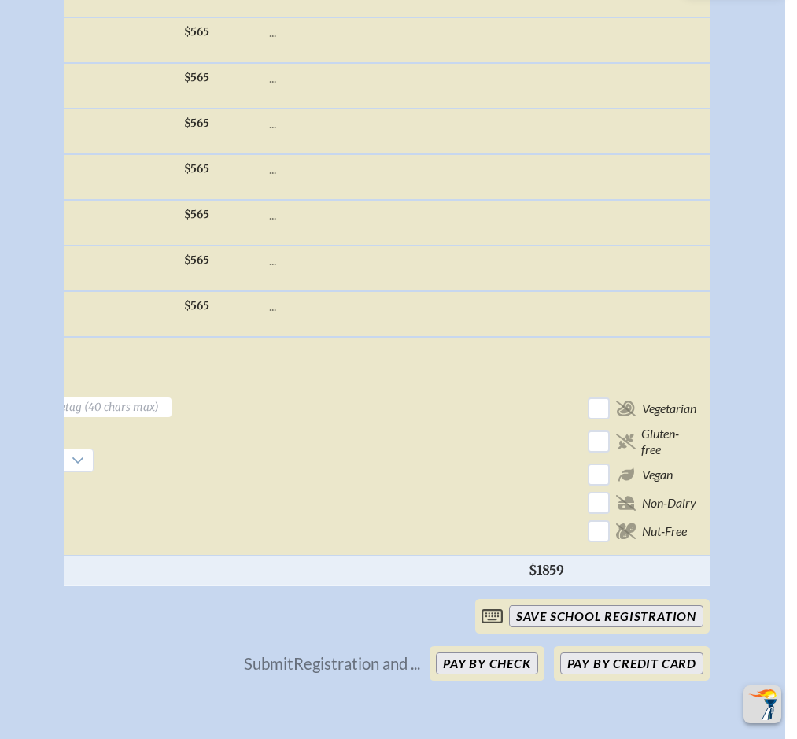
checkbox input "false"
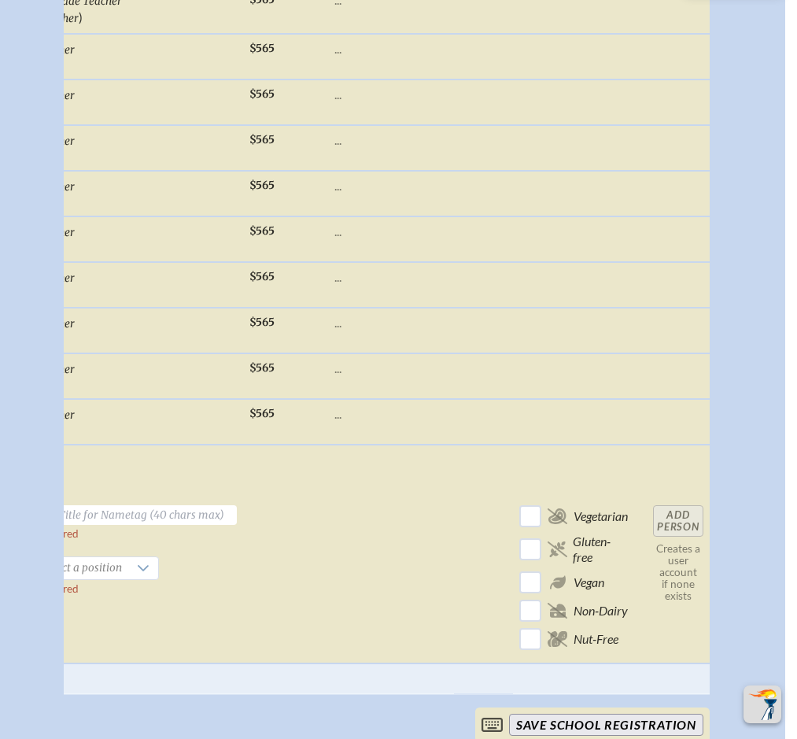
scroll to position [0, 348]
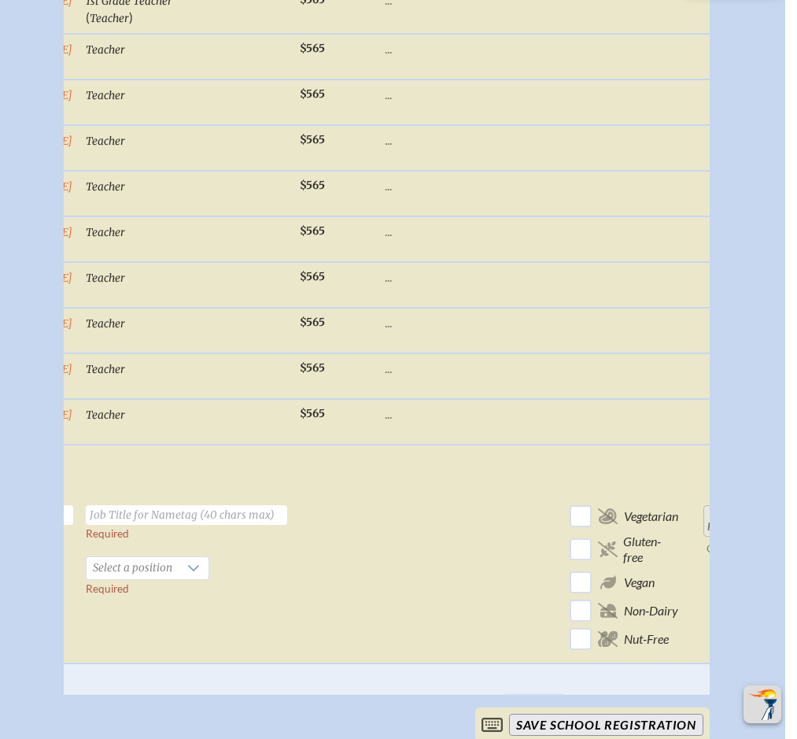
checkbox input "true"
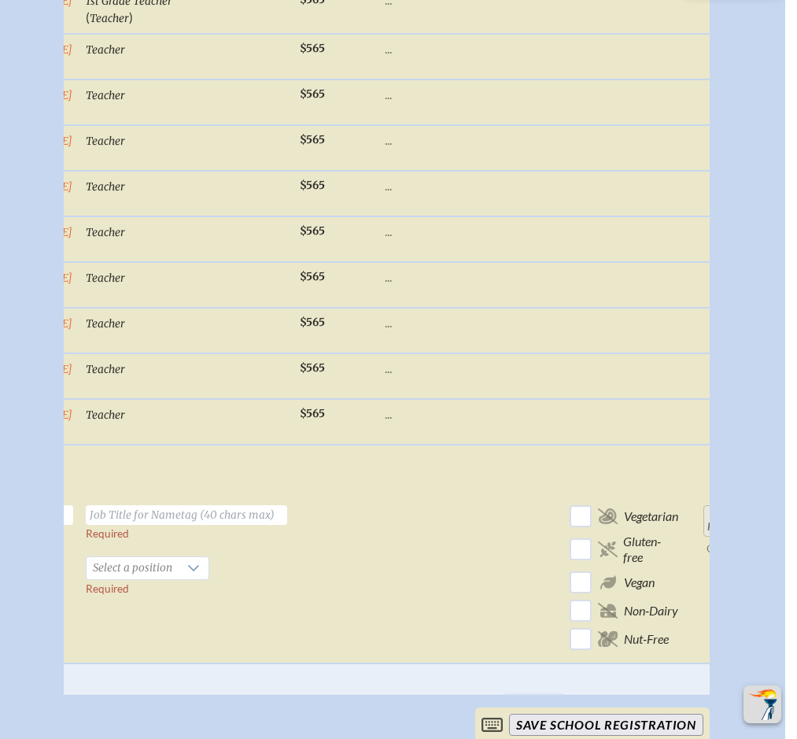
checkbox input "true"
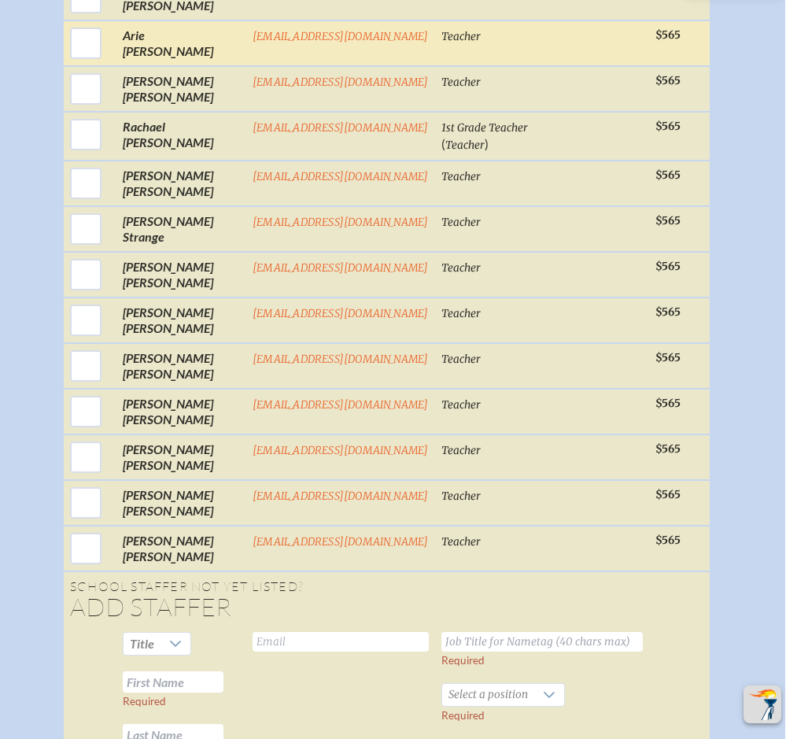
scroll to position [4028, 12]
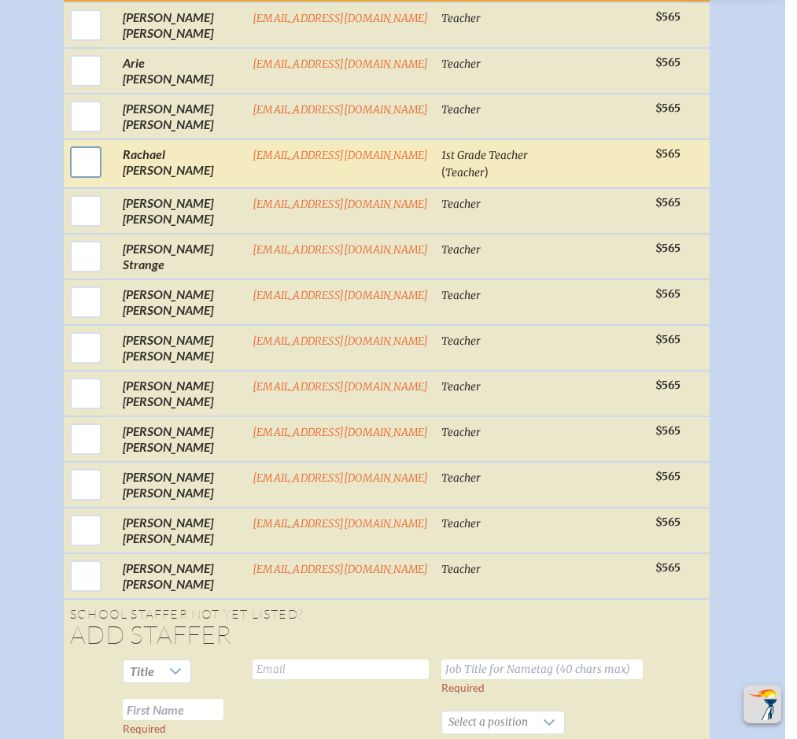
click at [94, 167] on input "checkbox" at bounding box center [85, 161] width 39 height 39
checkbox input "true"
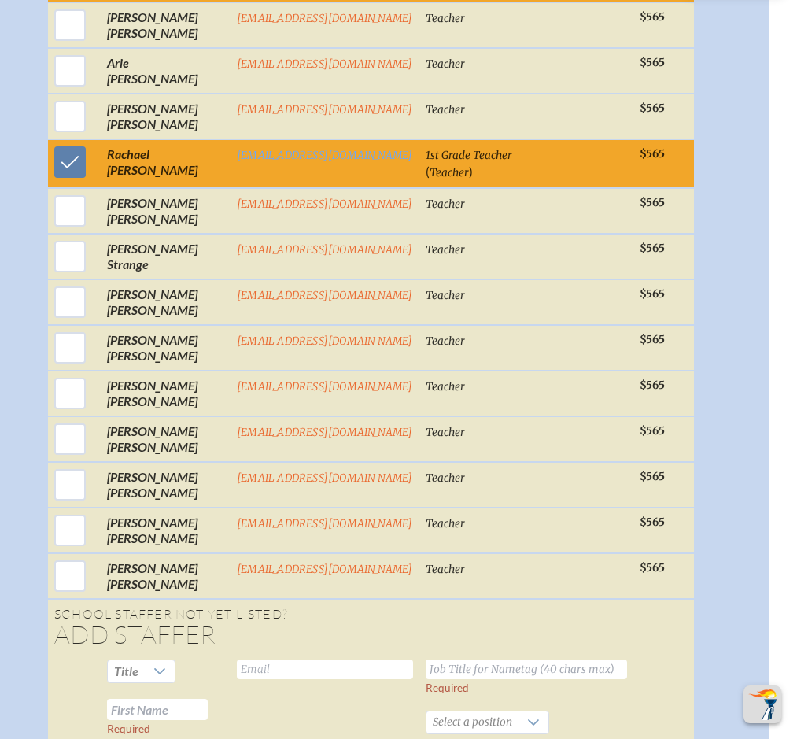
scroll to position [4028, 85]
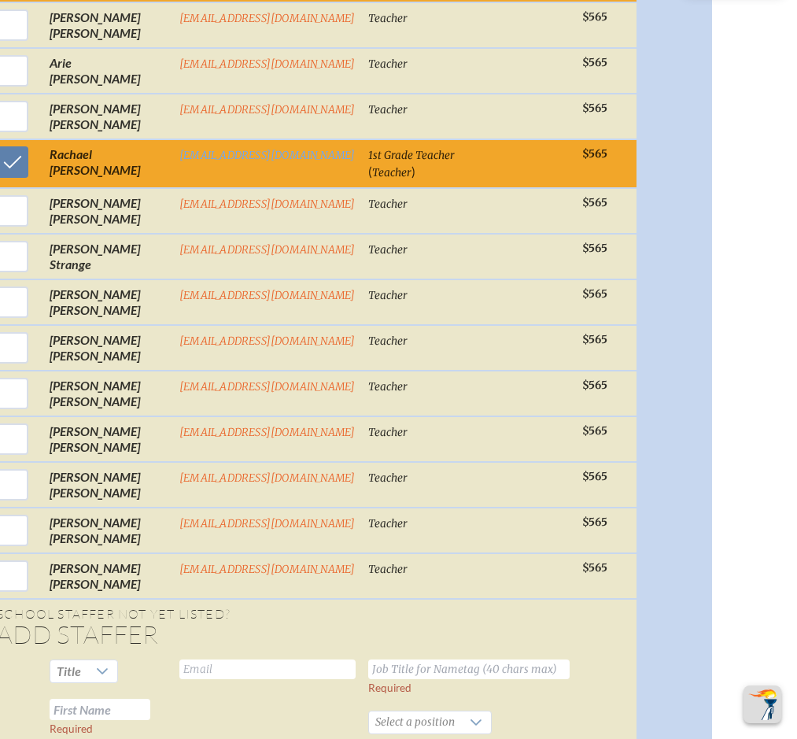
click at [667, 165] on link "Sessions & Extras" at bounding box center [723, 155] width 113 height 19
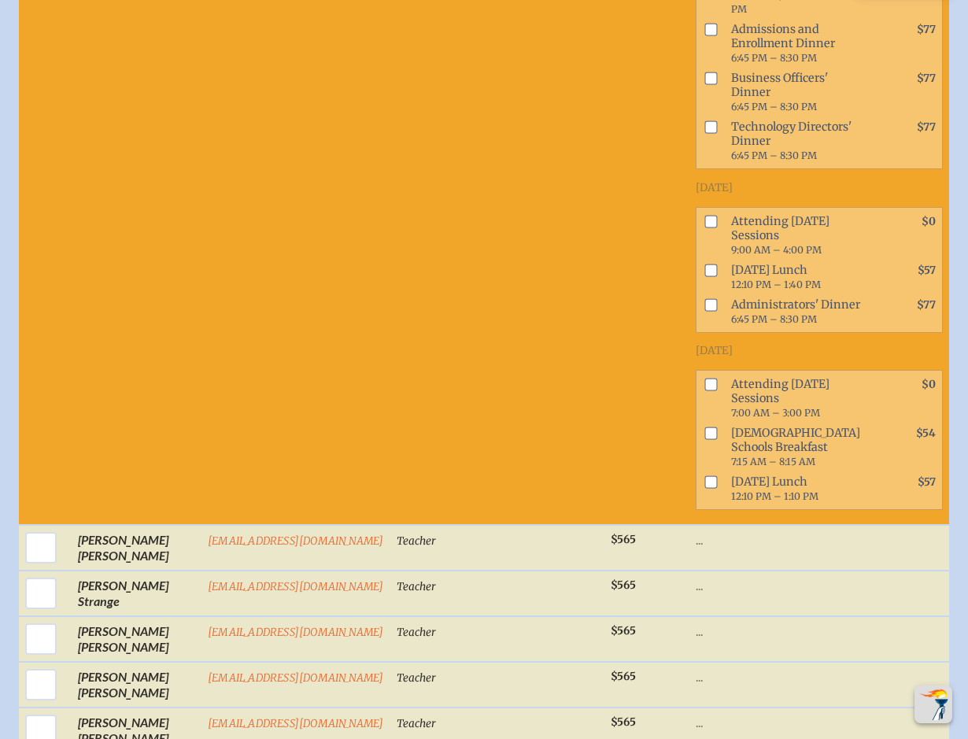
scroll to position [4553, 12]
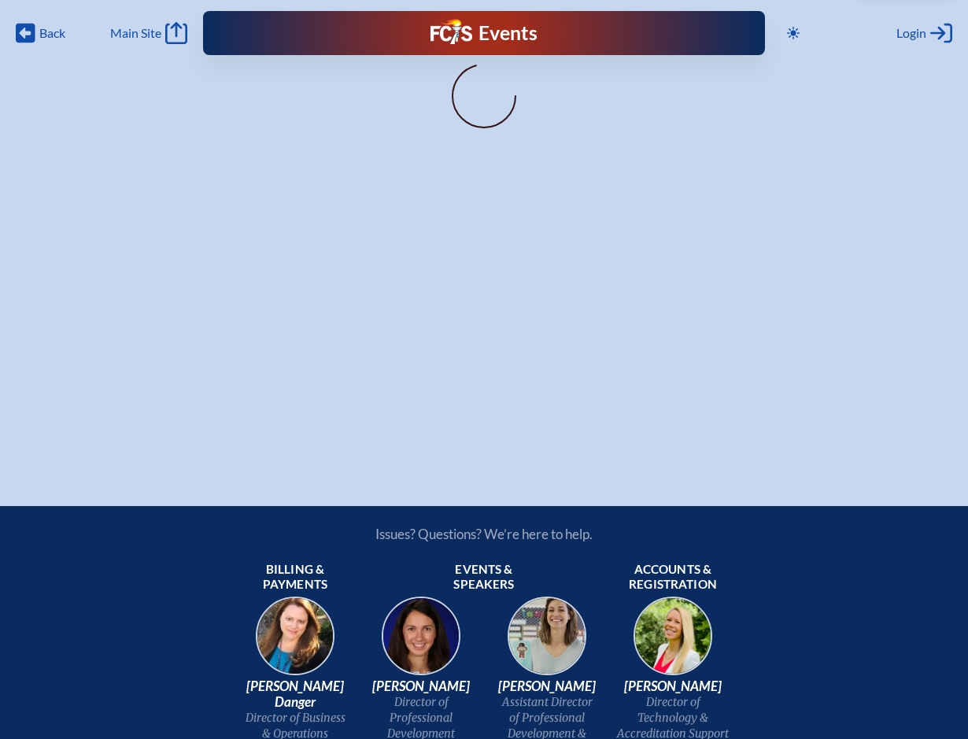
click at [344, 398] on div "Back Back Main Site Main Site Toggle to Dark Mode Close Login Area Log in or cr…" at bounding box center [484, 227] width 968 height 455
